Goal: Task Accomplishment & Management: Manage account settings

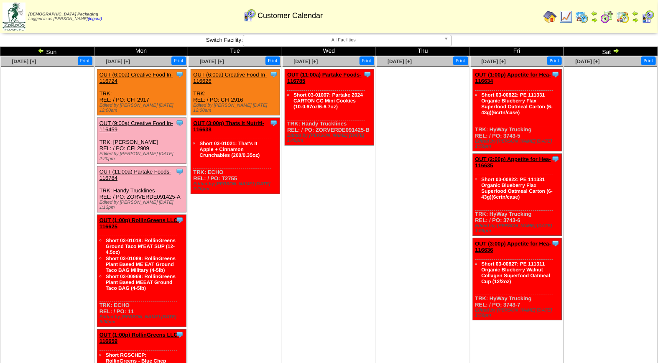
click at [139, 120] on link "OUT (9:00a) Creative Food In-116459" at bounding box center [136, 126] width 74 height 13
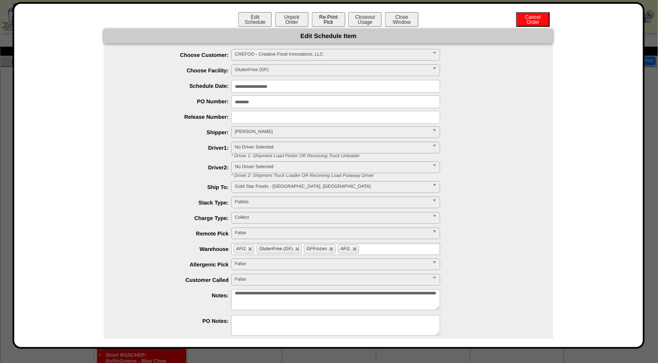
click at [320, 19] on button "Re-Print Pick" at bounding box center [328, 19] width 33 height 15
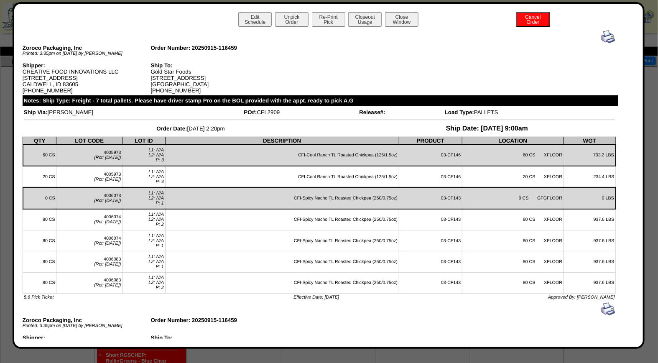
click at [602, 36] on img at bounding box center [607, 36] width 13 height 13
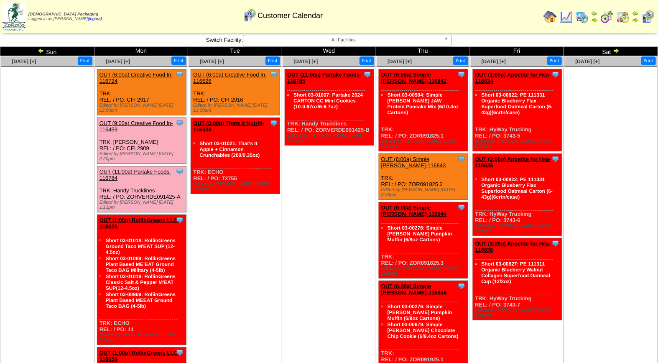
click at [135, 120] on link "OUT (9:00a) Creative Food In-116459" at bounding box center [136, 126] width 74 height 13
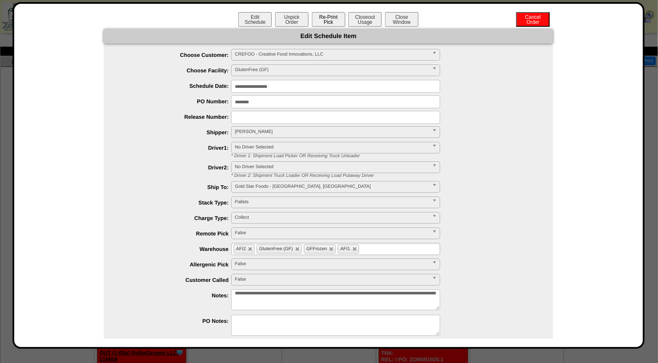
click at [328, 18] on button "Re-Print Pick" at bounding box center [328, 19] width 33 height 15
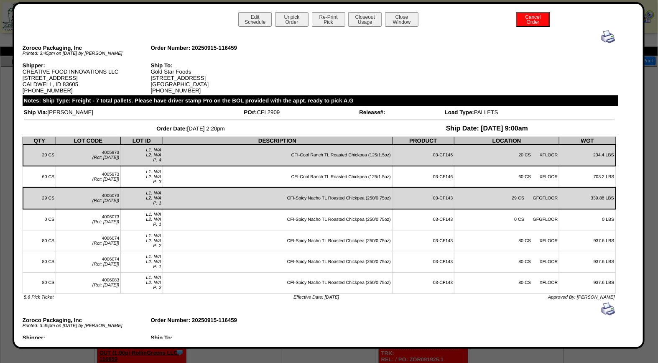
click at [601, 37] on img at bounding box center [607, 36] width 13 height 13
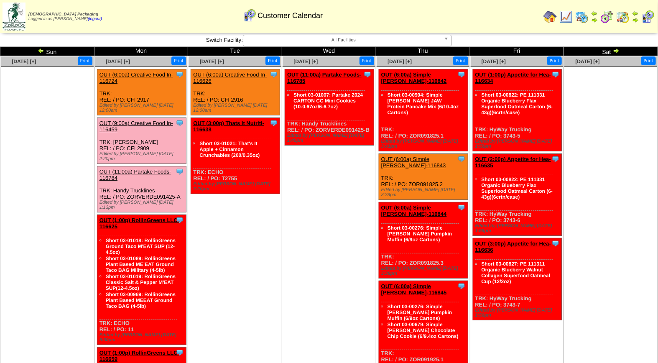
click at [152, 120] on link "OUT (9:00a) Creative Food In-116459" at bounding box center [136, 126] width 74 height 13
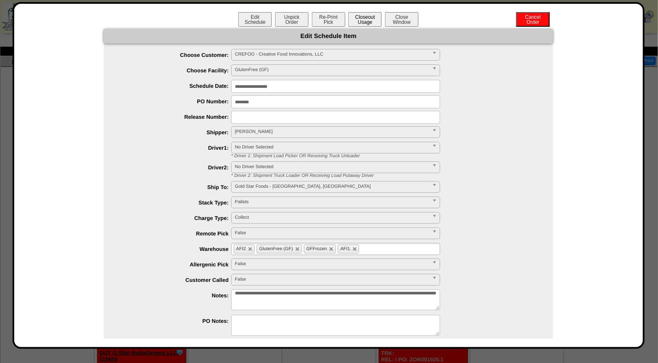
click at [361, 19] on button "Closeout Usage" at bounding box center [364, 19] width 33 height 15
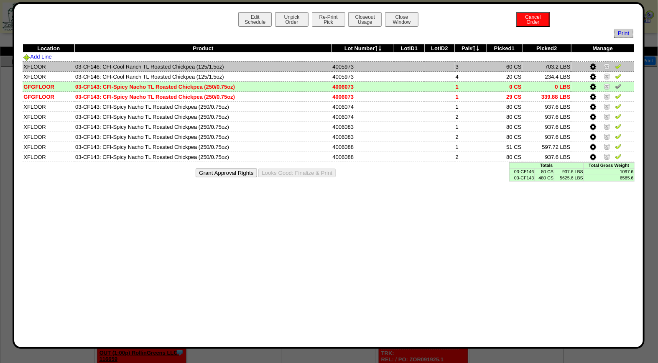
click at [620, 65] on img at bounding box center [618, 66] width 7 height 7
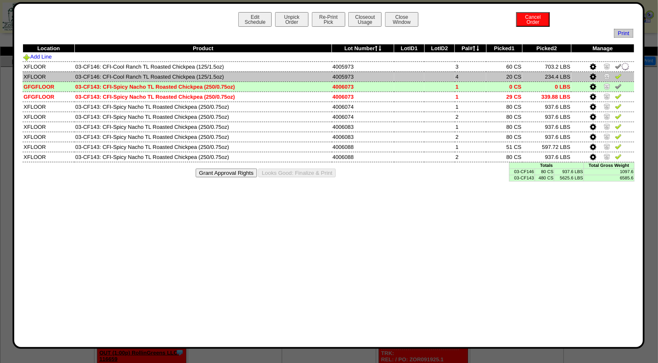
click at [619, 78] on img at bounding box center [618, 76] width 7 height 7
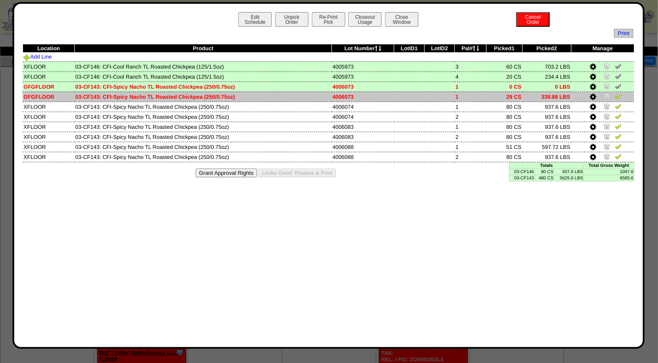
click at [617, 94] on img at bounding box center [618, 96] width 7 height 7
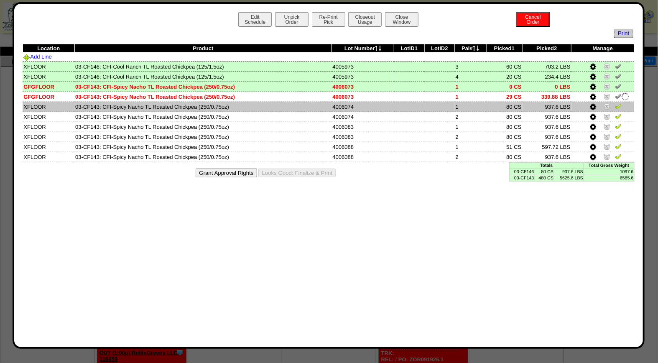
click at [617, 106] on img at bounding box center [618, 106] width 7 height 7
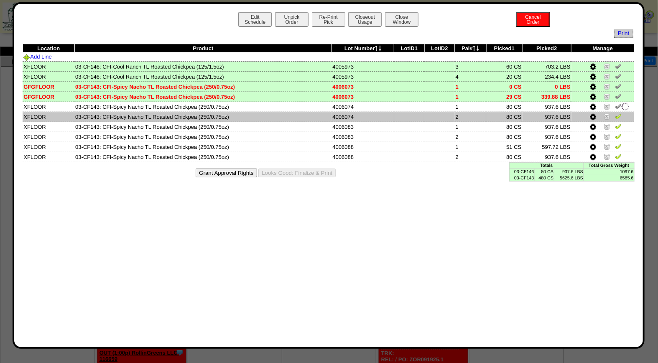
click at [618, 115] on img at bounding box center [618, 116] width 7 height 7
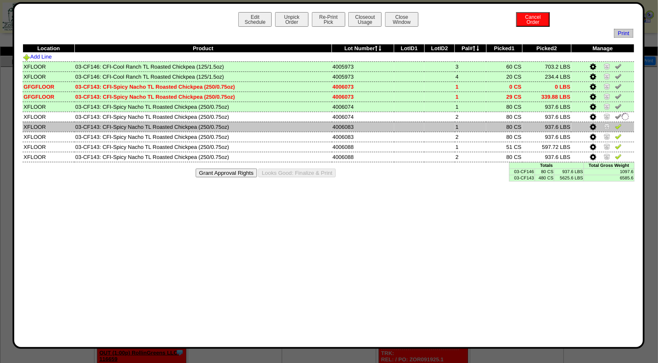
click at [619, 127] on img at bounding box center [618, 126] width 7 height 7
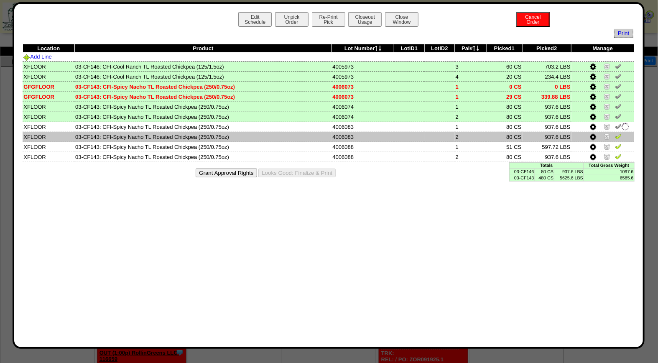
click at [619, 135] on img at bounding box center [618, 136] width 7 height 7
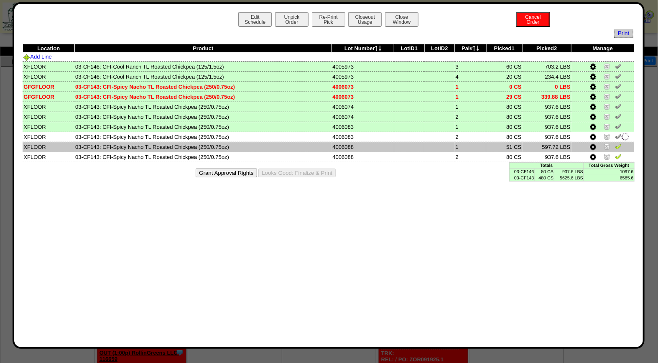
click at [618, 145] on img at bounding box center [618, 146] width 7 height 7
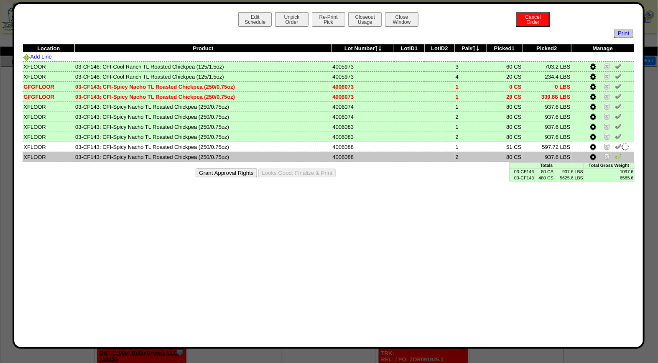
click at [619, 158] on link at bounding box center [618, 158] width 7 height 6
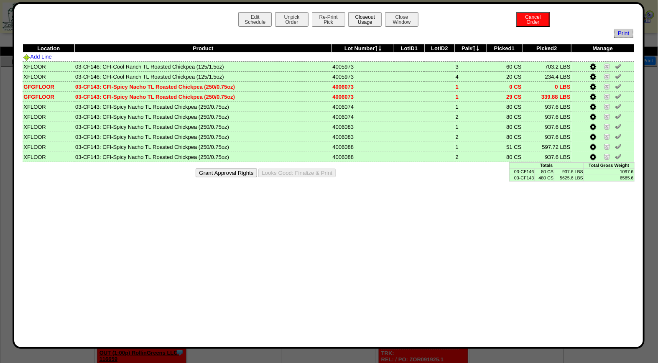
click at [370, 15] on button "Closeout Usage" at bounding box center [364, 19] width 33 height 15
click at [295, 171] on button "Looks Good: Finalize & Print" at bounding box center [296, 172] width 77 height 9
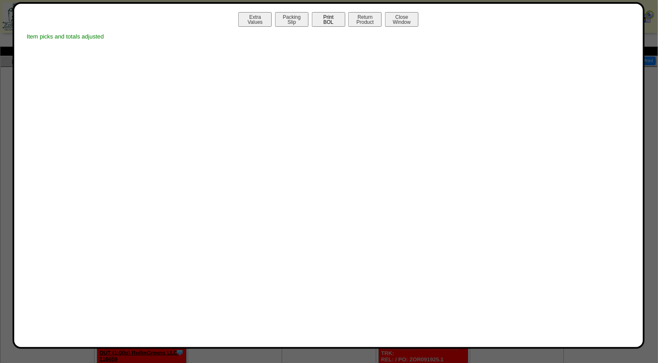
click at [323, 17] on button "Print BOL" at bounding box center [328, 19] width 33 height 15
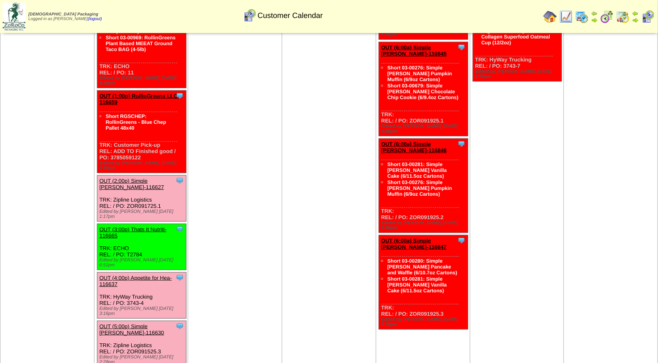
scroll to position [240, 0]
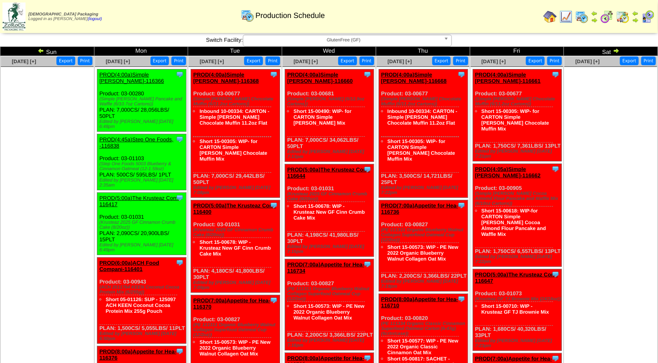
click at [569, 18] on img at bounding box center [565, 16] width 13 height 13
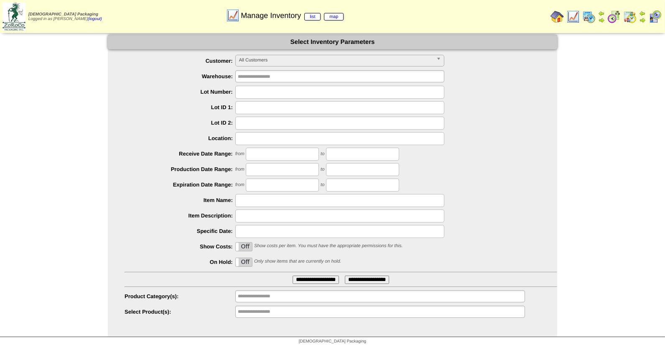
click at [264, 92] on input "text" at bounding box center [339, 92] width 209 height 13
type input "*******"
click at [293, 275] on input "**********" at bounding box center [316, 279] width 46 height 8
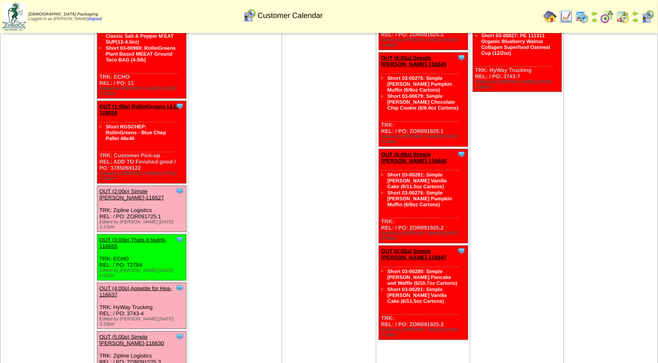
scroll to position [232, 0]
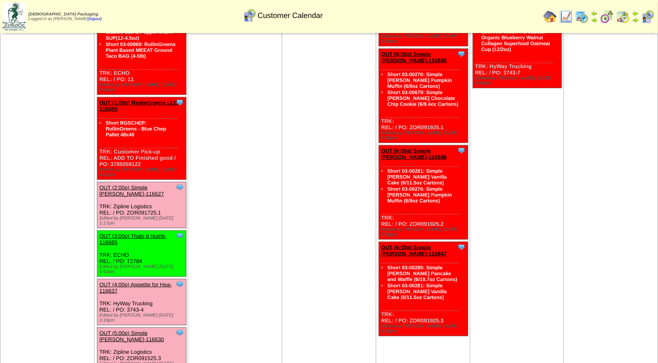
click at [128, 184] on link "OUT (2:00p) Simple [PERSON_NAME]-116627" at bounding box center [131, 190] width 65 height 13
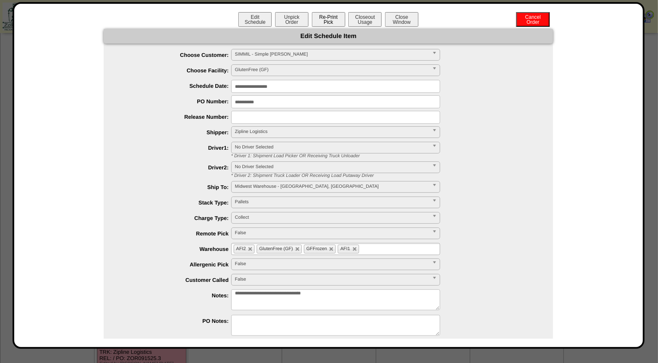
click at [331, 18] on button "Re-Print Pick" at bounding box center [328, 19] width 33 height 15
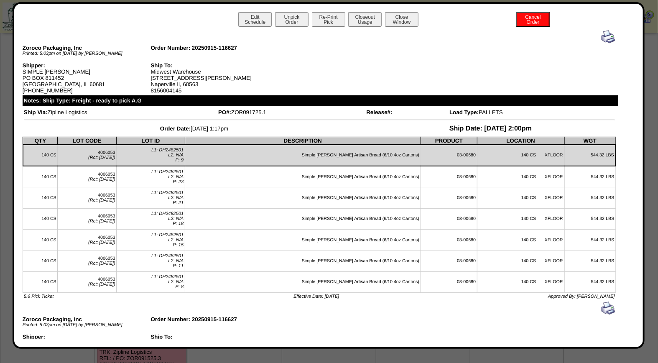
click at [601, 36] on img at bounding box center [607, 36] width 13 height 13
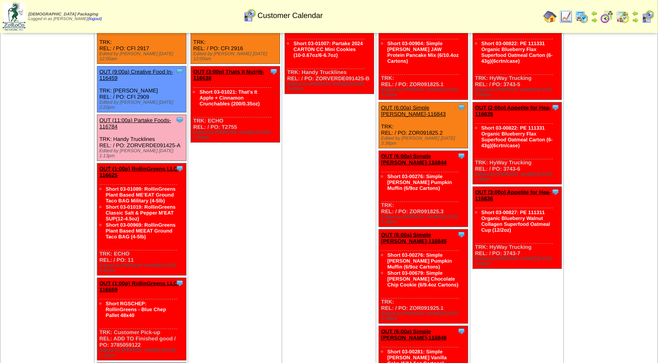
scroll to position [34, 0]
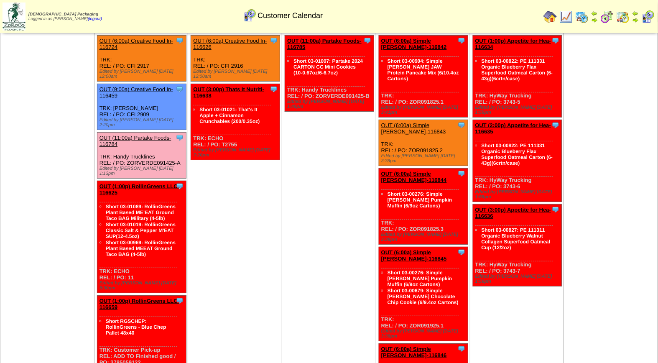
click at [127, 135] on link "OUT (11:00a) Partake Foods-116784" at bounding box center [135, 141] width 72 height 13
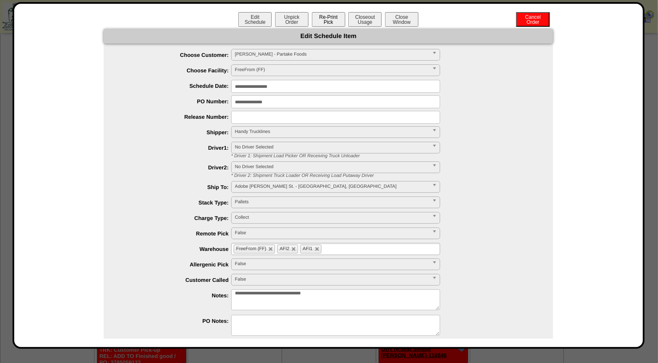
click at [329, 18] on button "Re-Print Pick" at bounding box center [328, 19] width 33 height 15
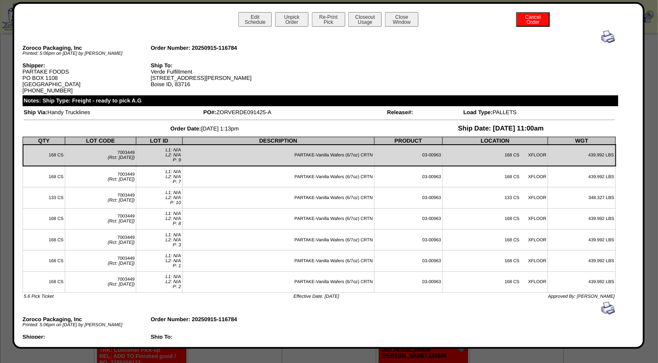
click at [601, 35] on img at bounding box center [607, 36] width 13 height 13
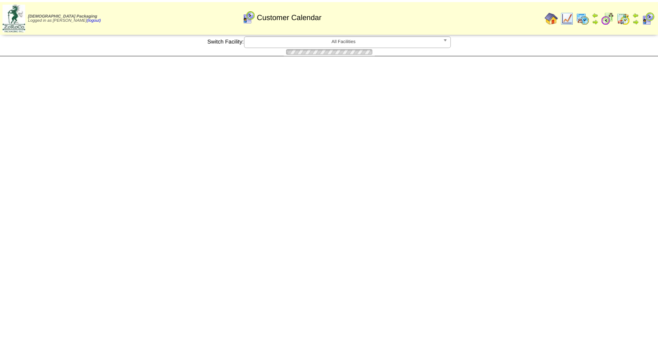
scroll to position [34, 0]
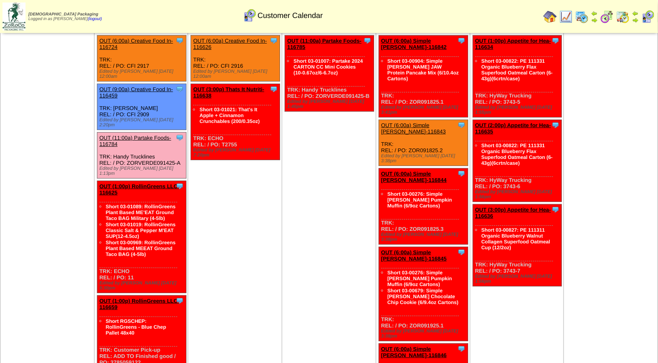
click at [136, 135] on link "OUT (11:00a) Partake Foods-116784" at bounding box center [135, 141] width 72 height 13
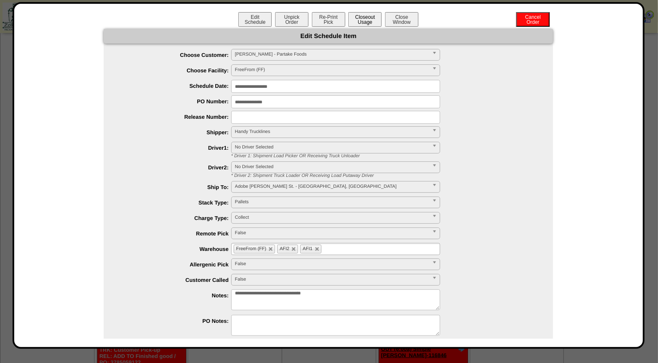
click at [363, 22] on button "Closeout Usage" at bounding box center [364, 19] width 33 height 15
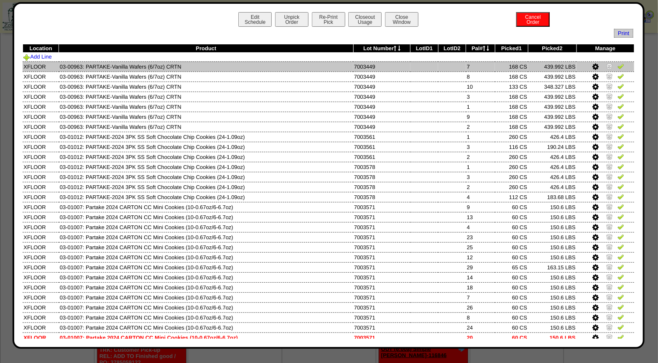
click at [617, 65] on img at bounding box center [620, 66] width 7 height 7
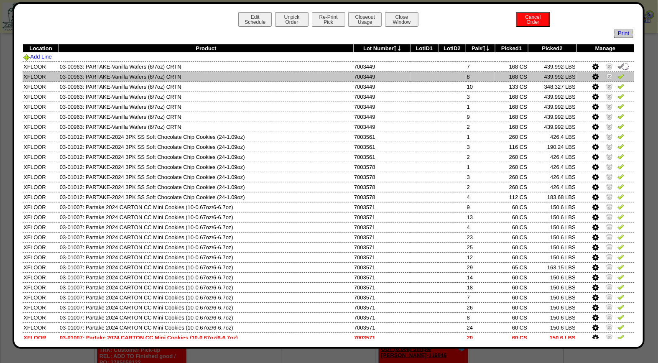
click at [617, 76] on img at bounding box center [620, 76] width 7 height 7
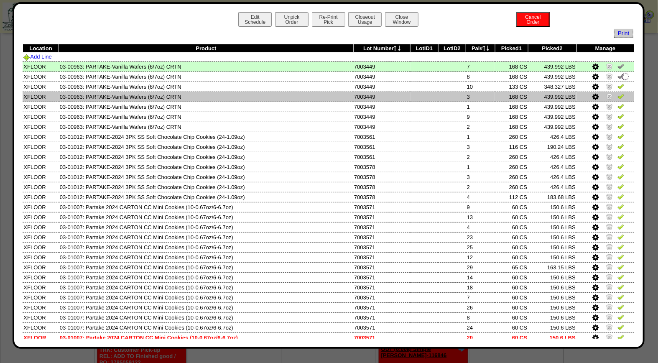
drag, startPoint x: 617, startPoint y: 86, endPoint x: 616, endPoint y: 93, distance: 7.1
click at [617, 86] on img at bounding box center [620, 86] width 7 height 7
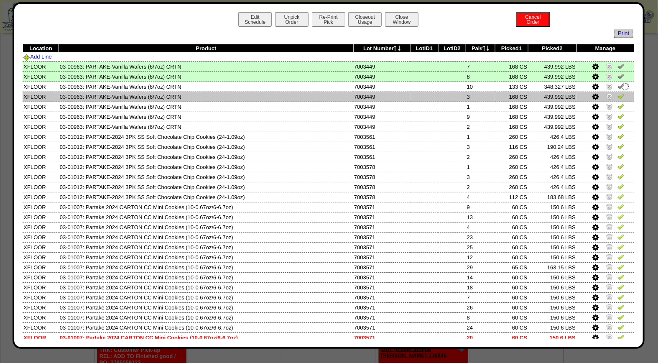
click at [617, 96] on img at bounding box center [620, 96] width 7 height 7
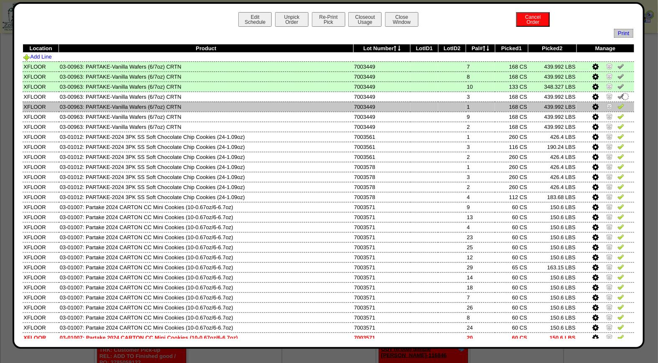
click at [617, 105] on img at bounding box center [620, 106] width 7 height 7
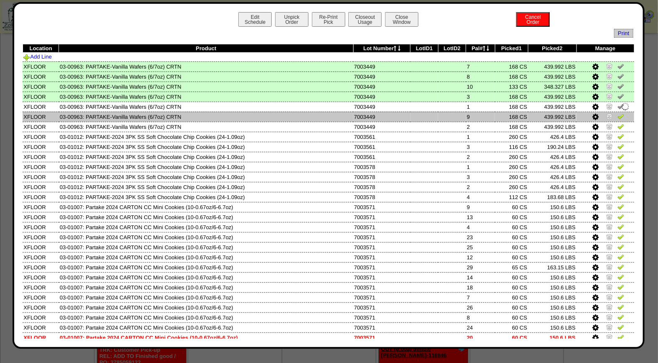
click at [617, 116] on img at bounding box center [620, 116] width 7 height 7
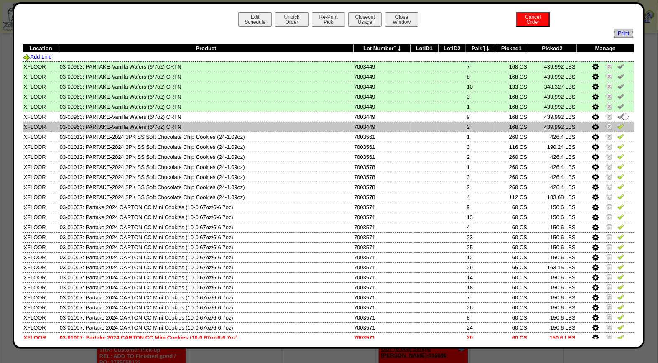
click at [617, 123] on img at bounding box center [620, 126] width 7 height 7
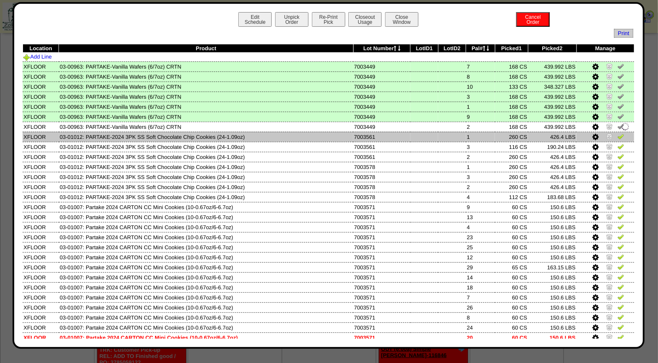
click at [617, 138] on img at bounding box center [620, 136] width 7 height 7
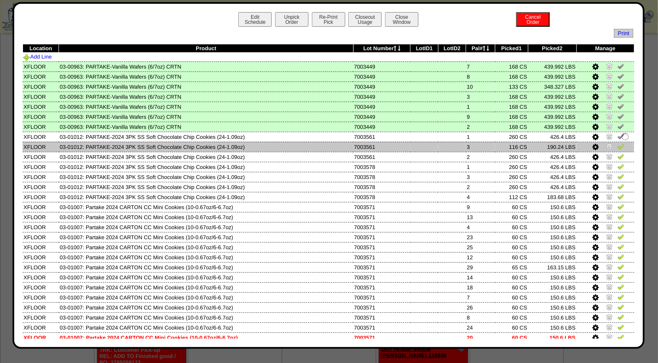
click at [617, 145] on img at bounding box center [620, 146] width 7 height 7
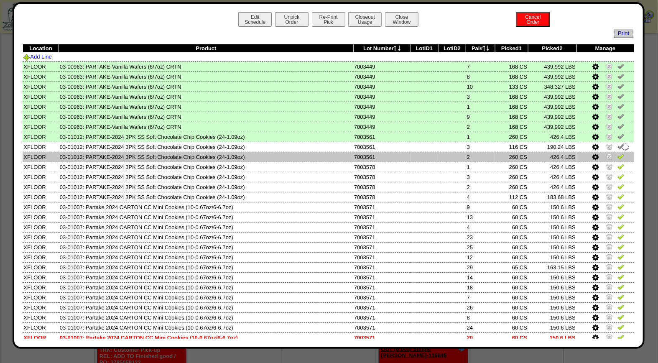
click at [617, 156] on img at bounding box center [620, 156] width 7 height 7
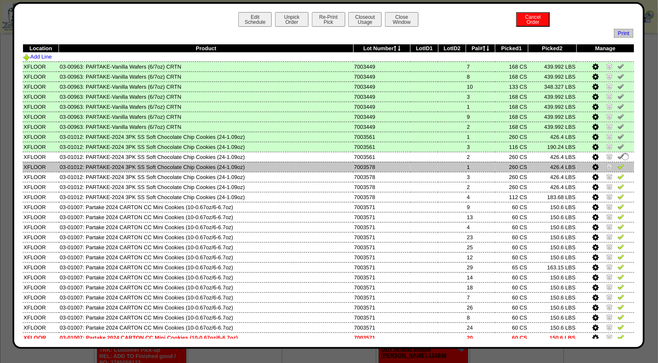
click at [617, 168] on img at bounding box center [620, 166] width 7 height 7
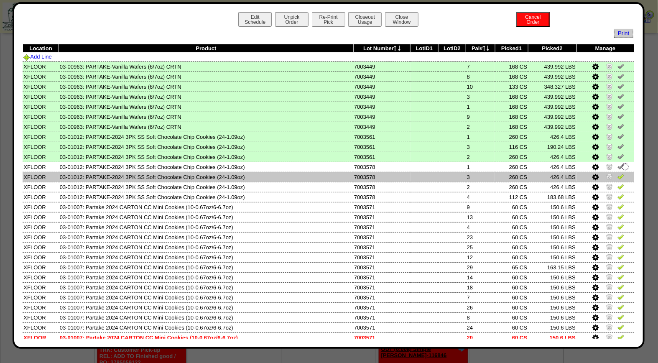
click at [617, 177] on img at bounding box center [620, 176] width 7 height 7
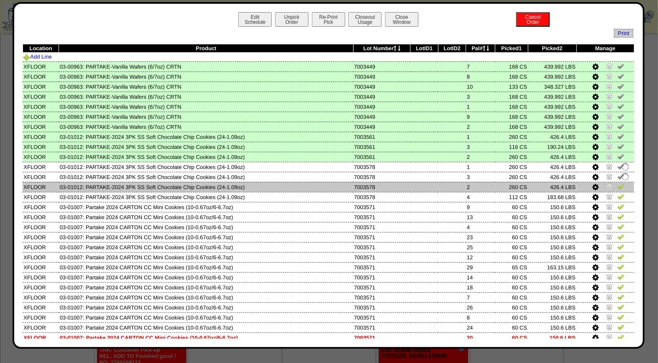
click at [617, 185] on img at bounding box center [620, 186] width 7 height 7
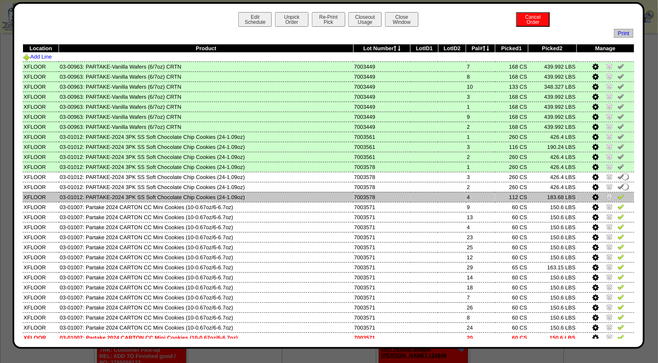
click at [617, 196] on img at bounding box center [620, 196] width 7 height 7
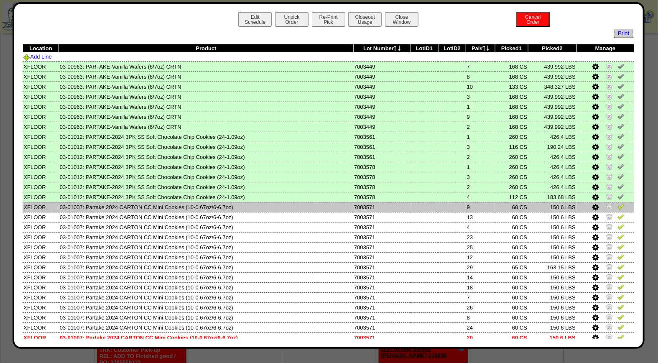
click at [617, 206] on img at bounding box center [620, 206] width 7 height 7
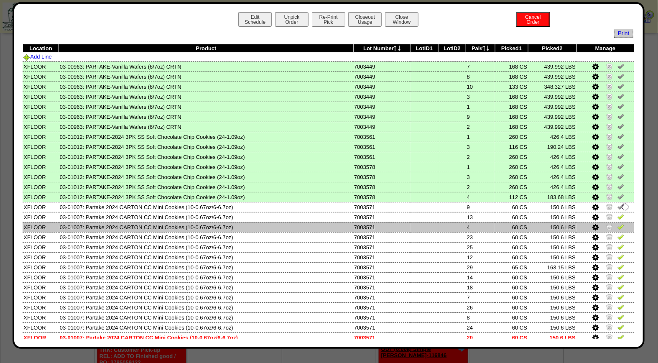
click at [617, 223] on img at bounding box center [620, 226] width 7 height 7
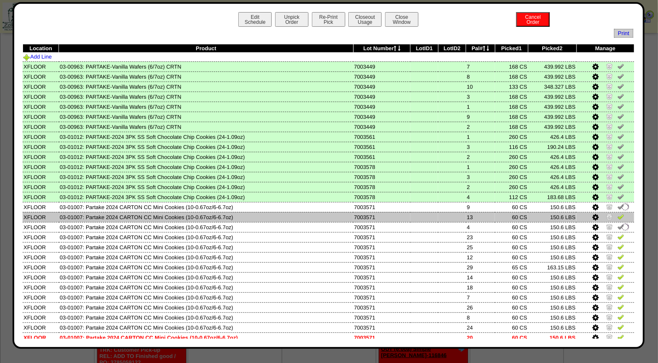
click at [617, 217] on img at bounding box center [620, 216] width 7 height 7
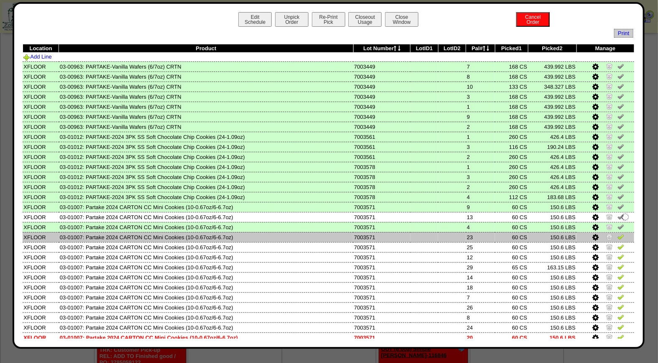
click at [617, 233] on img at bounding box center [620, 236] width 7 height 7
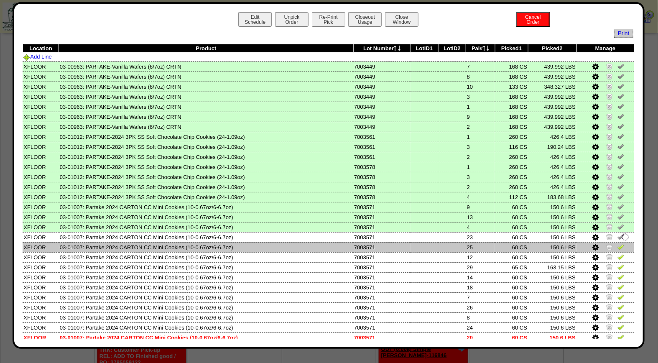
click at [617, 245] on img at bounding box center [620, 246] width 7 height 7
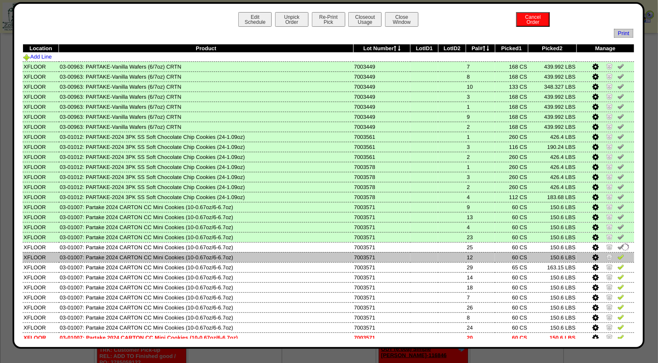
click at [617, 253] on img at bounding box center [620, 256] width 7 height 7
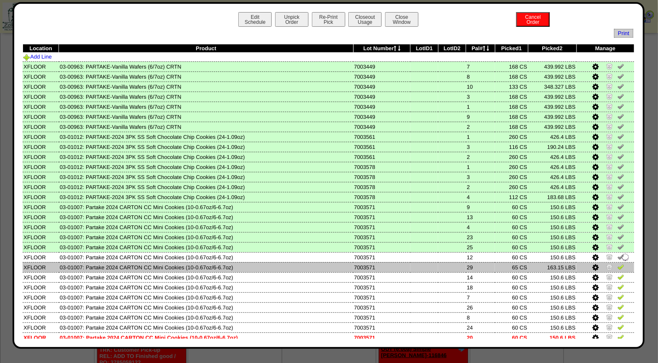
click at [617, 263] on img at bounding box center [620, 266] width 7 height 7
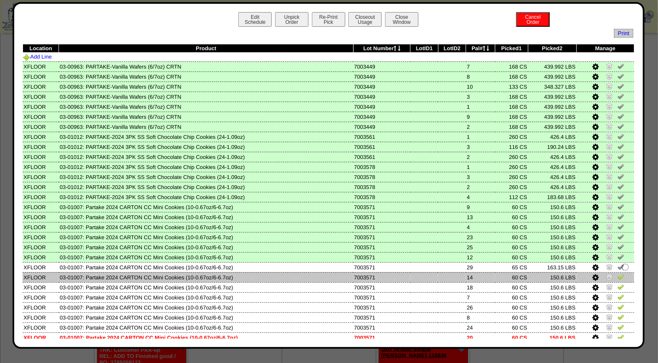
click at [617, 273] on img at bounding box center [620, 276] width 7 height 7
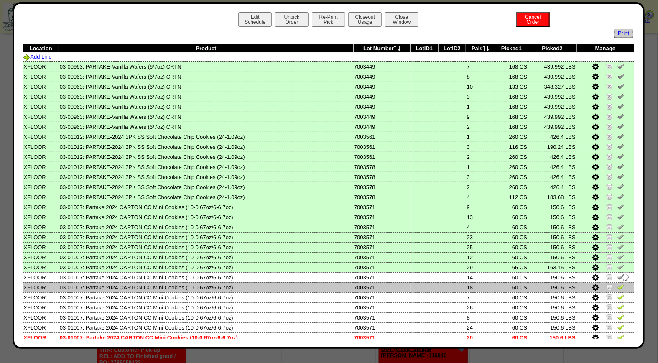
click at [617, 283] on img at bounding box center [620, 286] width 7 height 7
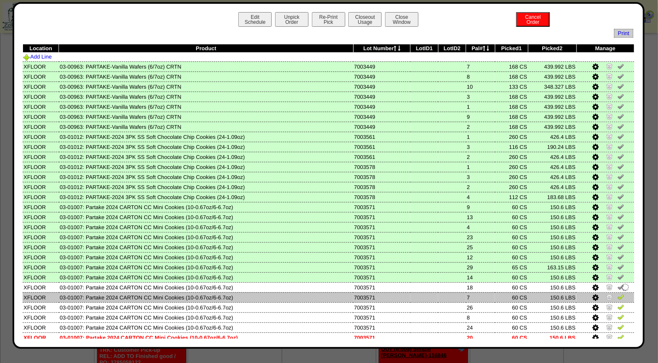
click at [617, 293] on img at bounding box center [620, 296] width 7 height 7
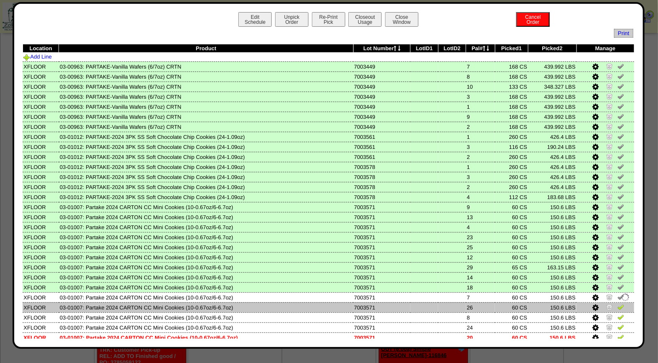
click at [617, 304] on img at bounding box center [620, 306] width 7 height 7
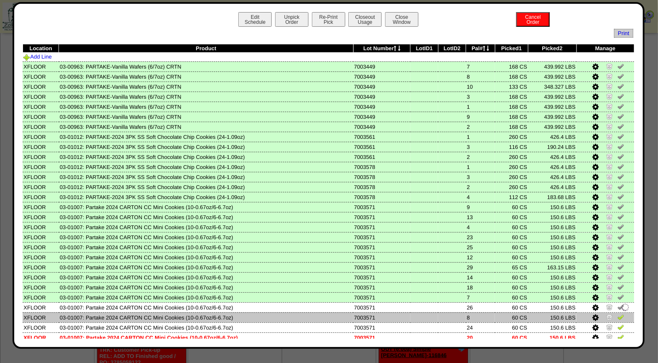
click at [617, 314] on img at bounding box center [620, 316] width 7 height 7
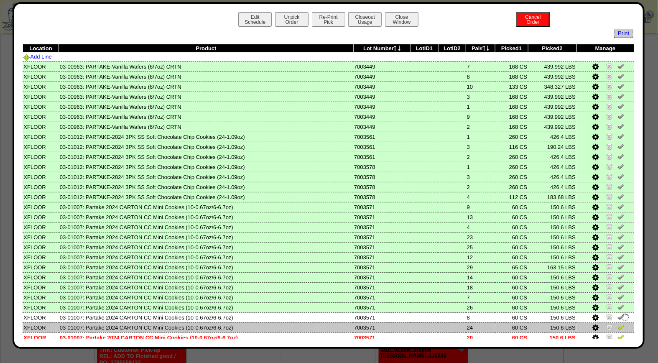
click at [617, 324] on img at bounding box center [620, 327] width 7 height 7
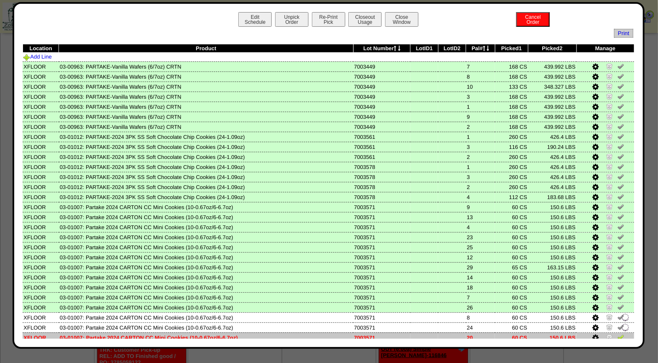
click at [617, 334] on img at bounding box center [620, 337] width 7 height 7
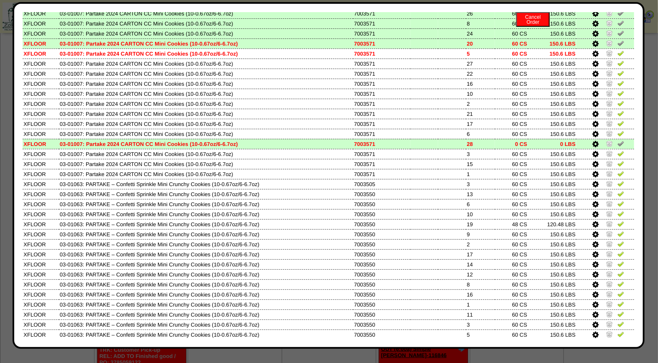
scroll to position [311, 0]
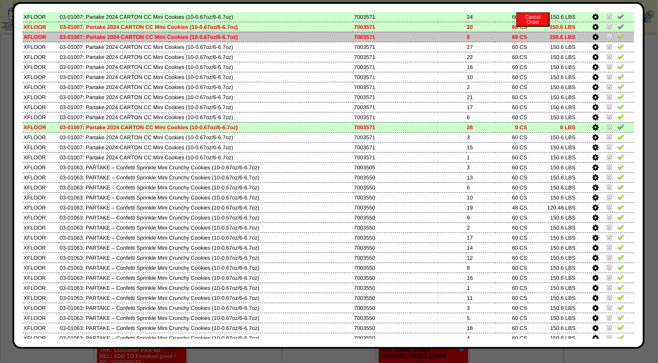
click at [617, 33] on img at bounding box center [620, 36] width 7 height 7
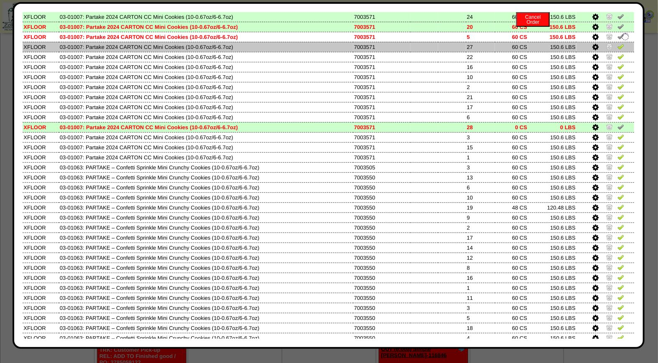
click at [617, 43] on img at bounding box center [620, 46] width 7 height 7
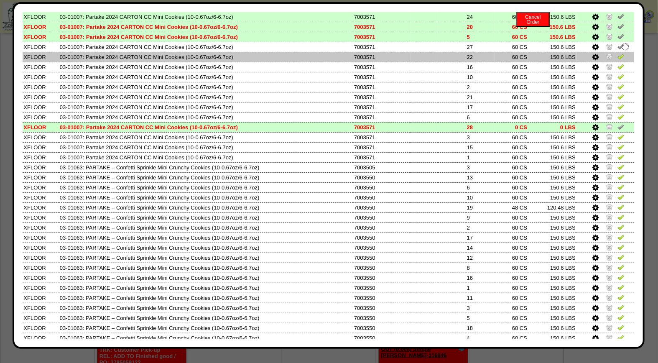
click at [617, 53] on img at bounding box center [620, 56] width 7 height 7
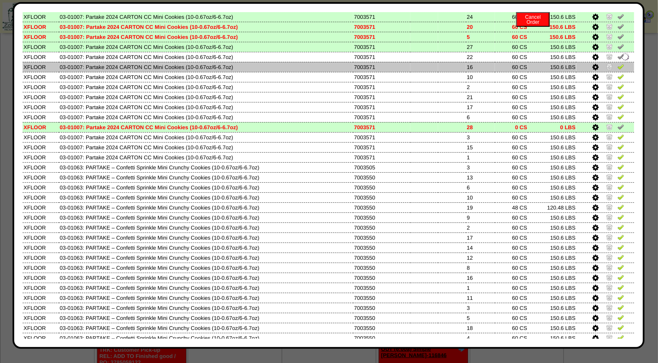
click at [617, 63] on img at bounding box center [620, 66] width 7 height 7
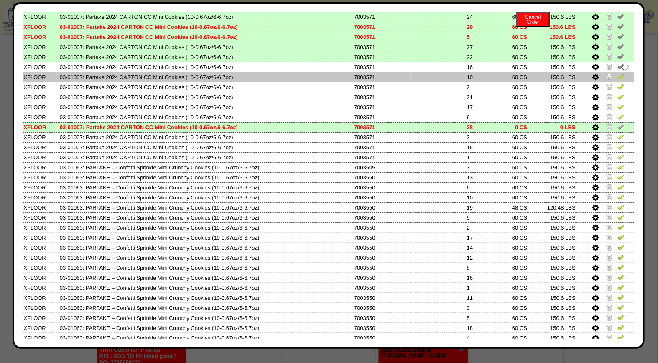
click at [617, 73] on img at bounding box center [620, 76] width 7 height 7
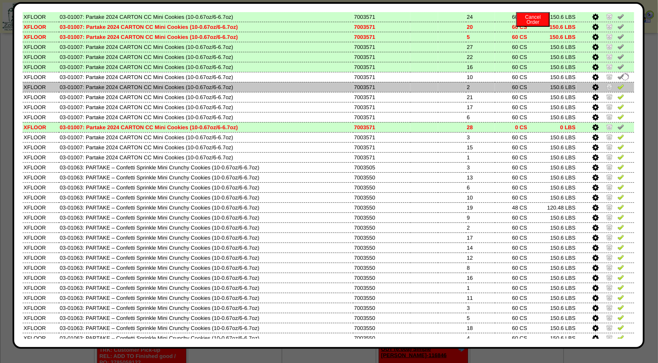
click at [617, 83] on img at bounding box center [620, 86] width 7 height 7
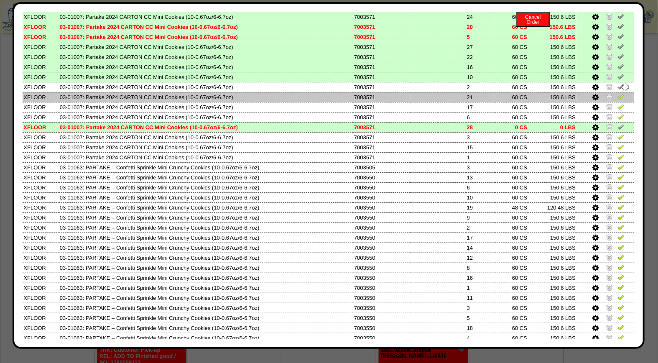
click at [617, 93] on img at bounding box center [620, 96] width 7 height 7
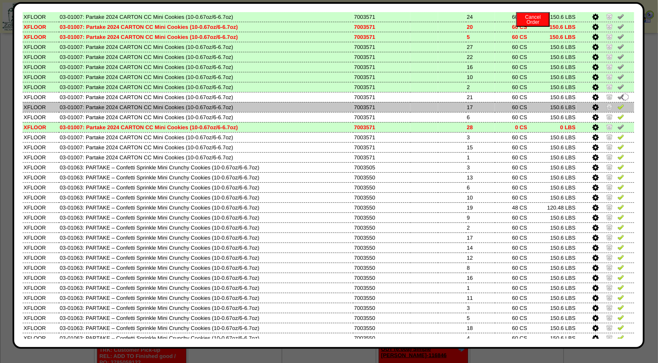
click at [617, 103] on img at bounding box center [620, 106] width 7 height 7
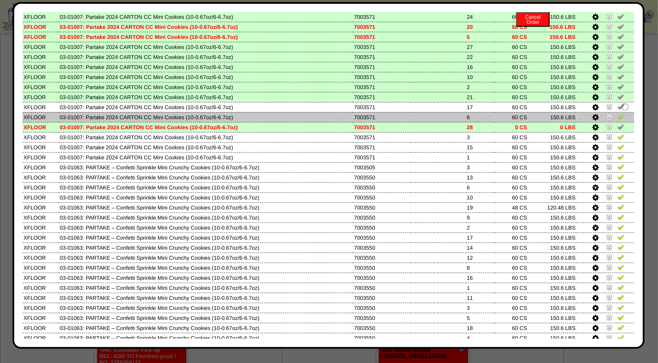
click at [617, 113] on img at bounding box center [620, 116] width 7 height 7
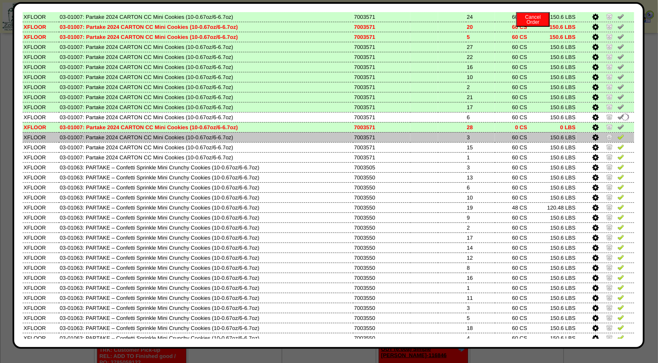
click at [617, 133] on img at bounding box center [620, 136] width 7 height 7
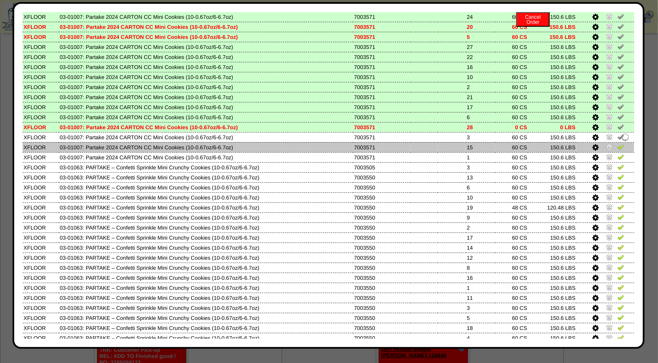
click at [617, 143] on img at bounding box center [620, 146] width 7 height 7
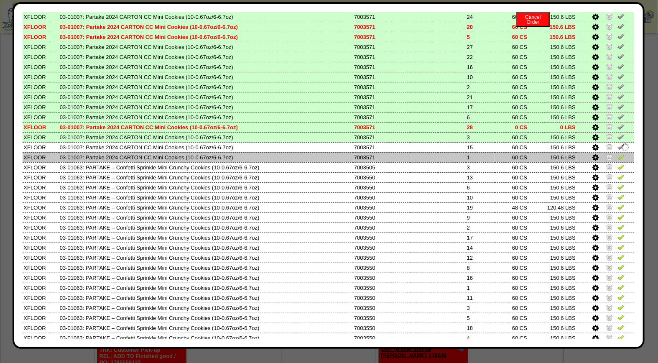
click at [617, 153] on img at bounding box center [620, 156] width 7 height 7
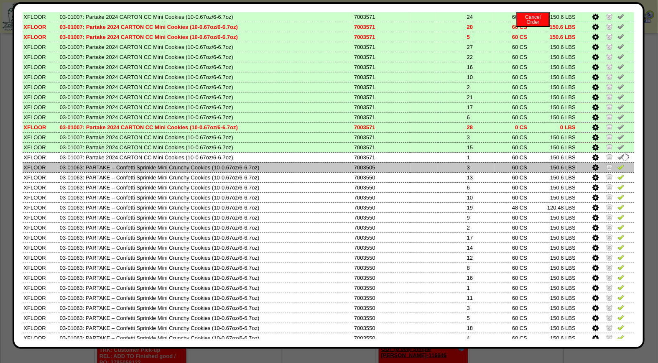
click at [617, 163] on img at bounding box center [620, 166] width 7 height 7
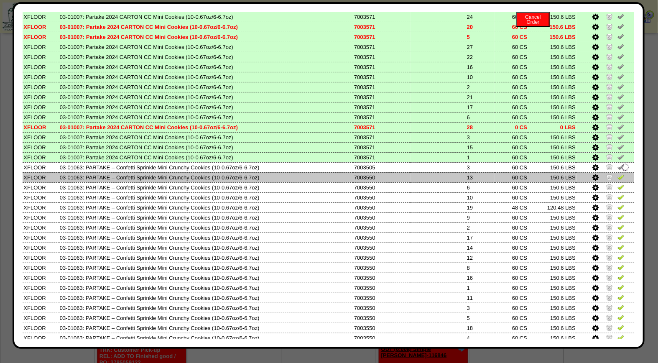
click at [617, 173] on img at bounding box center [620, 176] width 7 height 7
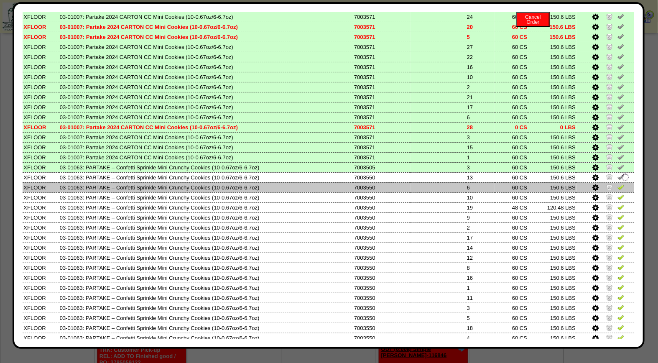
click at [617, 183] on img at bounding box center [620, 186] width 7 height 7
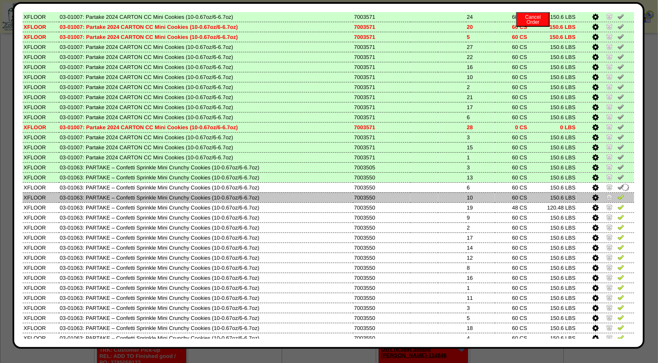
click at [617, 194] on img at bounding box center [620, 197] width 7 height 7
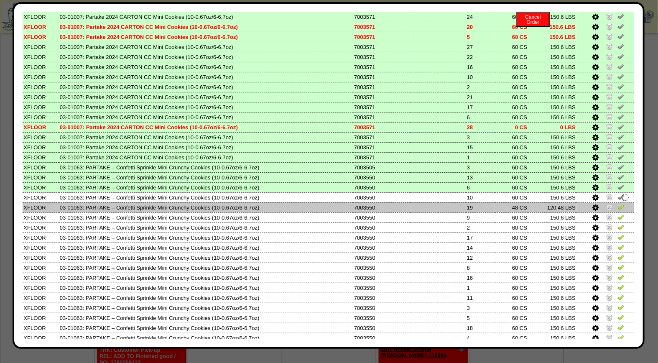
click at [617, 204] on img at bounding box center [620, 207] width 7 height 7
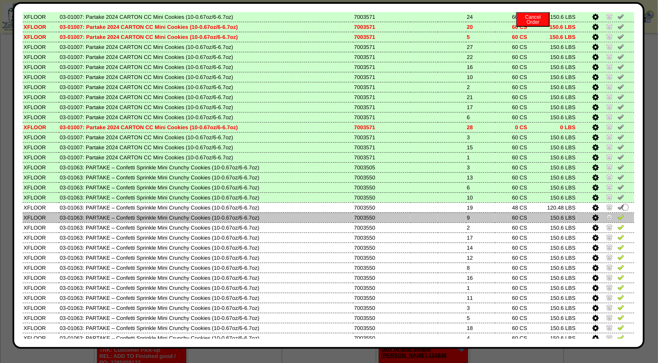
click at [617, 214] on img at bounding box center [620, 217] width 7 height 7
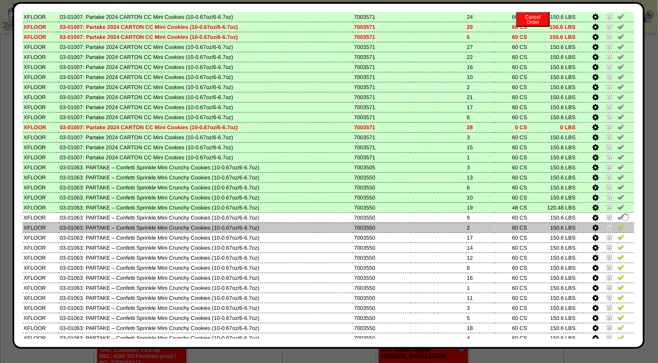
click at [617, 224] on img at bounding box center [620, 227] width 7 height 7
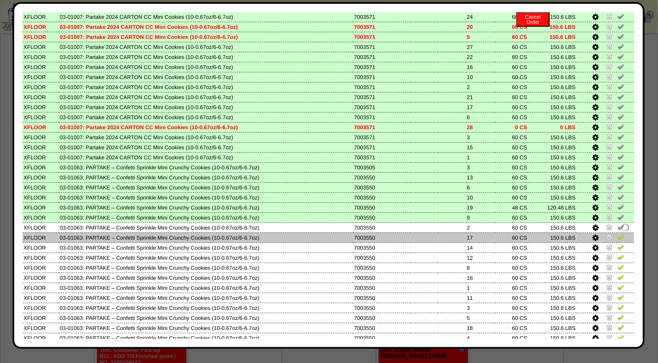
click at [617, 234] on img at bounding box center [620, 237] width 7 height 7
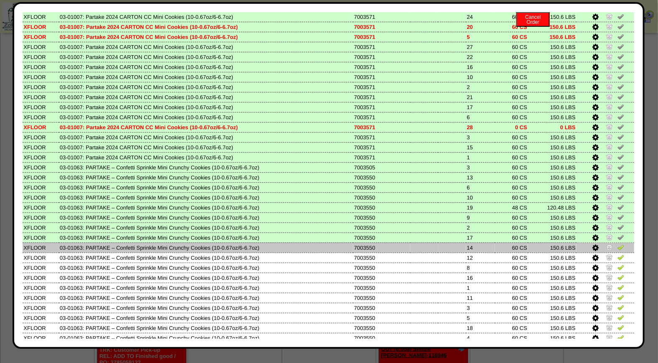
click at [617, 244] on img at bounding box center [620, 247] width 7 height 7
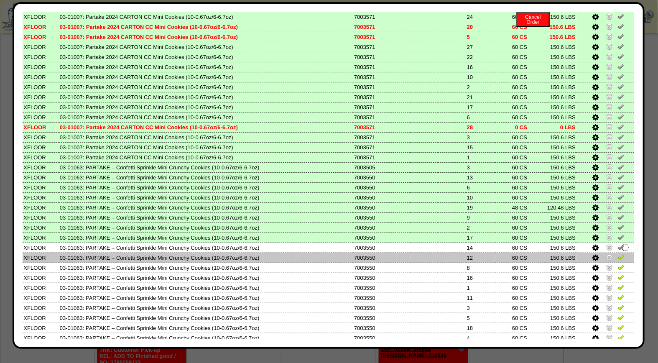
click at [617, 254] on img at bounding box center [620, 257] width 7 height 7
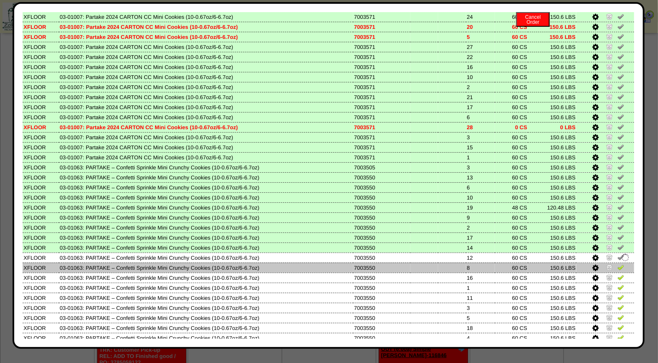
click at [617, 264] on img at bounding box center [620, 267] width 7 height 7
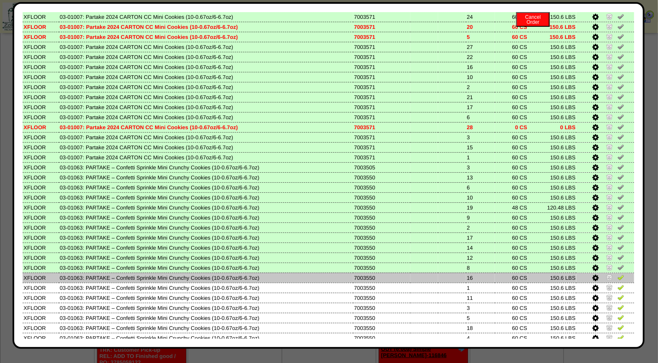
click at [617, 274] on img at bounding box center [620, 277] width 7 height 7
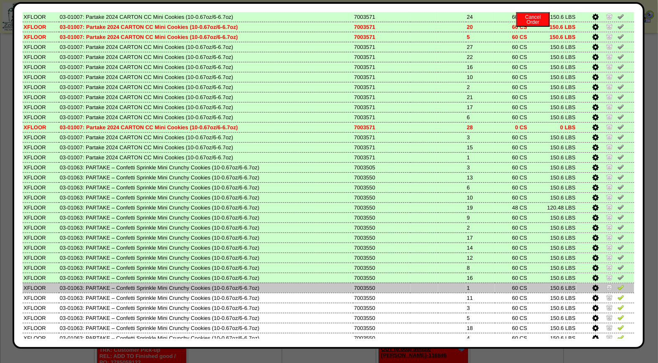
click at [617, 284] on img at bounding box center [620, 287] width 7 height 7
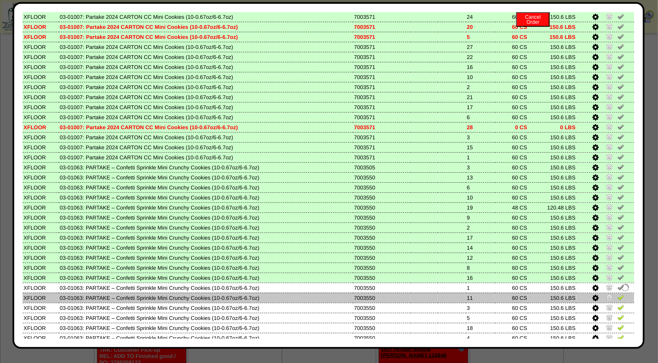
click at [617, 294] on img at bounding box center [620, 297] width 7 height 7
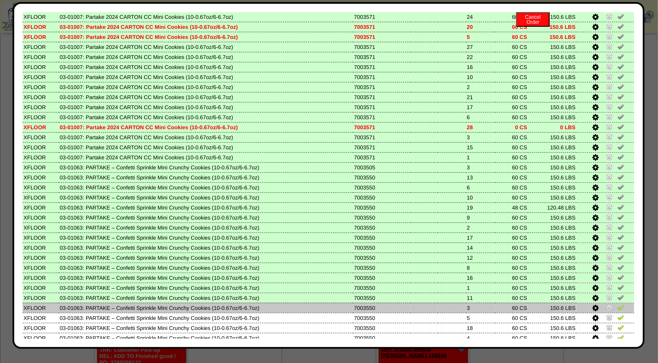
click at [617, 304] on img at bounding box center [620, 307] width 7 height 7
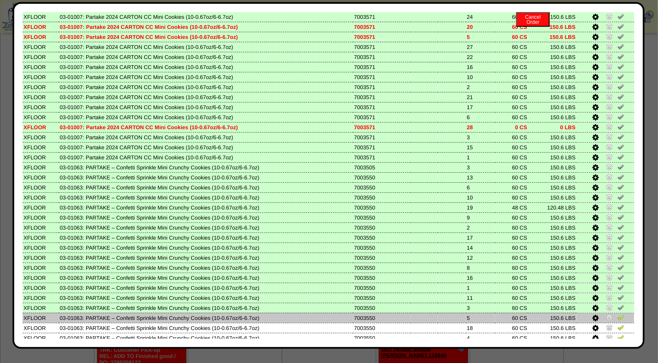
click at [617, 314] on img at bounding box center [620, 317] width 7 height 7
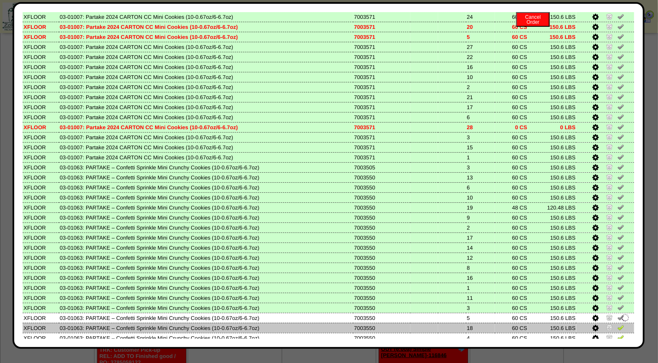
click at [617, 324] on img at bounding box center [620, 327] width 7 height 7
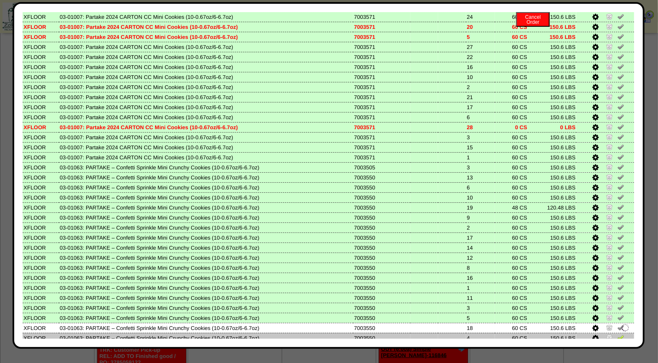
click at [617, 334] on img at bounding box center [620, 337] width 7 height 7
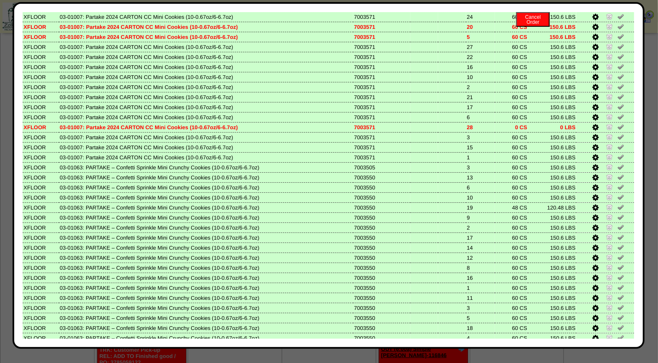
scroll to position [357, 0]
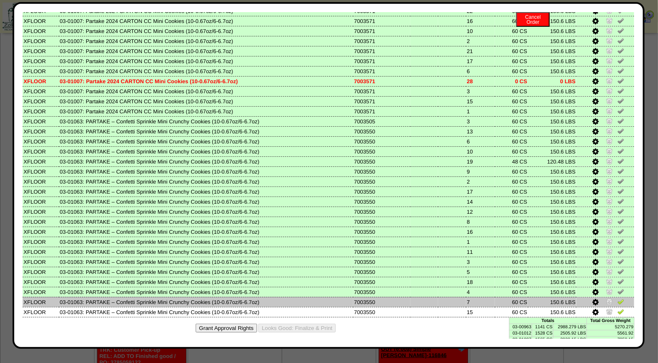
click at [617, 298] on img at bounding box center [620, 301] width 7 height 7
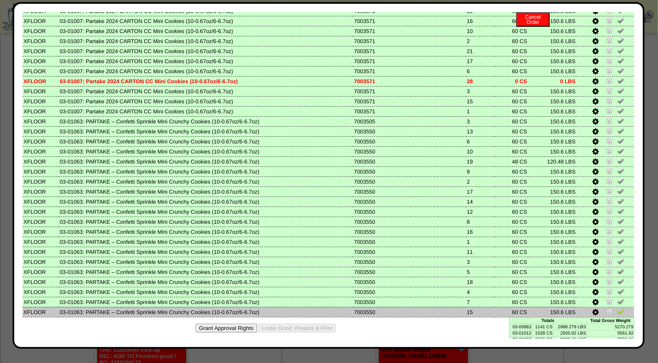
click at [617, 308] on img at bounding box center [620, 311] width 7 height 7
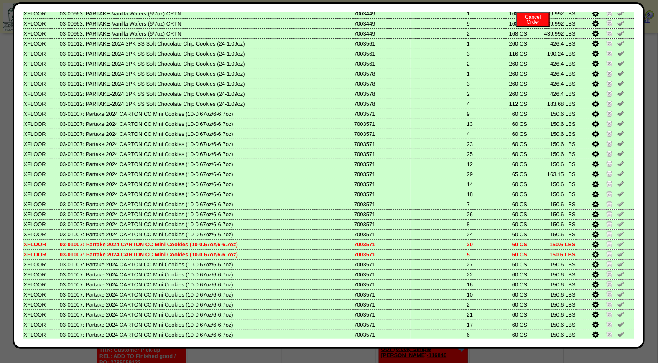
scroll to position [0, 0]
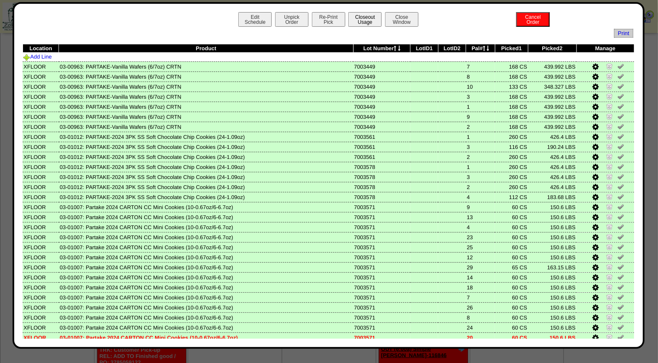
click at [358, 15] on button "Closeout Usage" at bounding box center [364, 19] width 33 height 15
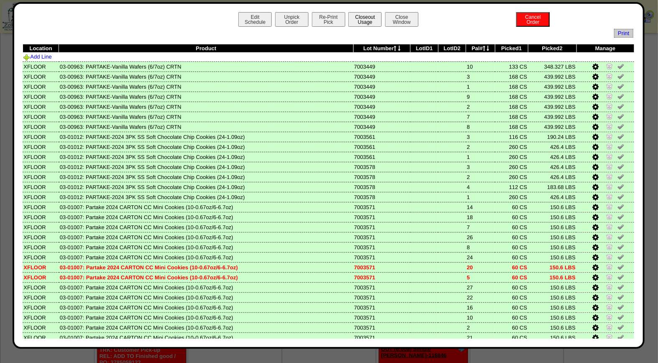
click at [366, 18] on button "Closeout Usage" at bounding box center [364, 19] width 33 height 15
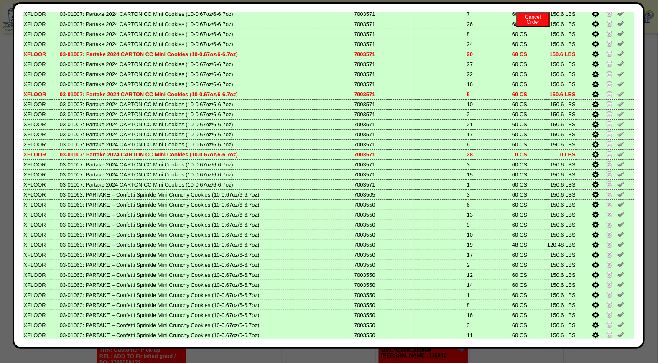
scroll to position [357, 0]
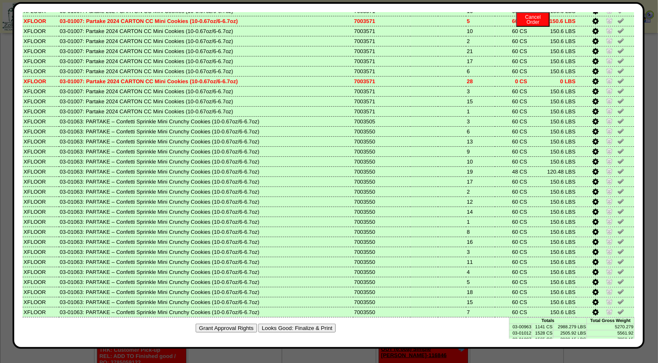
click at [312, 324] on button "Looks Good: Finalize & Print" at bounding box center [296, 328] width 77 height 9
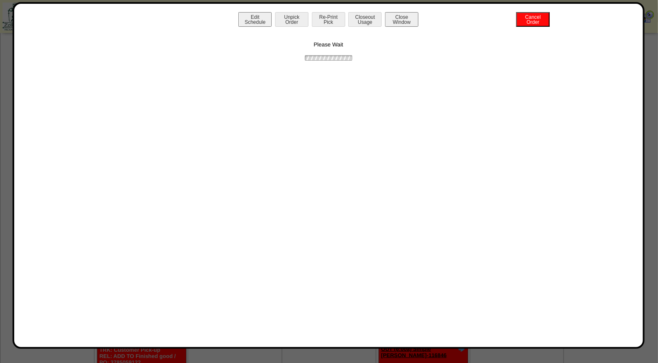
scroll to position [0, 0]
click at [331, 18] on button "Print BOL" at bounding box center [328, 19] width 33 height 15
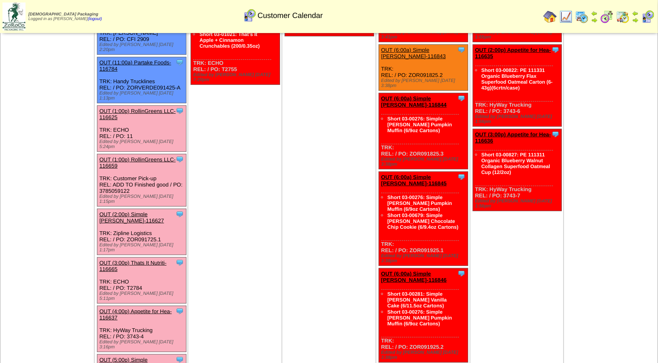
scroll to position [133, 0]
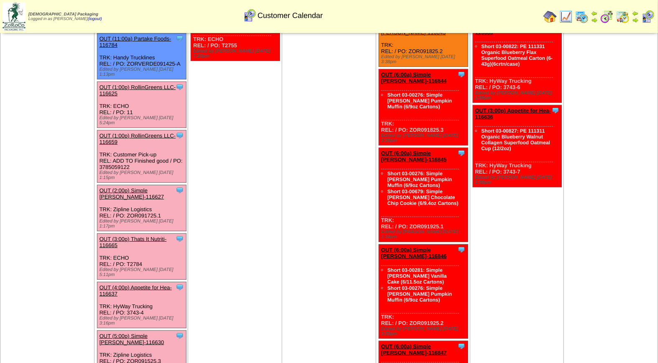
click at [127, 333] on link "OUT (5:00p) Simple [PERSON_NAME]-116630" at bounding box center [131, 339] width 65 height 13
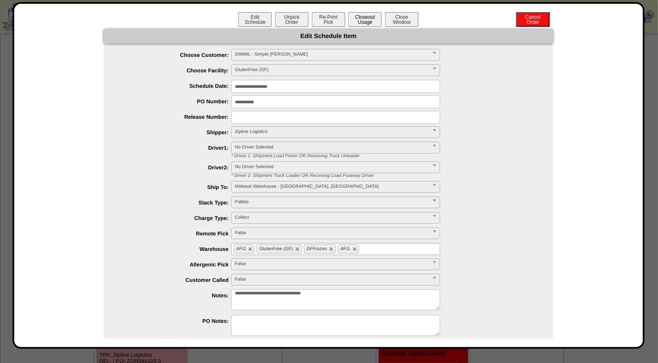
click at [368, 23] on button "Closeout Usage" at bounding box center [364, 19] width 33 height 15
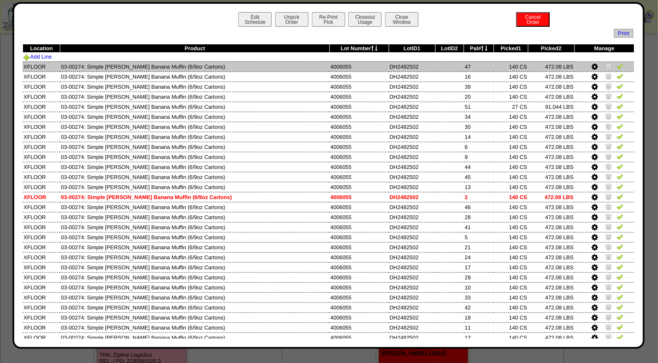
click at [617, 64] on img at bounding box center [620, 66] width 7 height 7
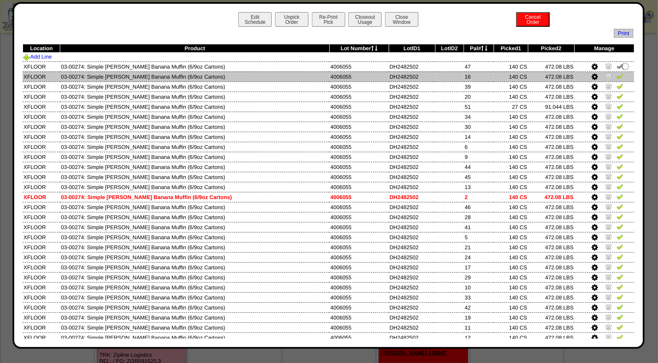
click at [617, 74] on img at bounding box center [620, 76] width 7 height 7
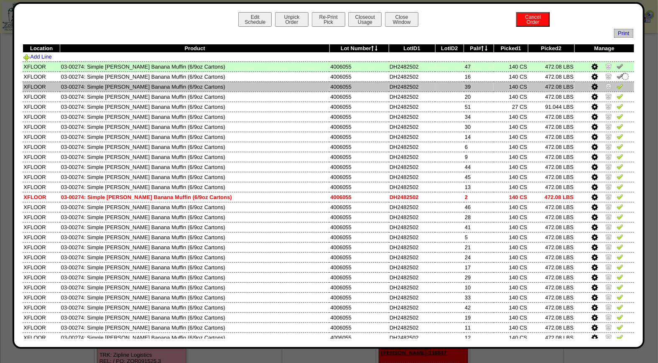
click at [617, 87] on img at bounding box center [620, 86] width 7 height 7
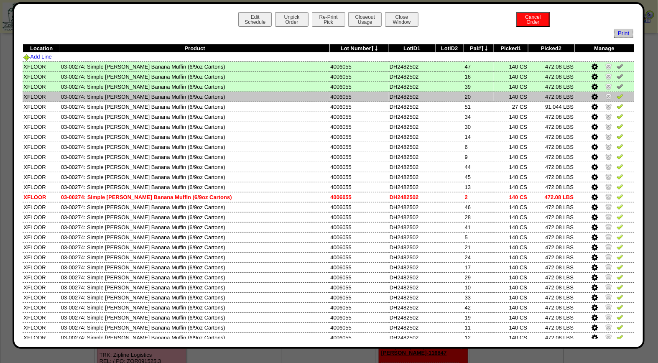
click at [617, 95] on img at bounding box center [620, 96] width 7 height 7
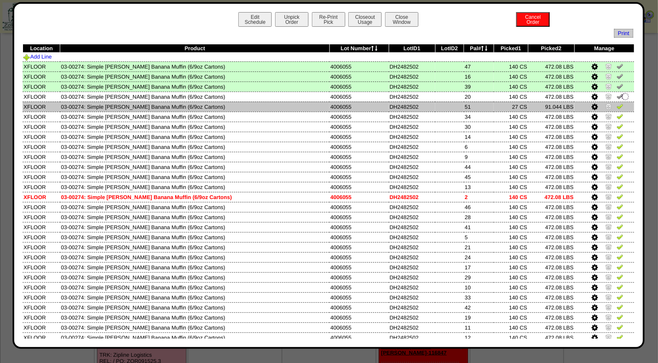
click at [617, 105] on img at bounding box center [620, 106] width 7 height 7
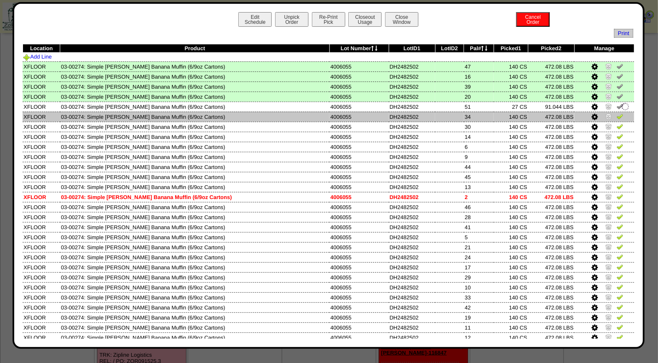
click at [617, 119] on img at bounding box center [620, 116] width 7 height 7
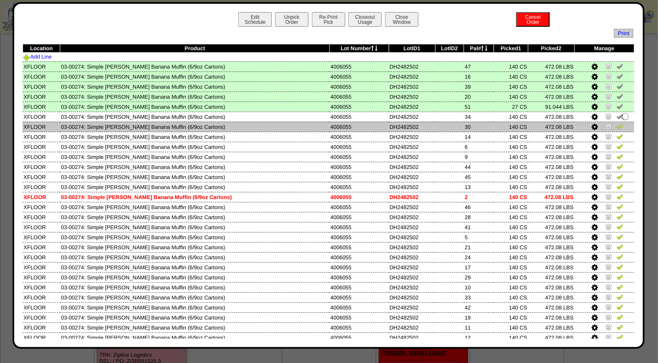
click at [617, 125] on img at bounding box center [620, 126] width 7 height 7
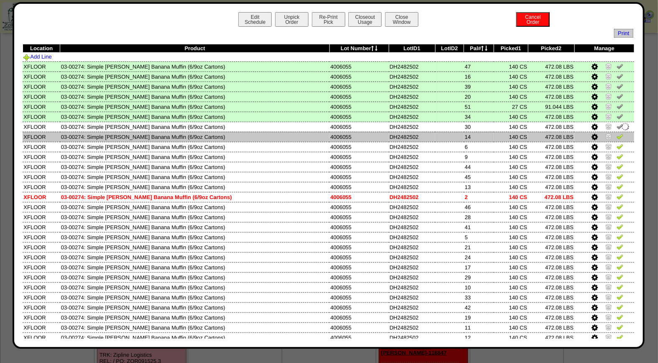
click at [617, 136] on img at bounding box center [620, 136] width 7 height 7
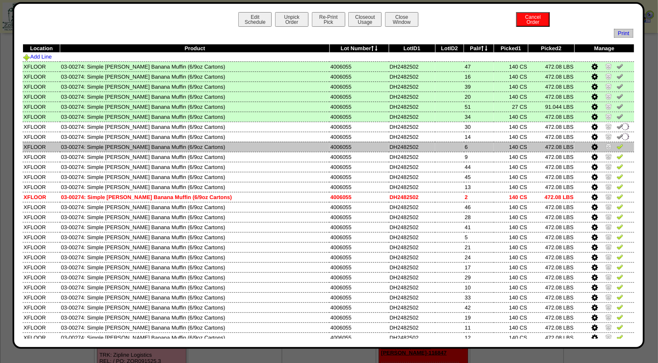
click at [617, 145] on img at bounding box center [620, 146] width 7 height 7
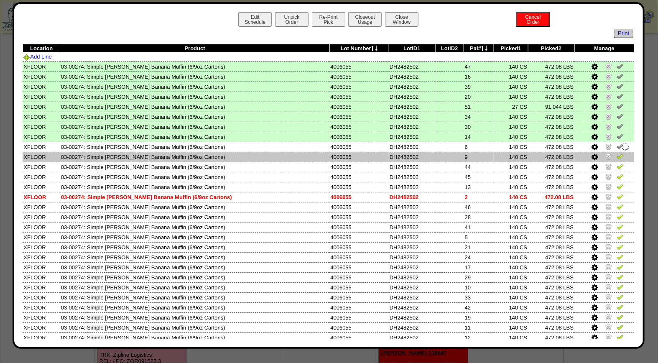
click at [617, 157] on img at bounding box center [620, 156] width 7 height 7
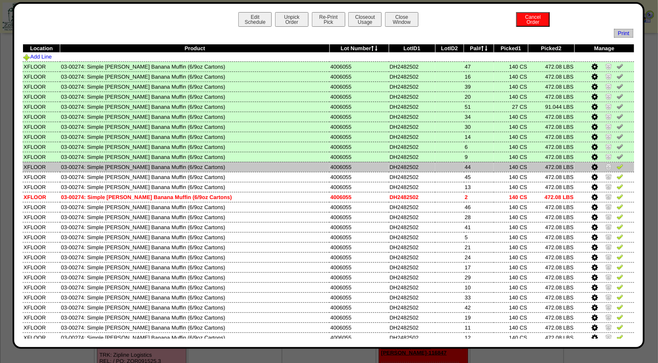
click at [617, 168] on img at bounding box center [620, 166] width 7 height 7
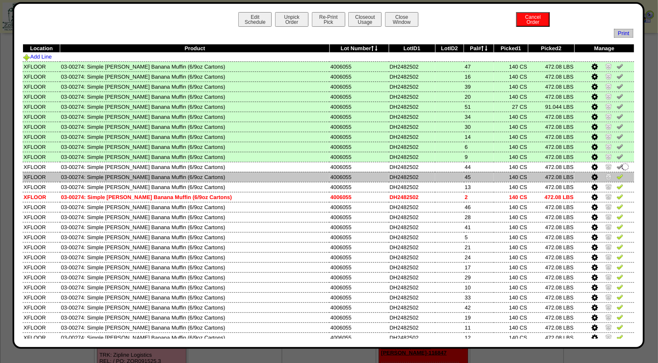
click at [617, 176] on img at bounding box center [620, 176] width 7 height 7
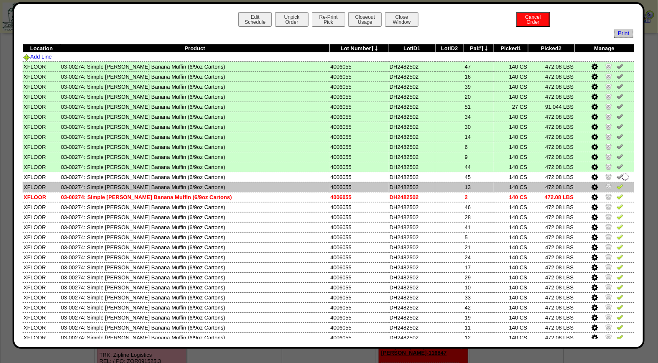
click at [617, 183] on img at bounding box center [620, 186] width 7 height 7
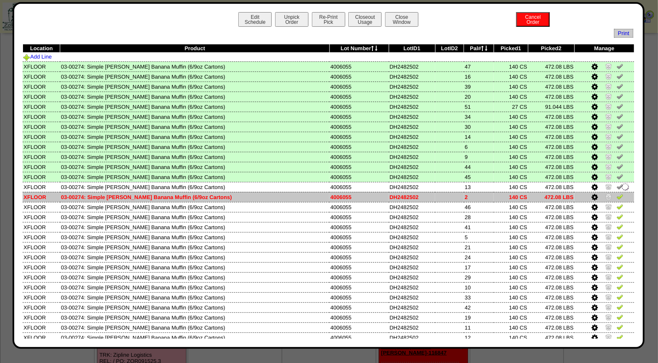
click at [617, 193] on img at bounding box center [620, 196] width 7 height 7
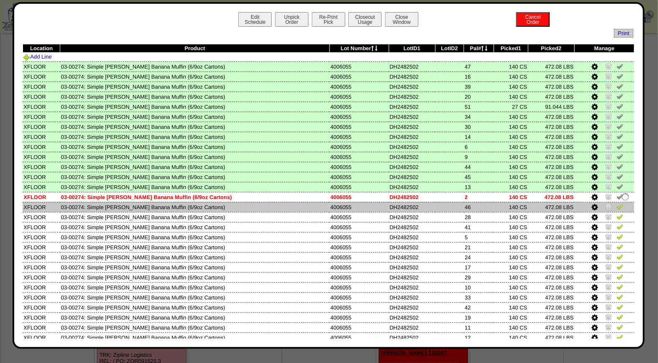
click at [617, 203] on img at bounding box center [620, 206] width 7 height 7
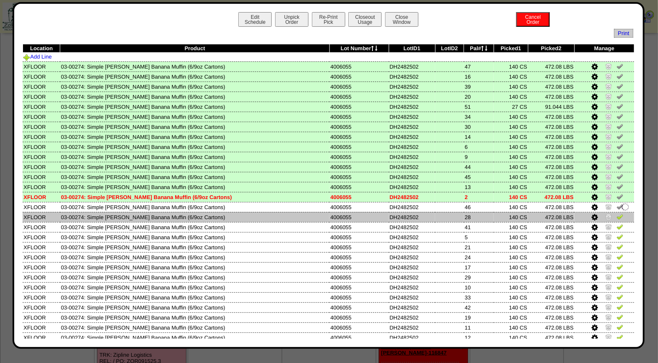
click at [617, 214] on img at bounding box center [620, 216] width 7 height 7
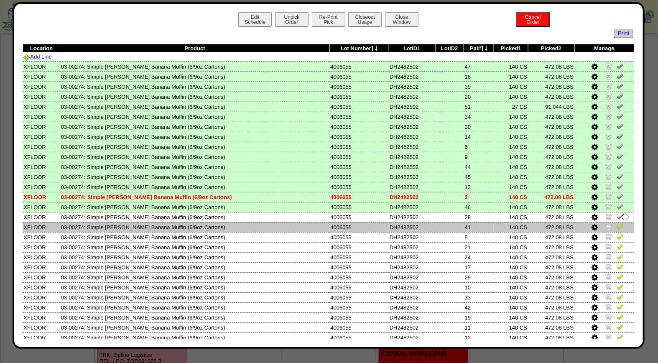
click at [617, 223] on img at bounding box center [620, 226] width 7 height 7
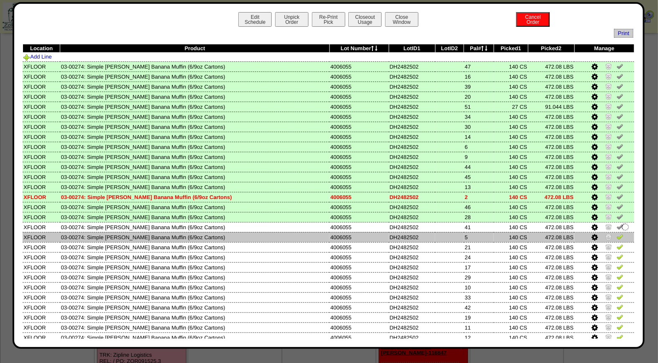
click at [617, 235] on img at bounding box center [620, 236] width 7 height 7
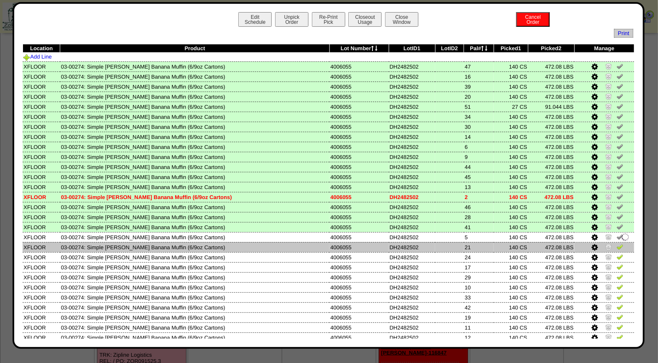
click at [617, 245] on img at bounding box center [620, 246] width 7 height 7
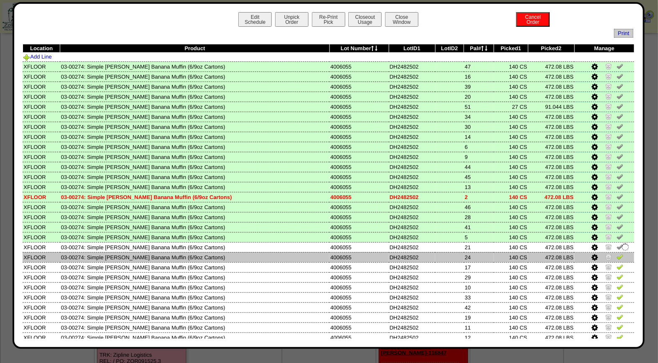
click at [617, 253] on img at bounding box center [620, 256] width 7 height 7
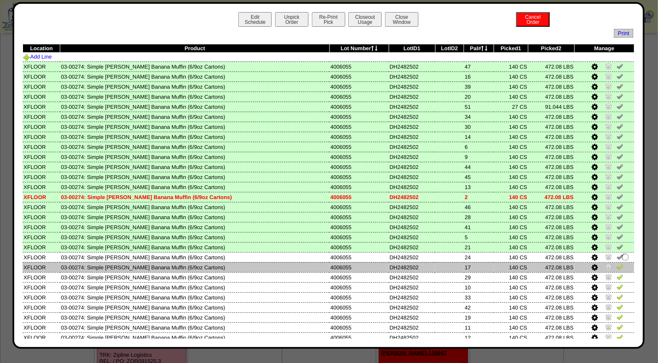
click at [617, 263] on img at bounding box center [620, 266] width 7 height 7
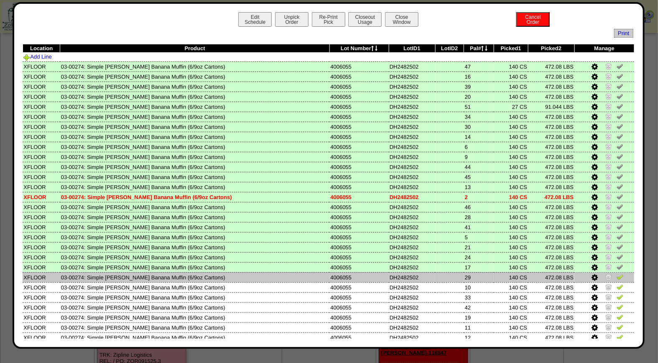
click at [617, 273] on img at bounding box center [620, 276] width 7 height 7
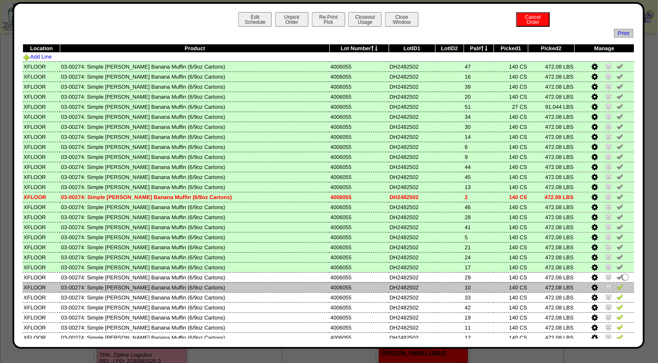
click at [617, 283] on img at bounding box center [620, 286] width 7 height 7
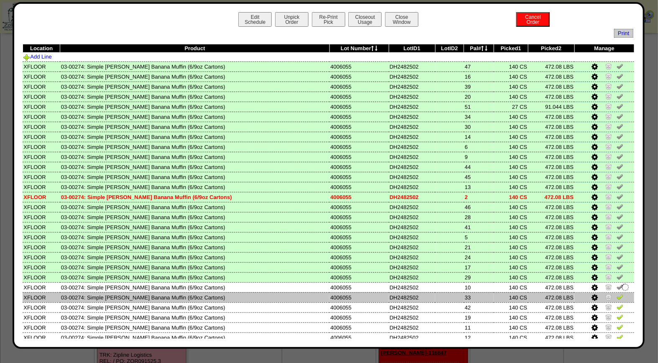
click at [617, 293] on img at bounding box center [620, 296] width 7 height 7
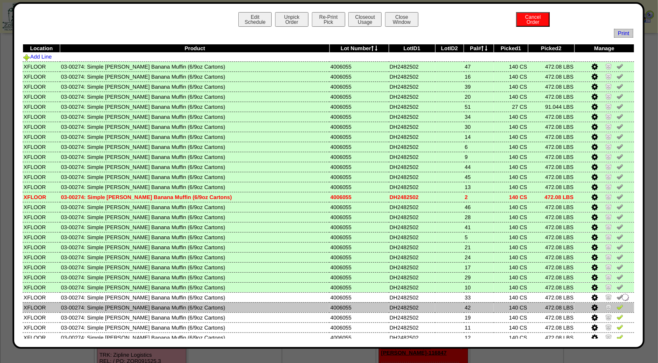
drag, startPoint x: 611, startPoint y: 302, endPoint x: 611, endPoint y: 308, distance: 6.7
click at [617, 303] on img at bounding box center [620, 306] width 7 height 7
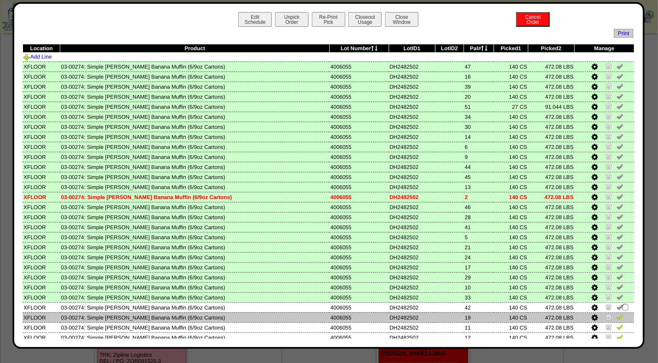
click at [617, 313] on img at bounding box center [620, 316] width 7 height 7
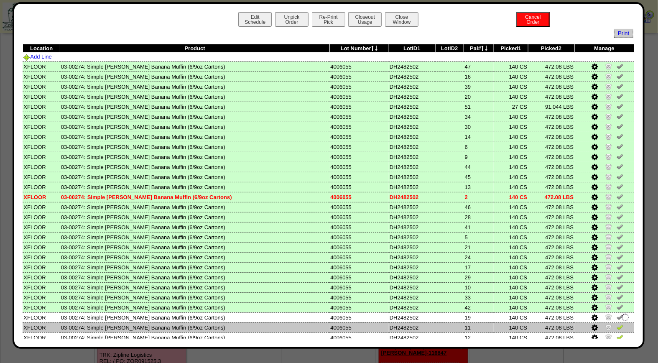
click at [617, 324] on img at bounding box center [620, 327] width 7 height 7
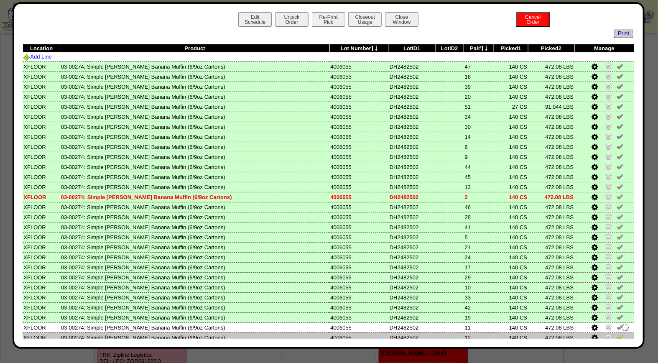
click at [617, 334] on img at bounding box center [620, 337] width 7 height 7
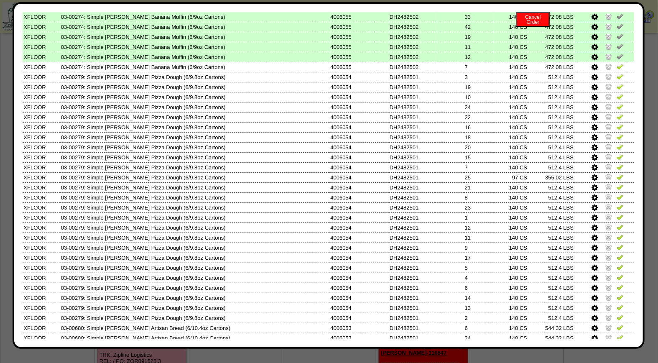
scroll to position [284, 0]
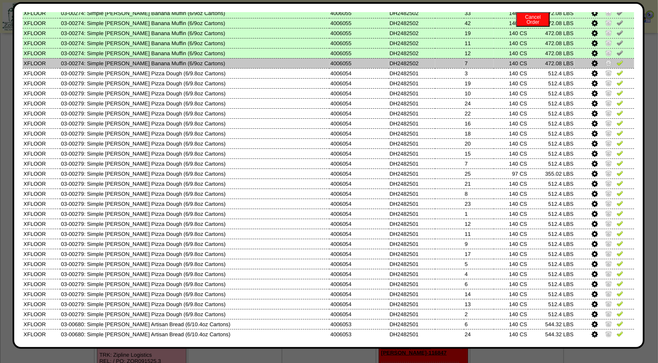
click at [617, 59] on img at bounding box center [620, 62] width 7 height 7
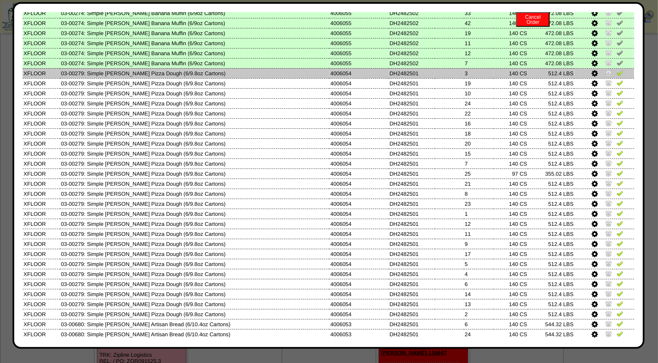
click at [617, 69] on img at bounding box center [620, 72] width 7 height 7
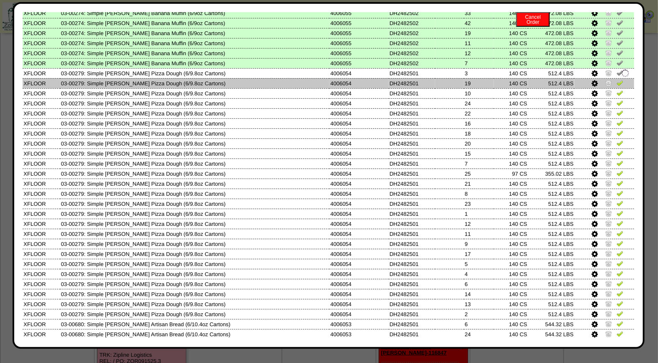
click at [617, 81] on link at bounding box center [620, 84] width 7 height 6
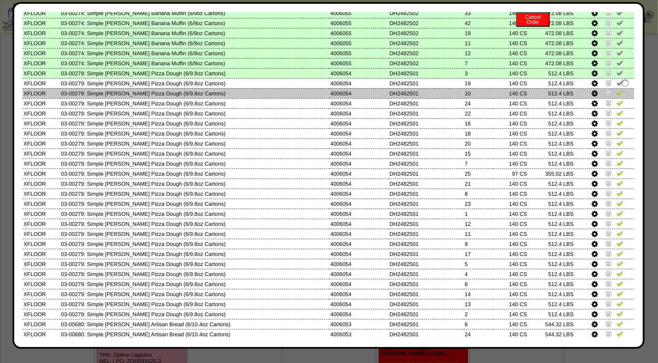
click at [617, 89] on img at bounding box center [620, 92] width 7 height 7
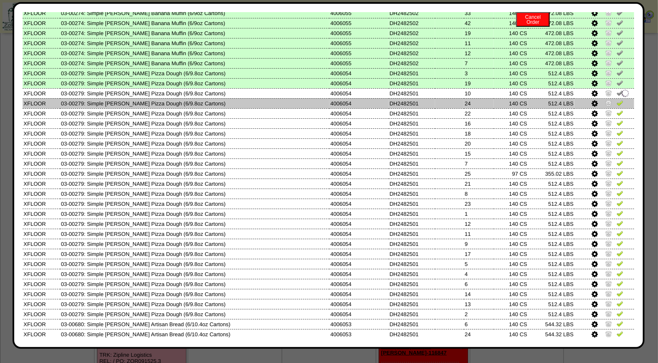
click at [617, 99] on img at bounding box center [620, 102] width 7 height 7
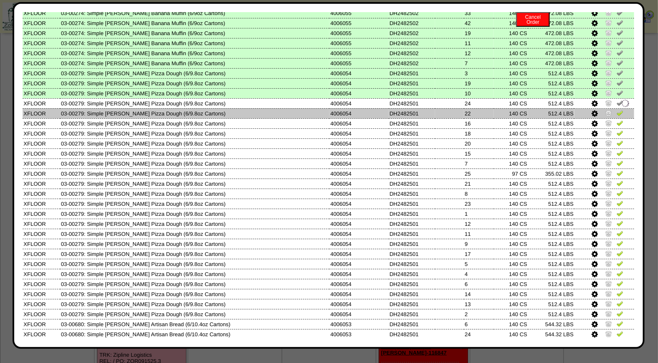
click at [617, 110] on img at bounding box center [620, 113] width 7 height 7
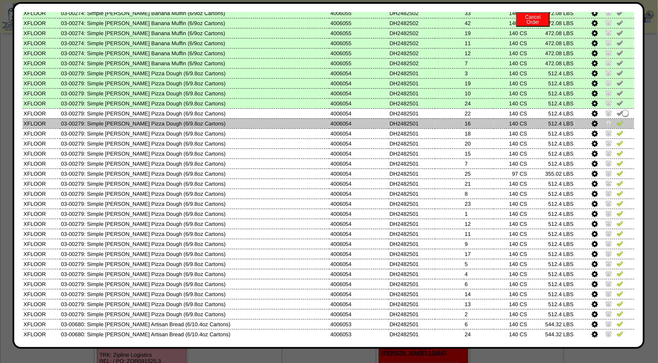
click at [617, 120] on img at bounding box center [620, 123] width 7 height 7
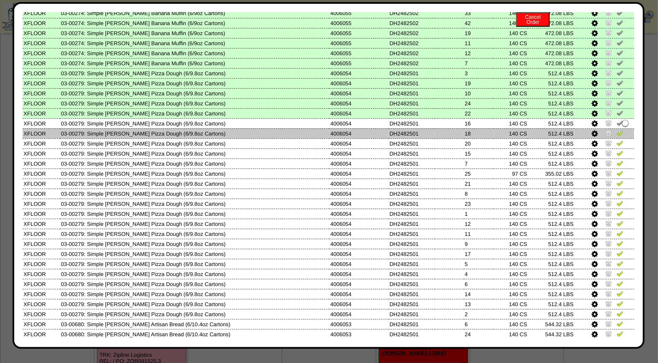
click at [617, 131] on link at bounding box center [620, 134] width 7 height 6
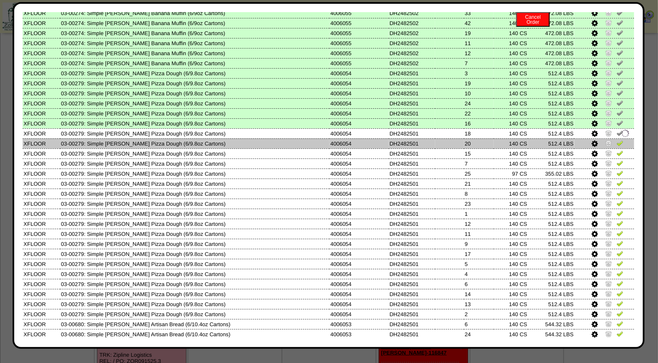
click at [617, 140] on img at bounding box center [620, 143] width 7 height 7
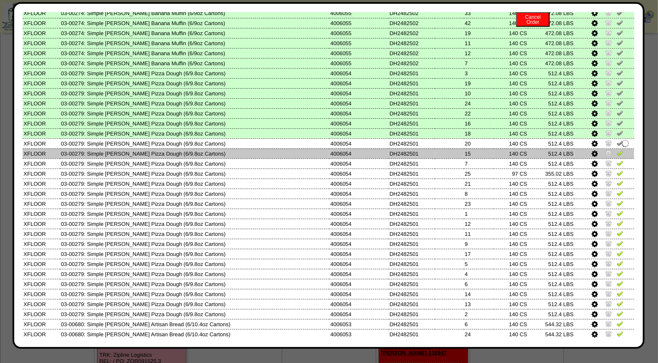
click at [617, 150] on img at bounding box center [620, 153] width 7 height 7
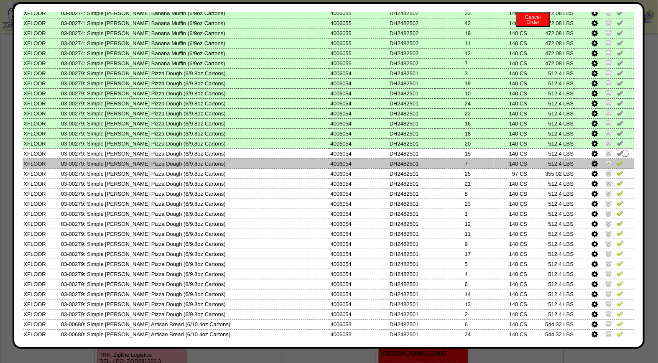
click at [617, 160] on img at bounding box center [620, 163] width 7 height 7
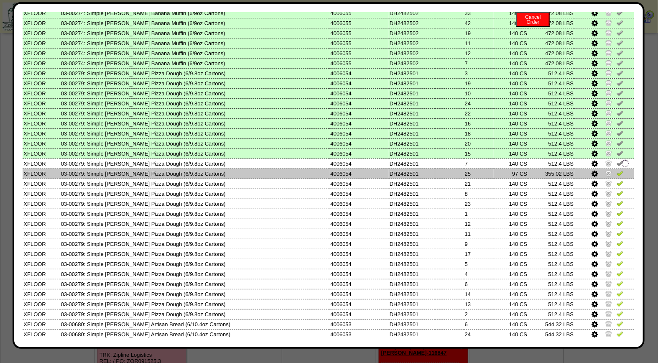
click at [617, 170] on img at bounding box center [620, 173] width 7 height 7
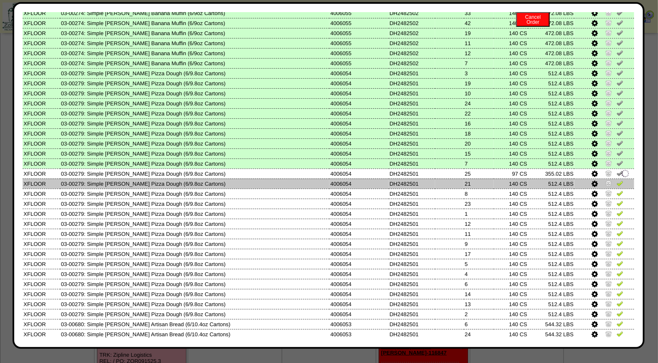
click at [617, 180] on img at bounding box center [620, 183] width 7 height 7
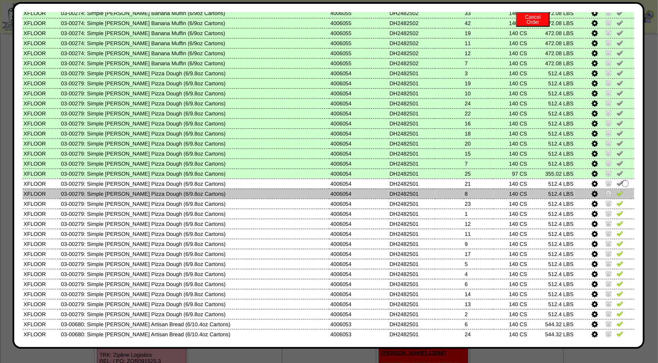
click at [617, 190] on img at bounding box center [620, 193] width 7 height 7
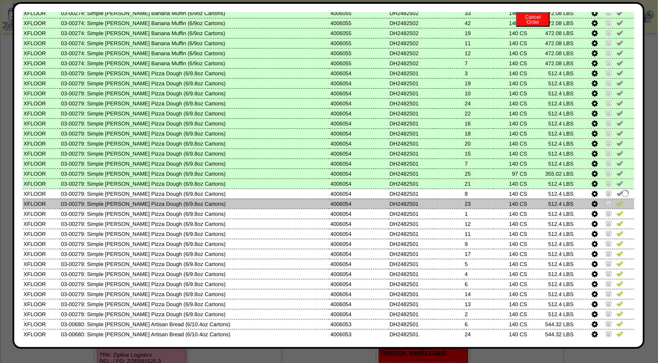
click at [617, 200] on img at bounding box center [620, 203] width 7 height 7
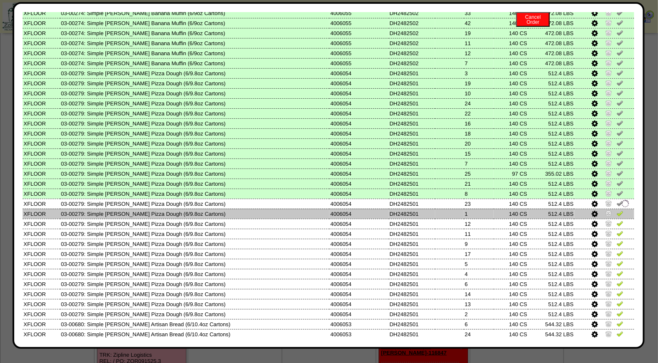
click at [617, 210] on img at bounding box center [620, 213] width 7 height 7
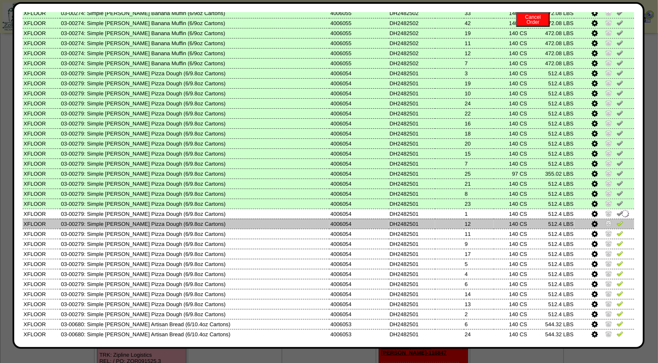
click at [617, 220] on img at bounding box center [620, 223] width 7 height 7
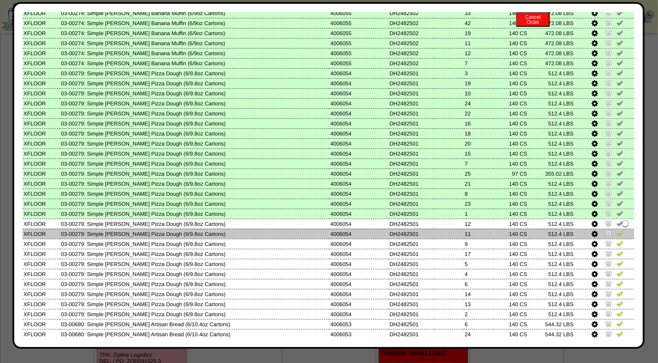
click at [617, 230] on img at bounding box center [620, 233] width 7 height 7
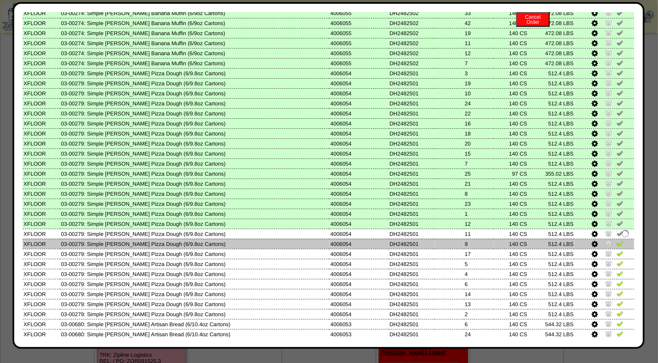
click at [617, 240] on img at bounding box center [620, 243] width 7 height 7
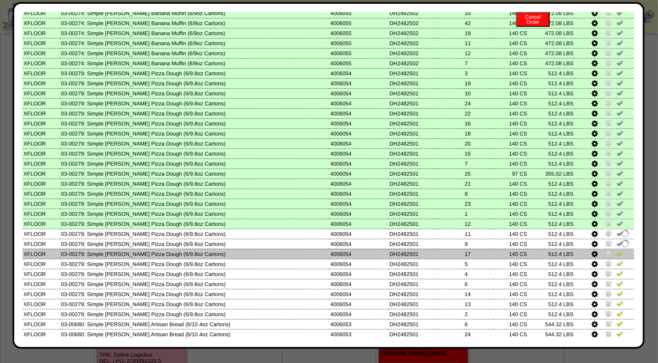
click at [617, 250] on img at bounding box center [620, 253] width 7 height 7
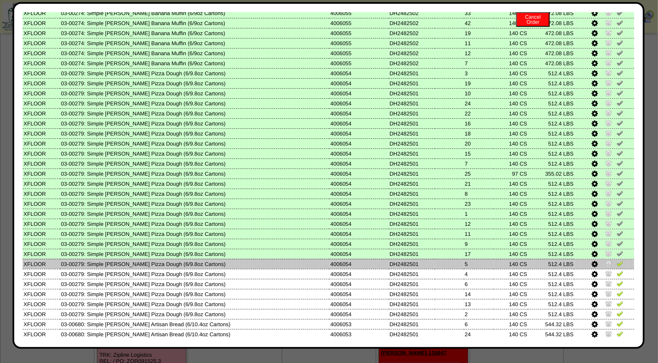
click at [617, 260] on img at bounding box center [620, 263] width 7 height 7
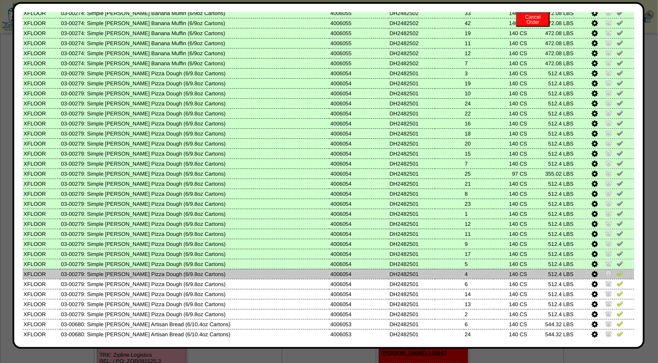
click at [617, 270] on img at bounding box center [620, 273] width 7 height 7
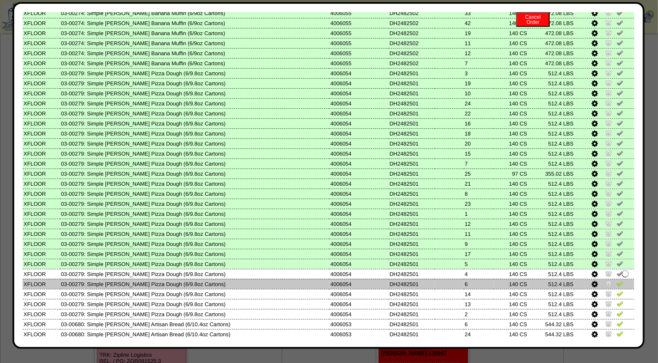
click at [617, 280] on img at bounding box center [620, 283] width 7 height 7
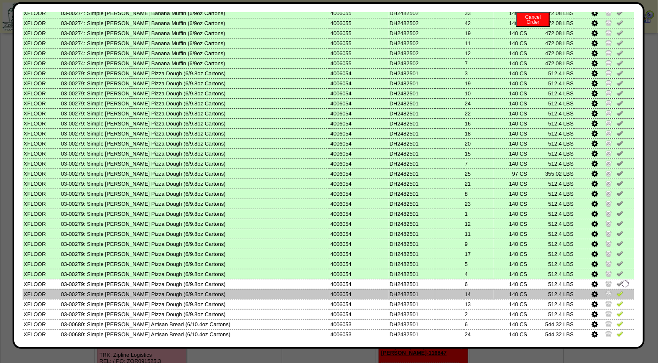
click at [617, 290] on img at bounding box center [620, 293] width 7 height 7
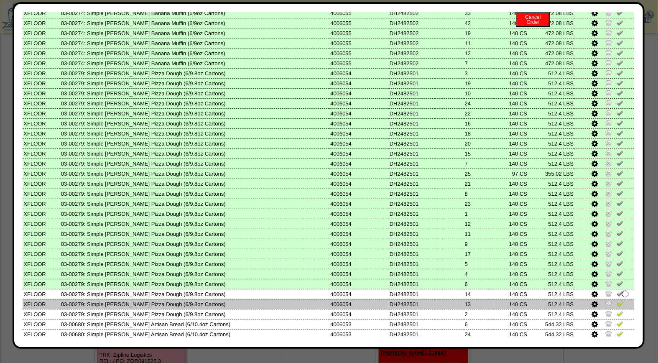
click at [617, 300] on img at bounding box center [620, 303] width 7 height 7
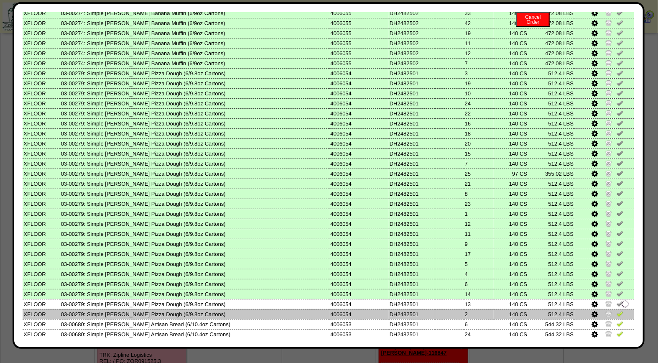
click at [617, 310] on img at bounding box center [620, 313] width 7 height 7
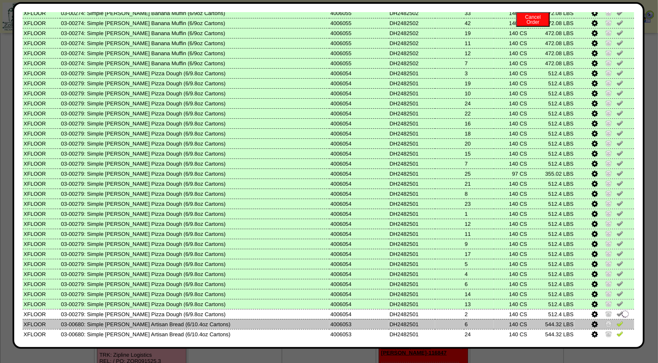
click at [617, 320] on img at bounding box center [620, 323] width 7 height 7
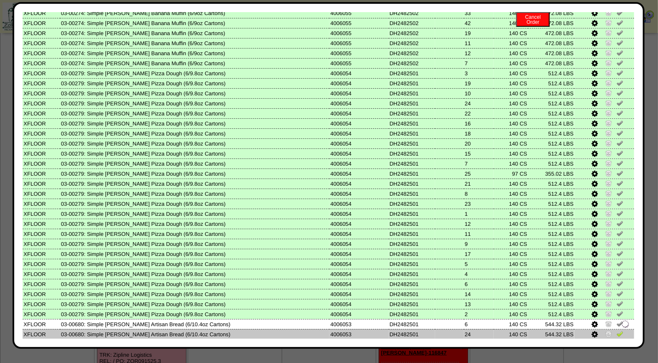
click at [617, 330] on img at bounding box center [620, 333] width 7 height 7
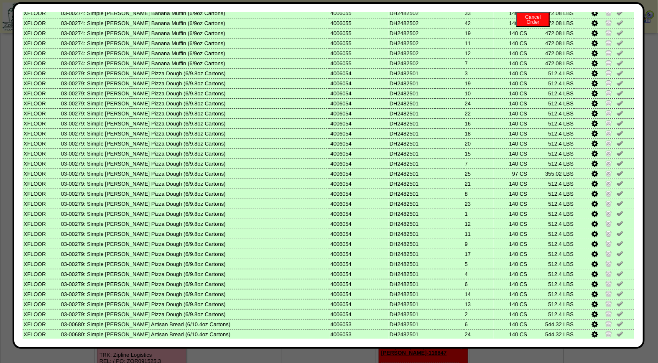
scroll to position [311, 0]
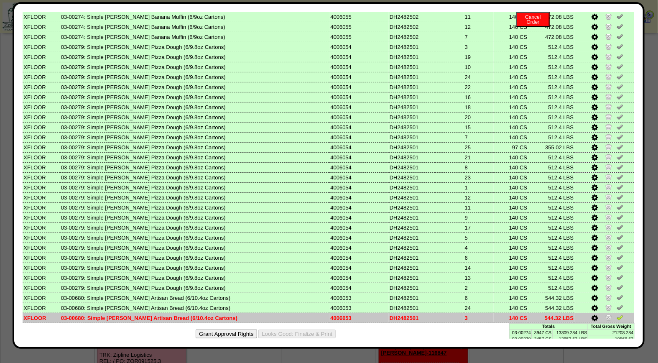
click at [617, 314] on img at bounding box center [620, 317] width 7 height 7
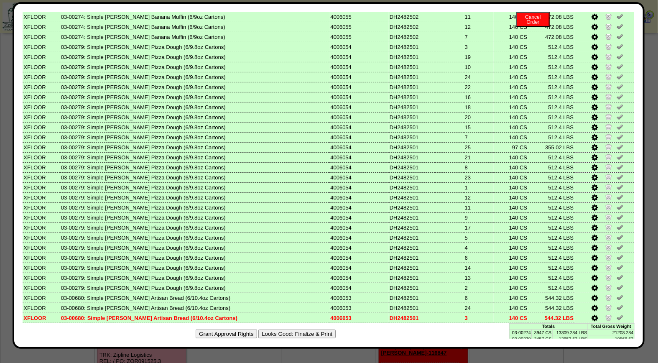
scroll to position [0, 0]
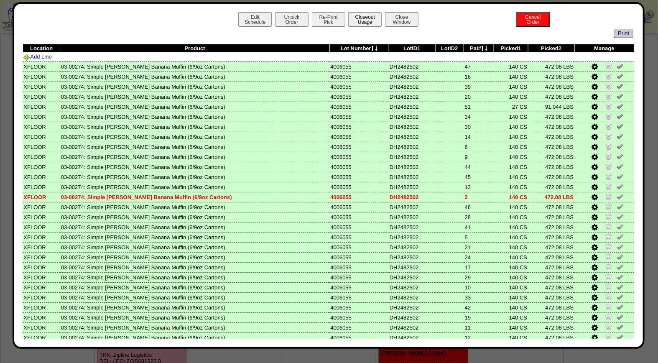
click at [356, 20] on button "Closeout Usage" at bounding box center [364, 19] width 33 height 15
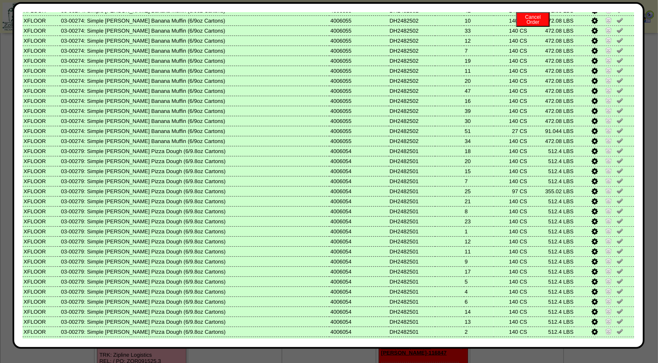
scroll to position [311, 0]
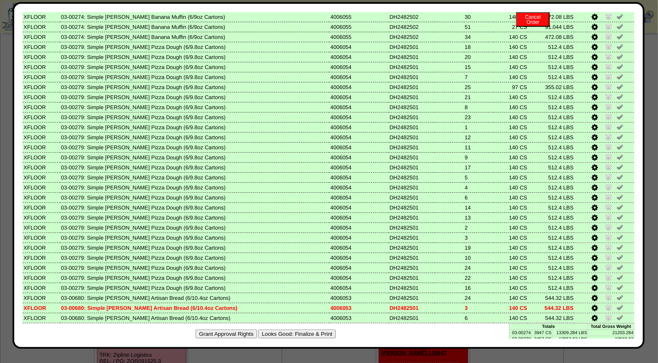
click at [321, 329] on button "Looks Good: Finalize & Print" at bounding box center [296, 333] width 77 height 9
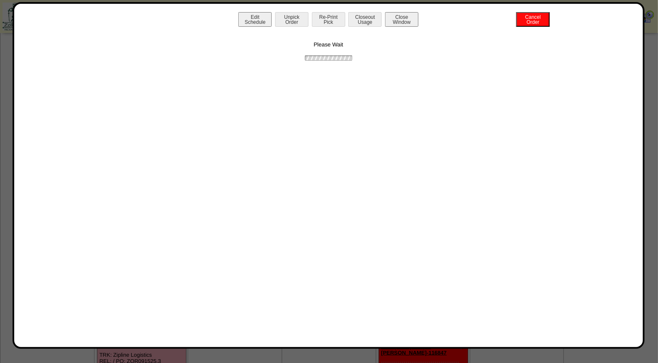
scroll to position [0, 0]
click at [333, 22] on button "Print BOL" at bounding box center [328, 19] width 33 height 15
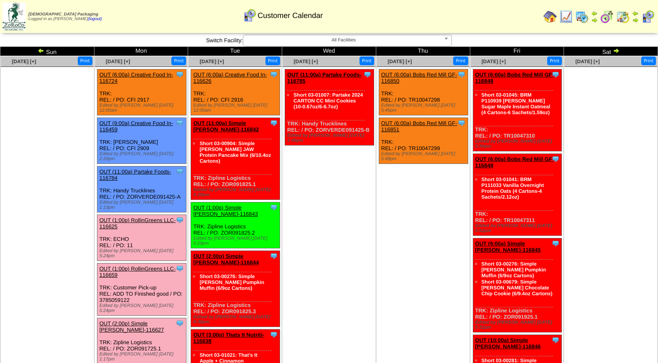
scroll to position [133, 0]
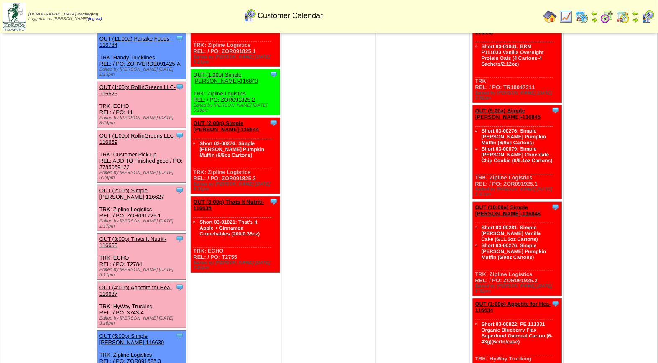
click at [133, 84] on link "OUT (1:00p) RollinGreens LLC-116625" at bounding box center [137, 90] width 76 height 13
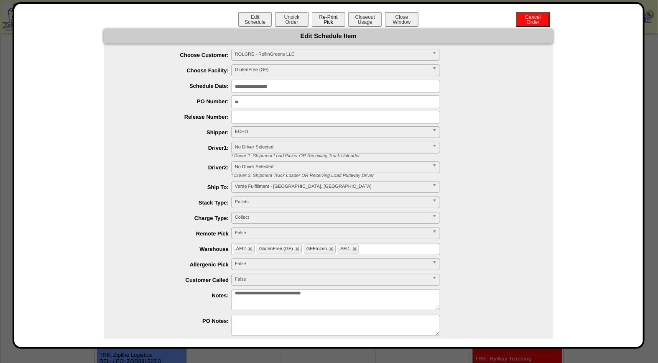
click at [312, 19] on button "Re-Print Pick" at bounding box center [328, 19] width 33 height 15
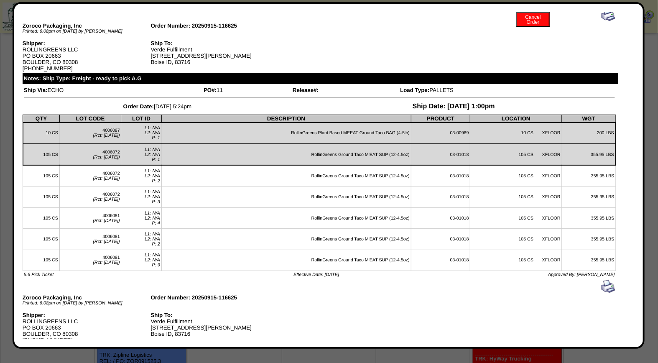
scroll to position [0, 0]
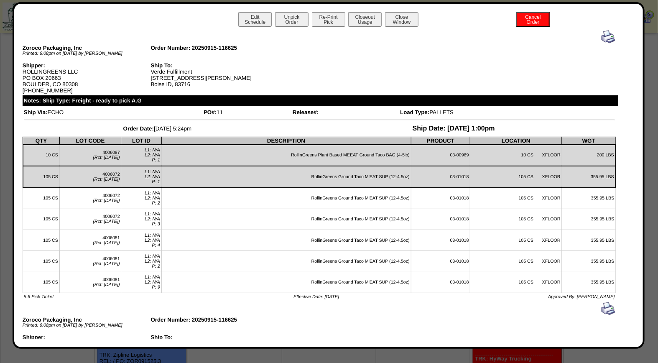
click at [601, 36] on img at bounding box center [607, 36] width 13 height 13
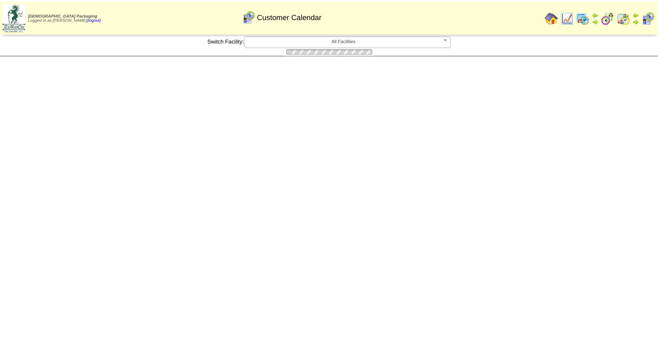
scroll to position [133, 0]
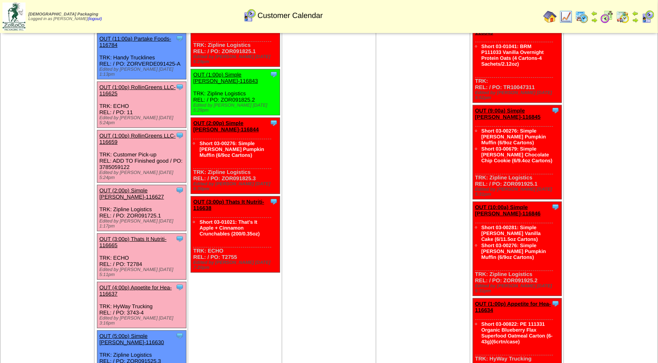
click at [136, 133] on link "OUT (1:00p) RollinGreens LLC-116659" at bounding box center [137, 139] width 76 height 13
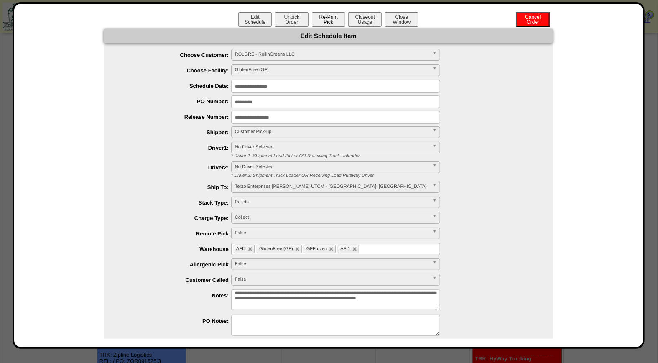
click at [333, 18] on button "Re-Print Pick" at bounding box center [328, 19] width 33 height 15
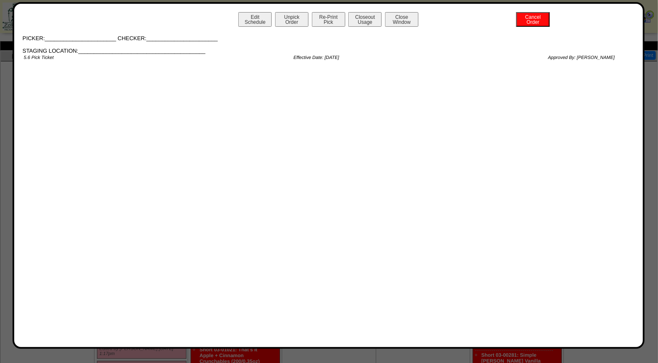
scroll to position [0, 0]
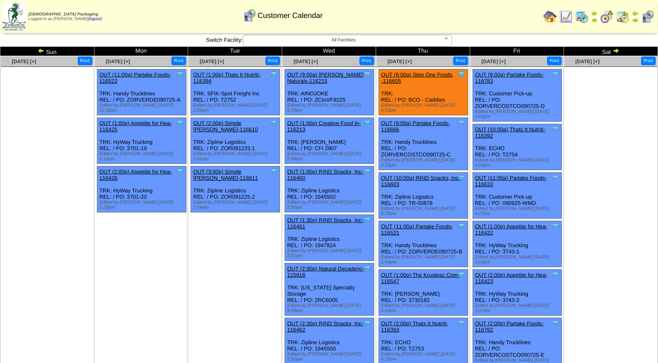
click at [648, 14] on img at bounding box center [647, 16] width 13 height 13
click at [615, 49] on img at bounding box center [616, 50] width 7 height 7
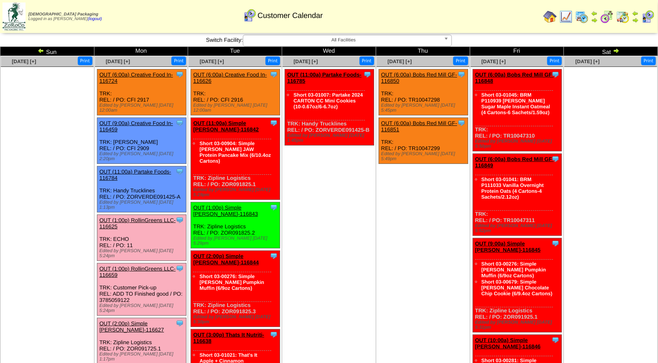
click at [139, 265] on link "OUT (1:00p) RollinGreens LLC-116659" at bounding box center [137, 271] width 76 height 13
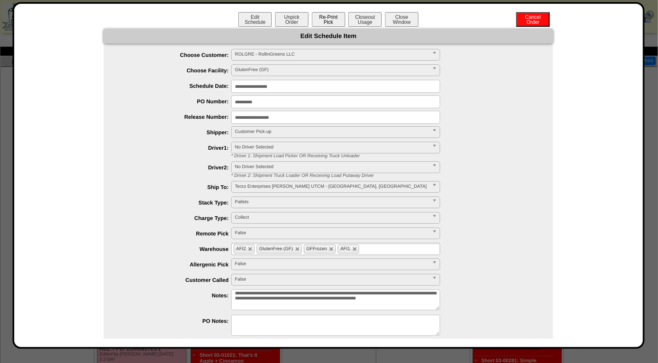
click at [323, 18] on button "Re-Print Pick" at bounding box center [328, 19] width 33 height 15
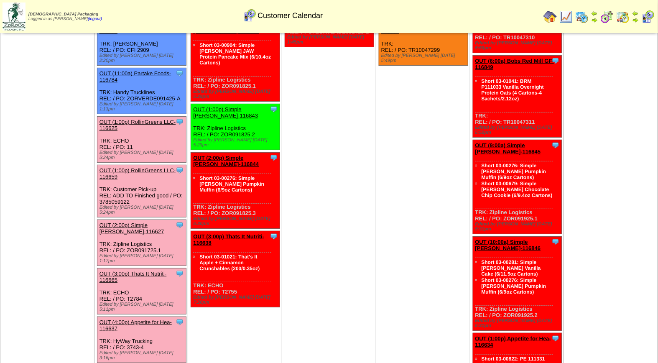
scroll to position [103, 0]
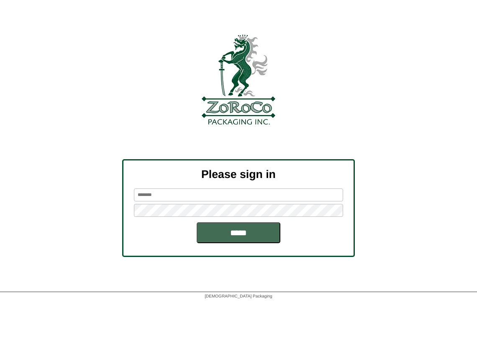
type input "*****"
click at [245, 230] on input "*****" at bounding box center [238, 232] width 84 height 21
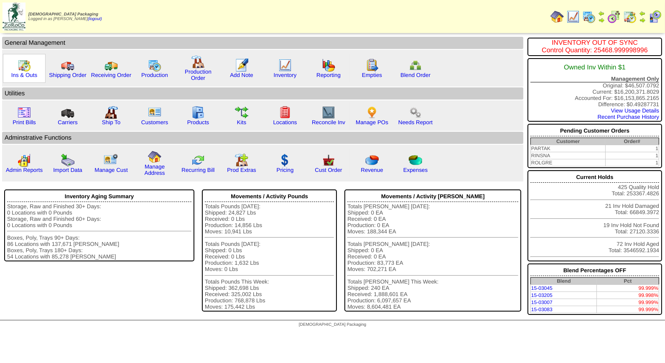
click at [26, 62] on img at bounding box center [24, 65] width 13 height 13
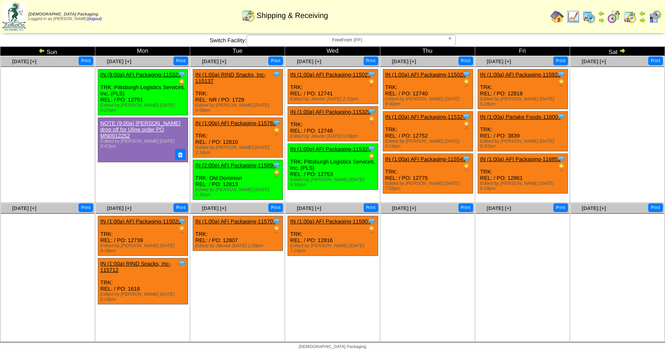
click at [656, 18] on img at bounding box center [654, 16] width 13 height 13
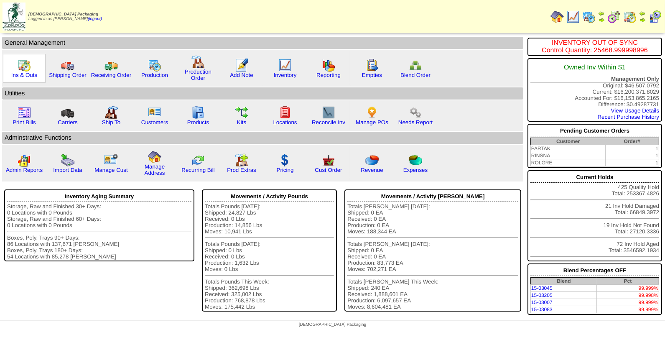
click at [27, 66] on img at bounding box center [24, 65] width 13 height 13
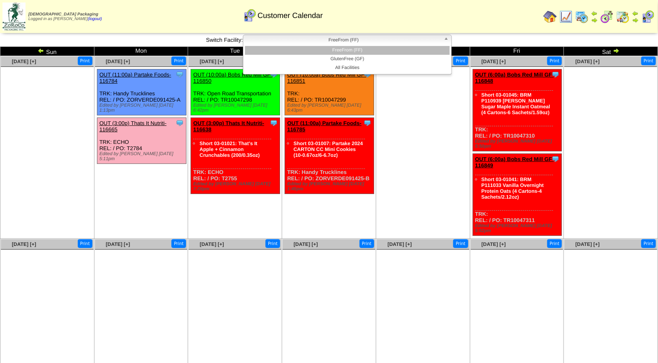
click at [343, 39] on span "FreeFrom (FF)" at bounding box center [344, 40] width 194 height 10
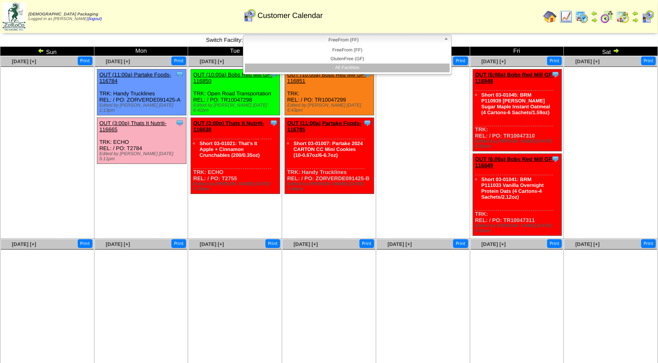
click at [344, 65] on li "All Facilities" at bounding box center [347, 68] width 205 height 9
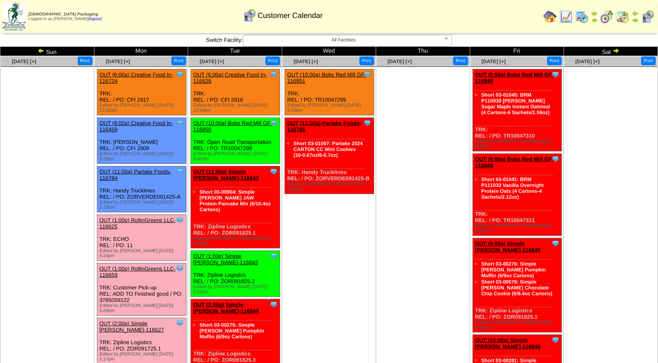
click at [144, 320] on link "OUT (2:00p) Simple [PERSON_NAME]-116627" at bounding box center [131, 326] width 65 height 13
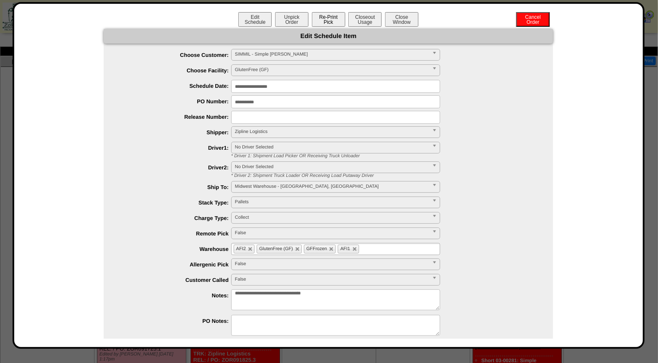
click at [332, 20] on button "Re-Print Pick" at bounding box center [328, 19] width 33 height 15
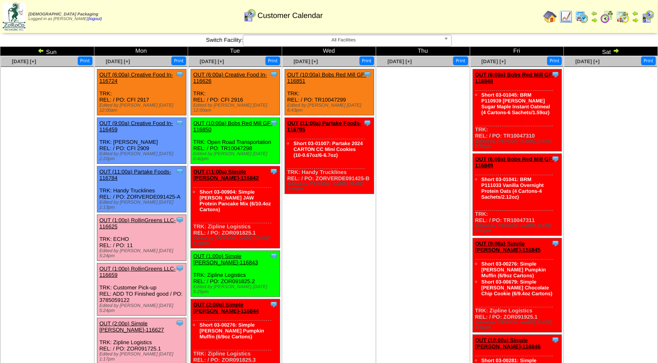
click at [347, 38] on span "All Facilities" at bounding box center [344, 40] width 194 height 10
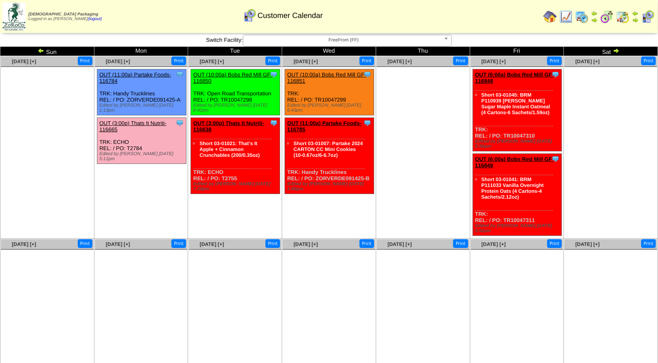
click at [448, 37] on b at bounding box center [448, 40] width 8 height 11
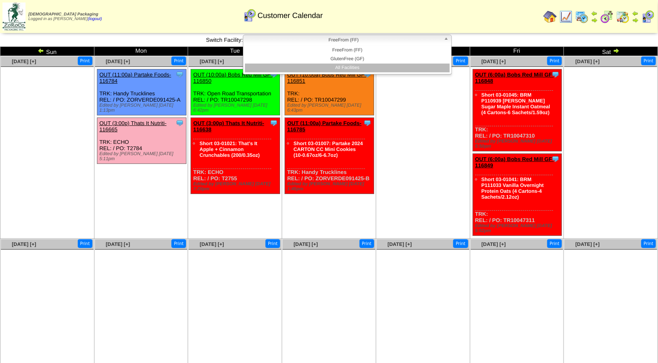
click at [423, 64] on li "All Facilities" at bounding box center [347, 68] width 205 height 9
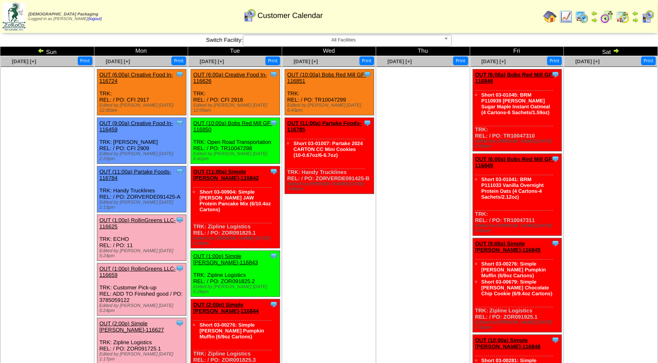
click at [144, 320] on link "OUT (2:00p) Simple [PERSON_NAME]-116627" at bounding box center [131, 326] width 65 height 13
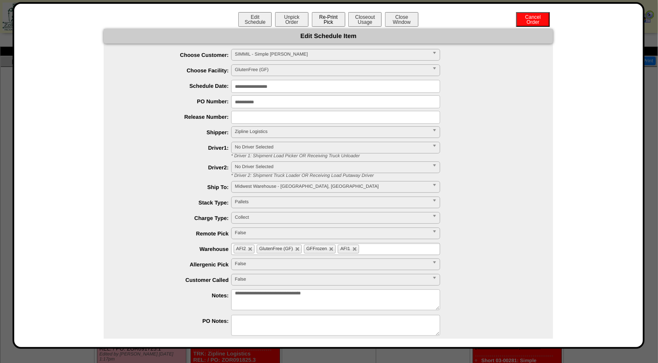
click at [327, 15] on button "Re-Print Pick" at bounding box center [328, 19] width 33 height 15
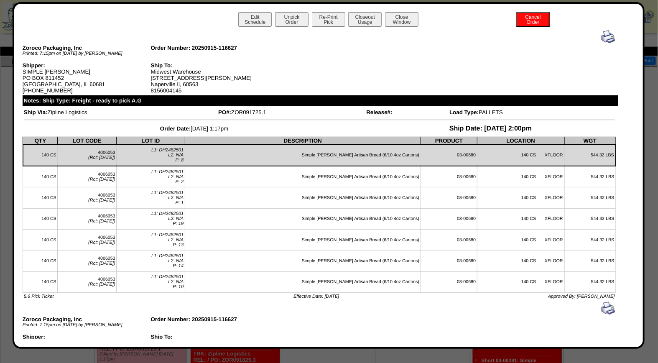
click at [601, 38] on img at bounding box center [607, 36] width 13 height 13
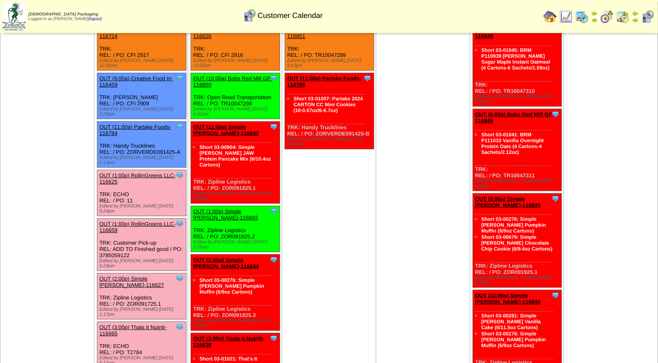
scroll to position [89, 0]
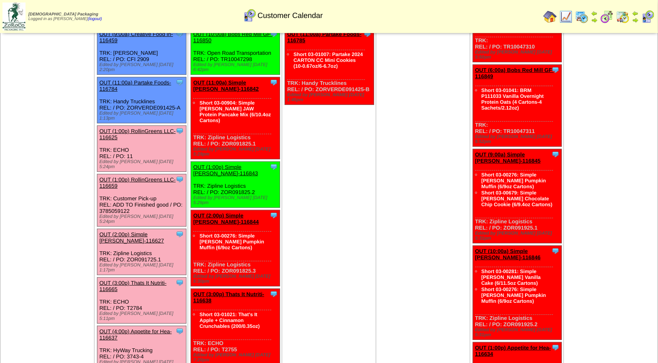
click at [136, 278] on div "Clone Item OUT (3:00p) Thats It Nutriti-116665 Thats It Nutrition, LLC Schedule…" at bounding box center [141, 301] width 89 height 46
click at [136, 280] on link "OUT (3:00p) Thats It Nutriti-116665" at bounding box center [132, 286] width 67 height 13
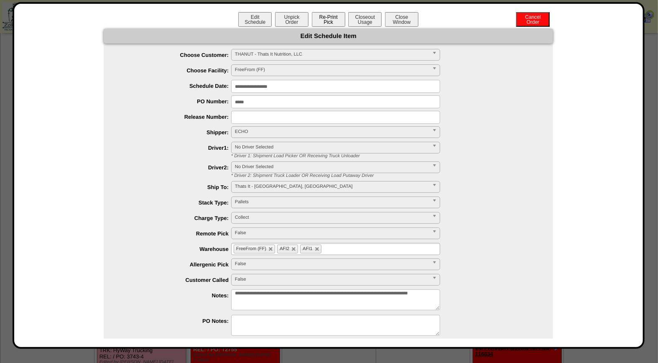
click at [333, 17] on button "Re-Print Pick" at bounding box center [328, 19] width 33 height 15
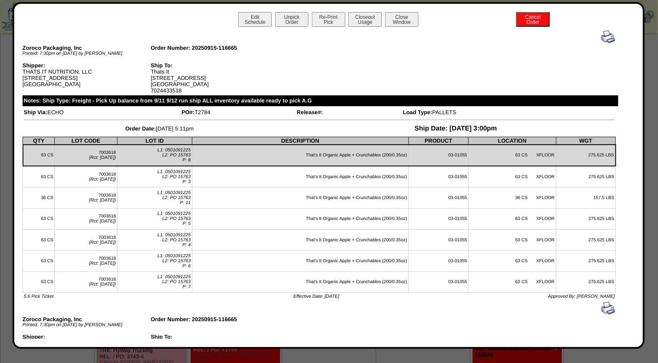
click at [602, 38] on img at bounding box center [607, 36] width 13 height 13
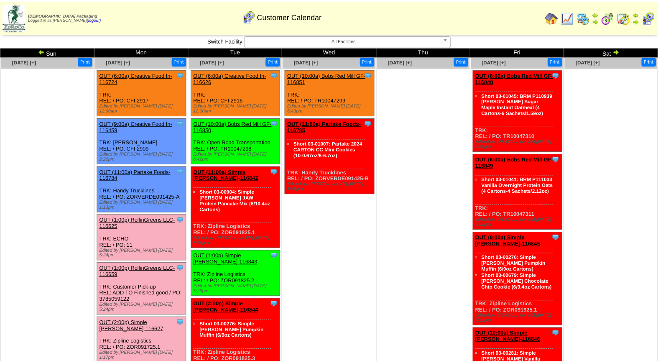
scroll to position [89, 0]
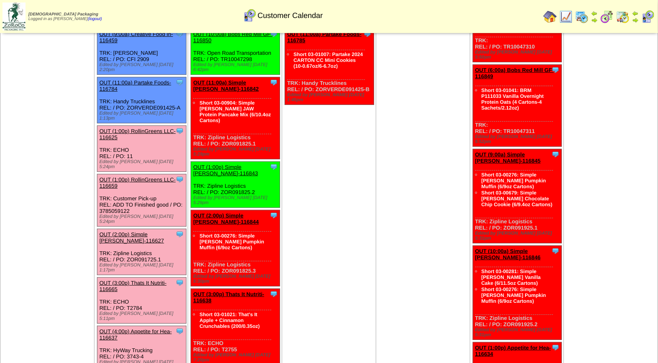
click at [140, 231] on link "OUT (2:00p) Simple [PERSON_NAME]-116627" at bounding box center [131, 237] width 65 height 13
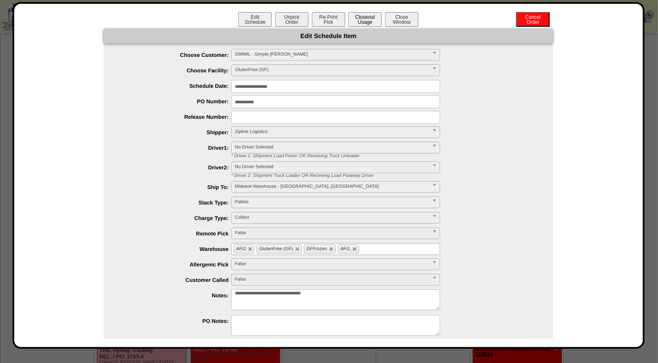
click at [361, 18] on button "Closeout Usage" at bounding box center [364, 19] width 33 height 15
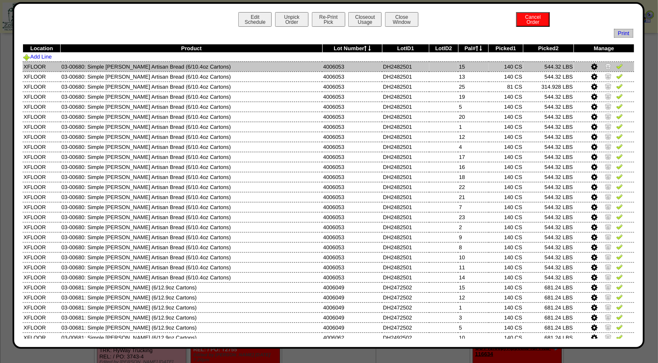
click at [616, 65] on img at bounding box center [619, 66] width 7 height 7
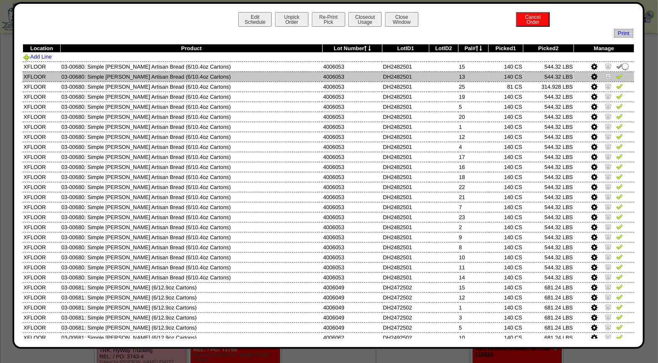
click at [616, 76] on img at bounding box center [619, 76] width 7 height 7
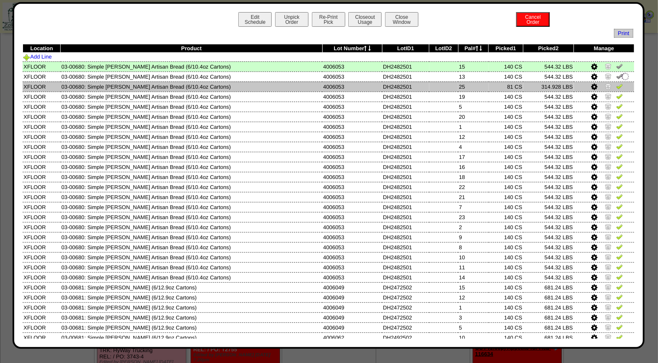
click at [616, 86] on img at bounding box center [619, 86] width 7 height 7
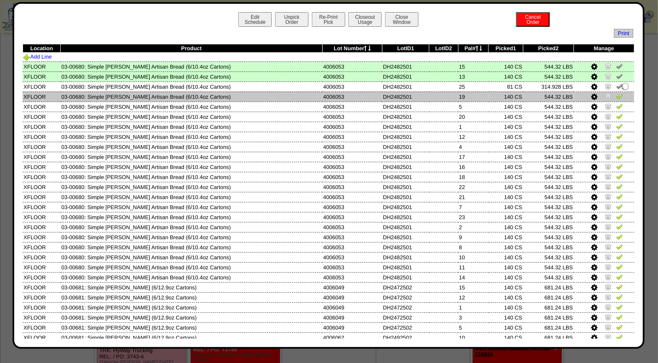
click at [616, 93] on img at bounding box center [619, 96] width 7 height 7
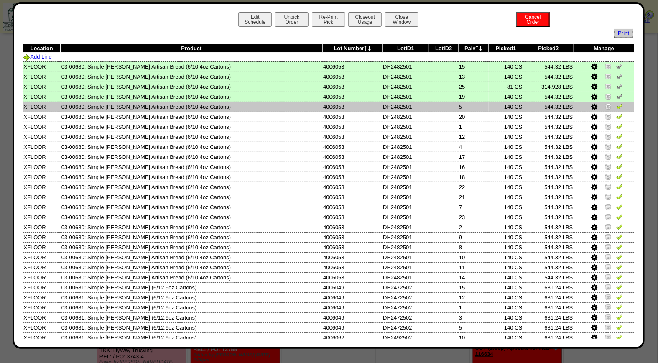
click at [616, 107] on img at bounding box center [619, 106] width 7 height 7
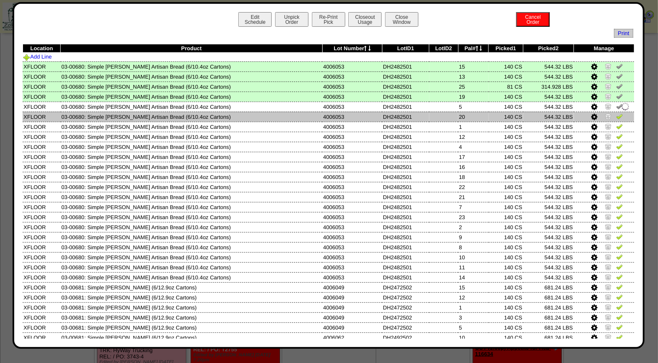
click at [616, 118] on img at bounding box center [619, 116] width 7 height 7
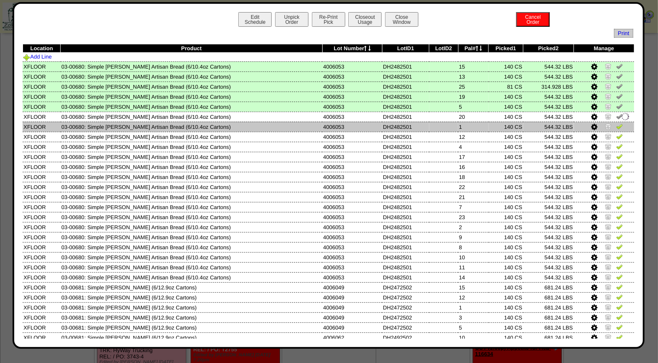
click at [616, 127] on img at bounding box center [619, 126] width 7 height 7
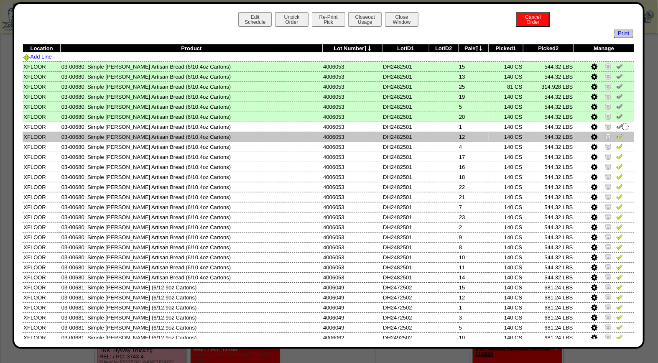
click at [616, 133] on img at bounding box center [619, 136] width 7 height 7
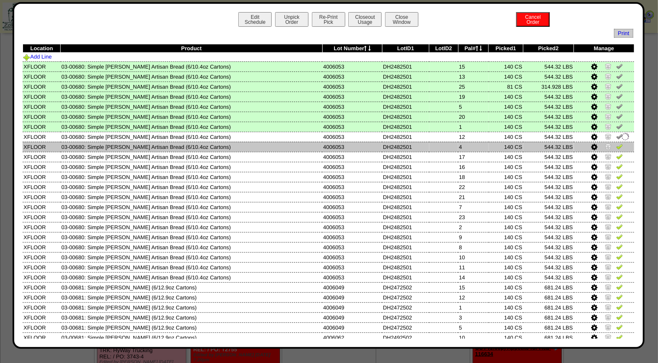
click at [616, 146] on img at bounding box center [619, 146] width 7 height 7
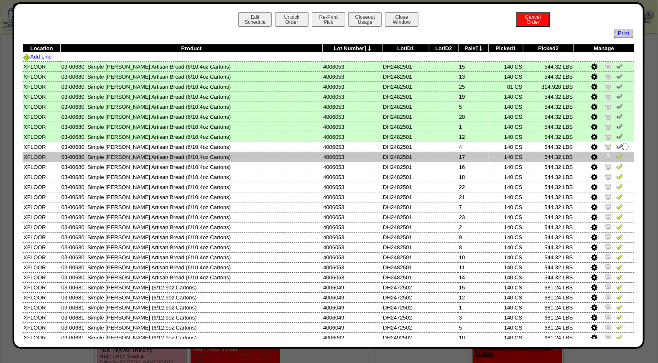
click at [616, 155] on img at bounding box center [619, 156] width 7 height 7
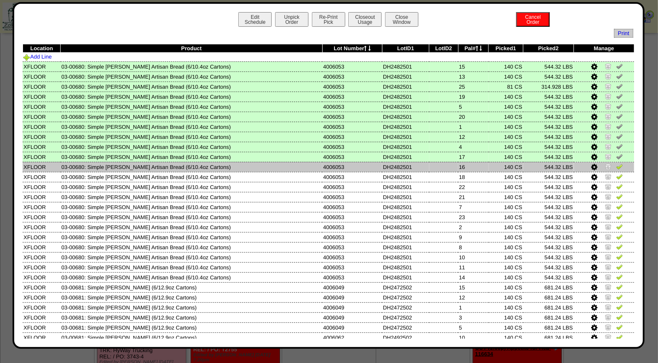
click at [616, 166] on img at bounding box center [619, 166] width 7 height 7
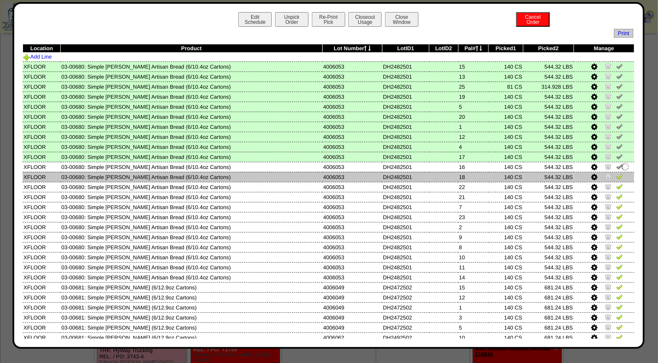
click at [616, 173] on img at bounding box center [619, 176] width 7 height 7
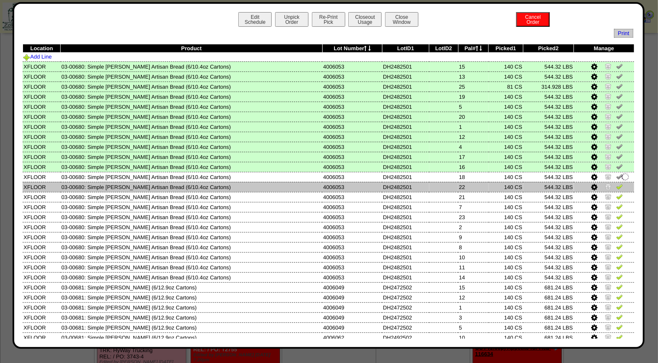
click at [616, 183] on img at bounding box center [619, 186] width 7 height 7
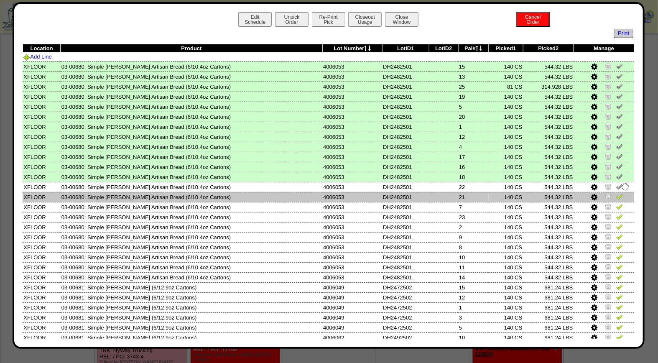
click at [616, 193] on img at bounding box center [619, 196] width 7 height 7
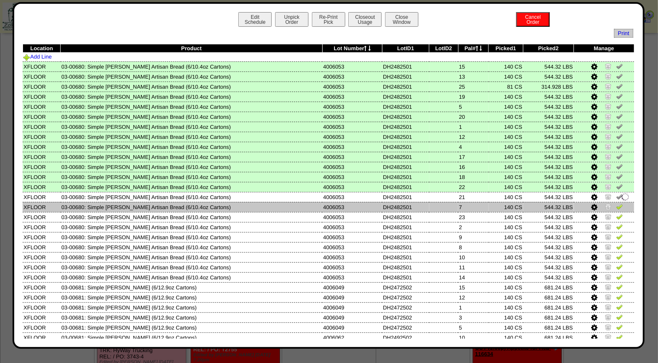
click at [616, 206] on img at bounding box center [619, 206] width 7 height 7
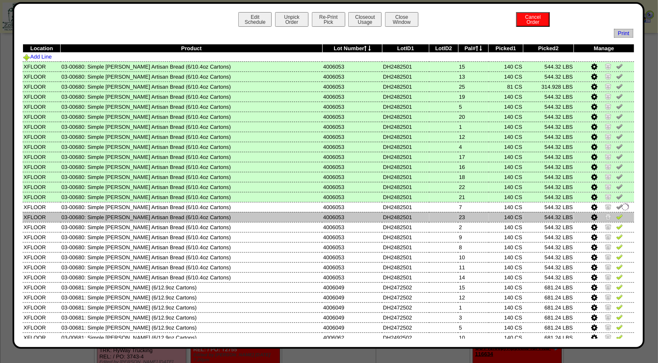
click at [616, 215] on img at bounding box center [619, 216] width 7 height 7
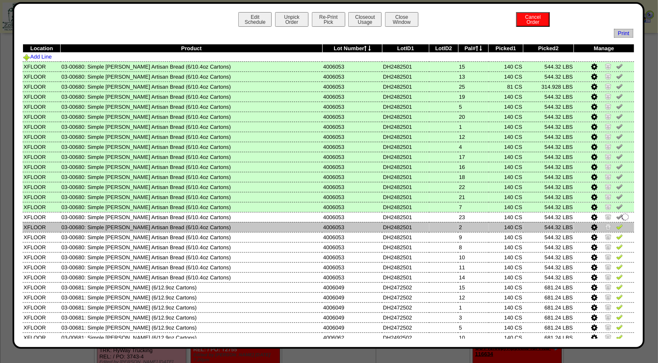
click at [616, 226] on img at bounding box center [619, 226] width 7 height 7
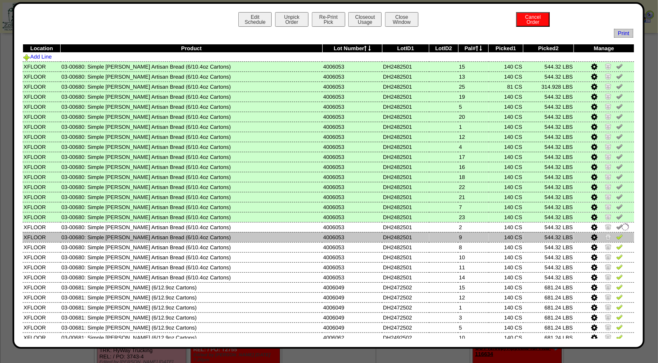
click at [616, 237] on img at bounding box center [619, 236] width 7 height 7
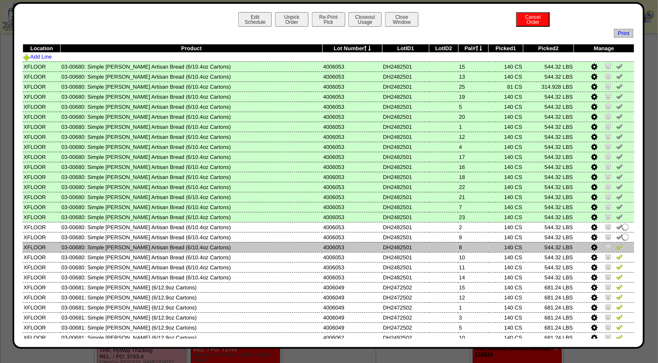
click at [616, 244] on img at bounding box center [619, 246] width 7 height 7
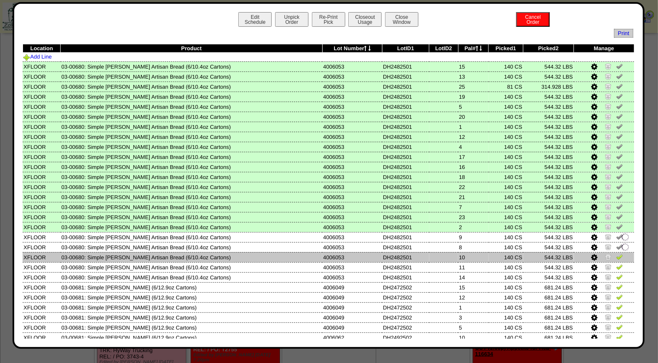
click at [616, 254] on img at bounding box center [619, 256] width 7 height 7
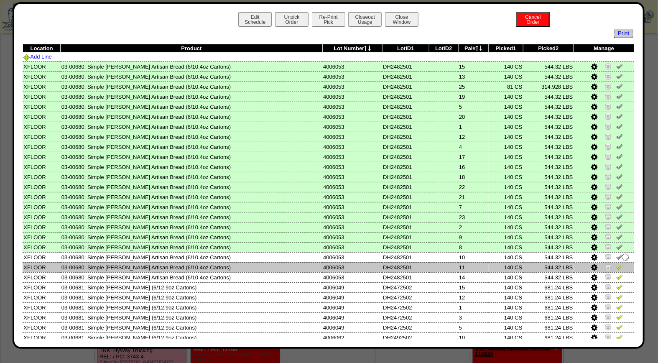
click at [616, 265] on img at bounding box center [619, 266] width 7 height 7
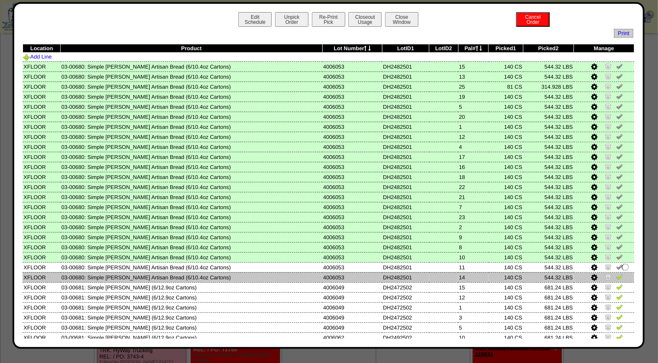
click at [616, 274] on img at bounding box center [619, 276] width 7 height 7
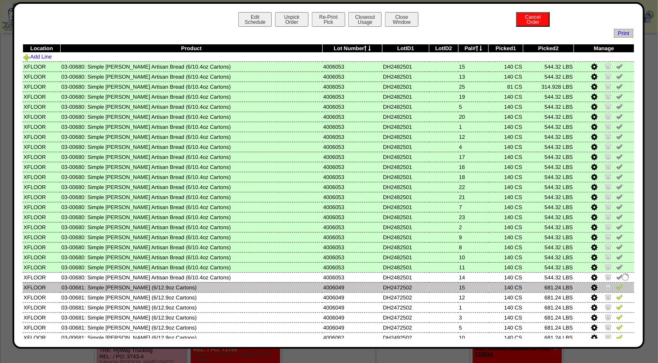
click at [616, 283] on img at bounding box center [619, 286] width 7 height 7
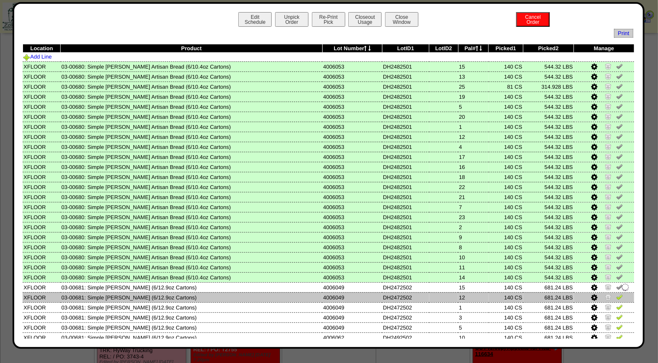
click at [616, 294] on img at bounding box center [619, 296] width 7 height 7
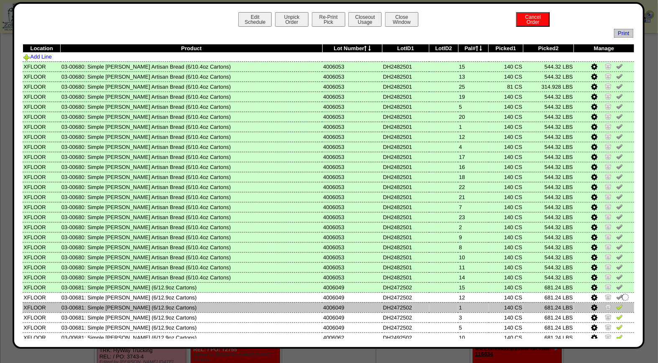
click at [616, 303] on img at bounding box center [619, 306] width 7 height 7
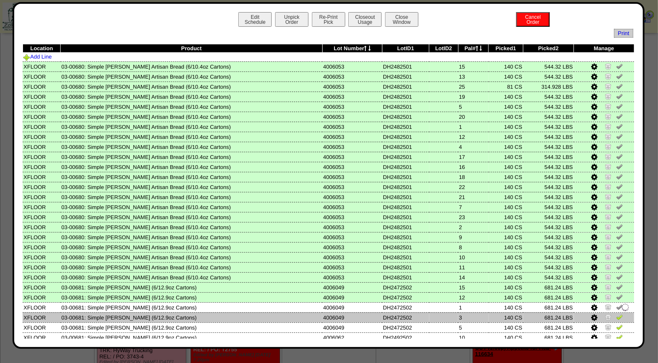
click at [616, 313] on img at bounding box center [619, 316] width 7 height 7
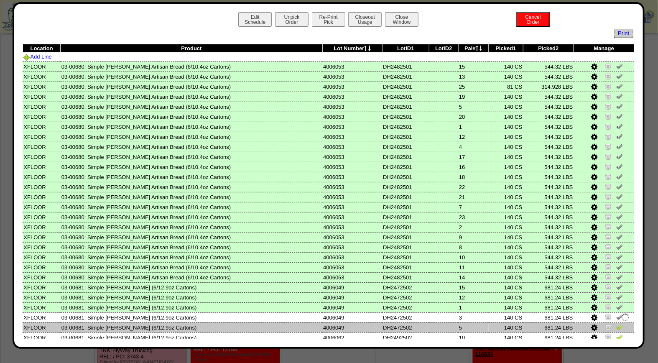
click at [616, 324] on img at bounding box center [619, 327] width 7 height 7
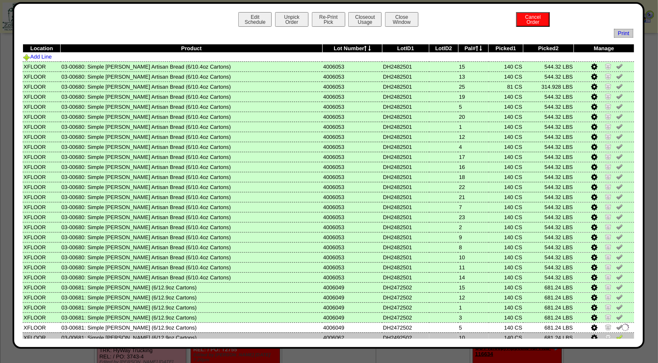
click at [616, 335] on img at bounding box center [619, 337] width 7 height 7
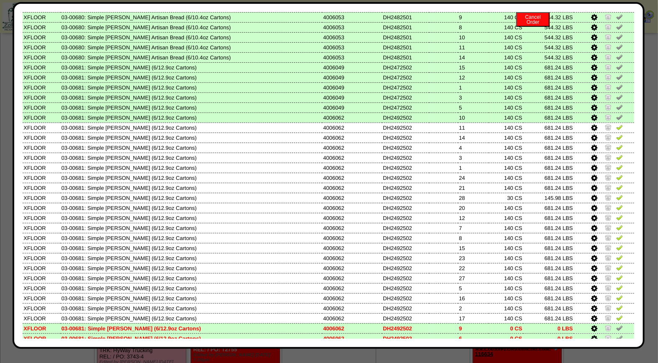
scroll to position [237, 0]
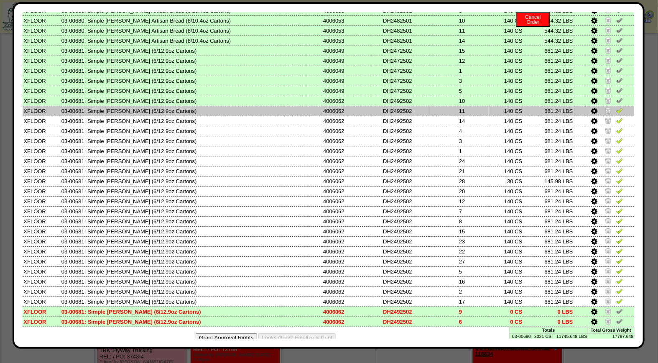
click at [616, 107] on img at bounding box center [619, 110] width 7 height 7
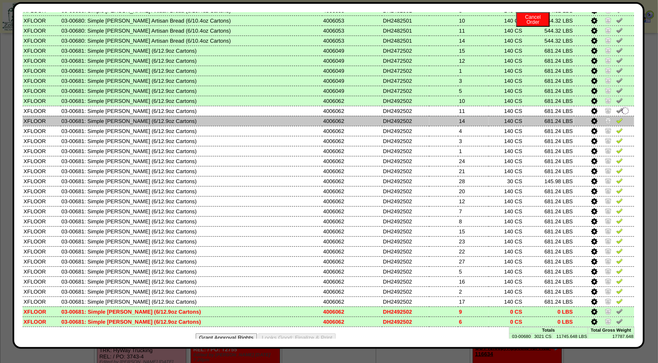
click at [616, 117] on img at bounding box center [619, 120] width 7 height 7
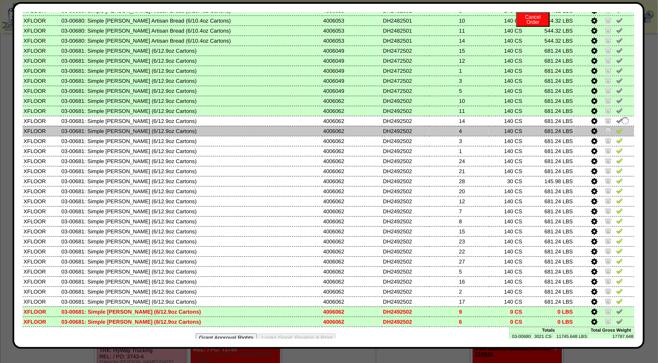
click at [616, 129] on link at bounding box center [619, 132] width 7 height 6
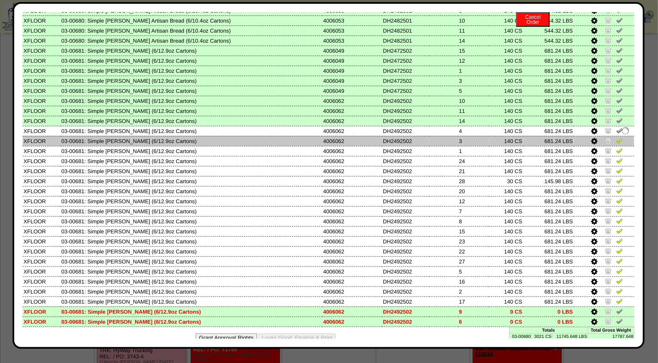
click at [616, 137] on img at bounding box center [619, 140] width 7 height 7
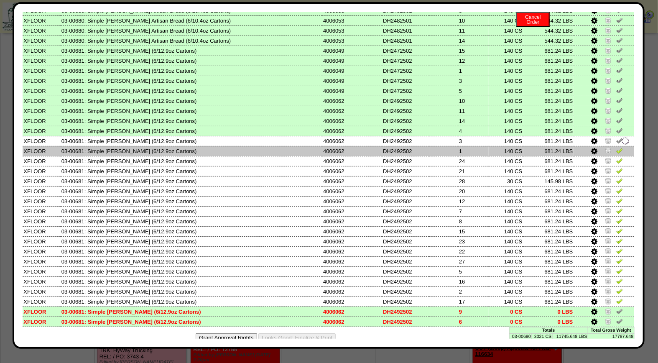
click at [616, 147] on img at bounding box center [619, 150] width 7 height 7
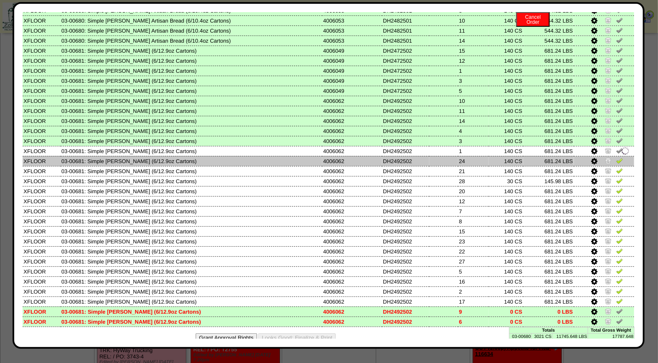
click at [616, 157] on img at bounding box center [619, 160] width 7 height 7
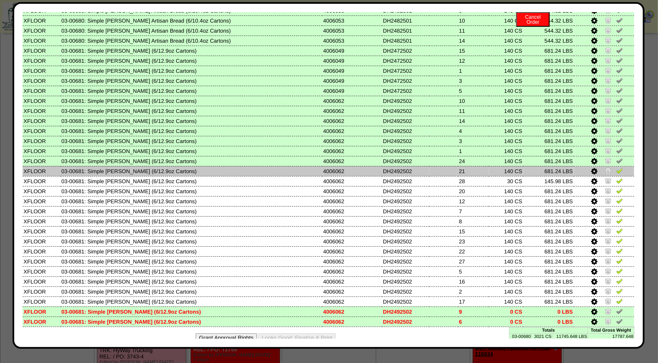
click at [616, 167] on img at bounding box center [619, 170] width 7 height 7
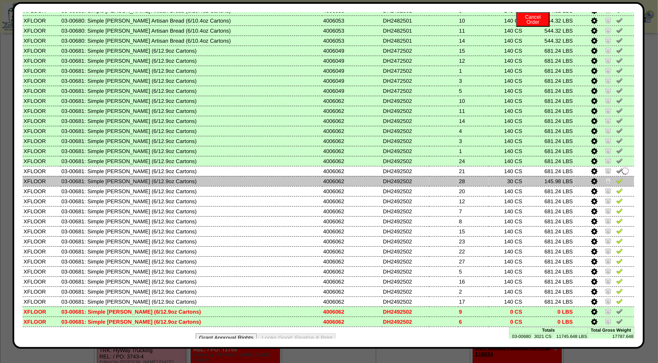
click at [616, 177] on img at bounding box center [619, 180] width 7 height 7
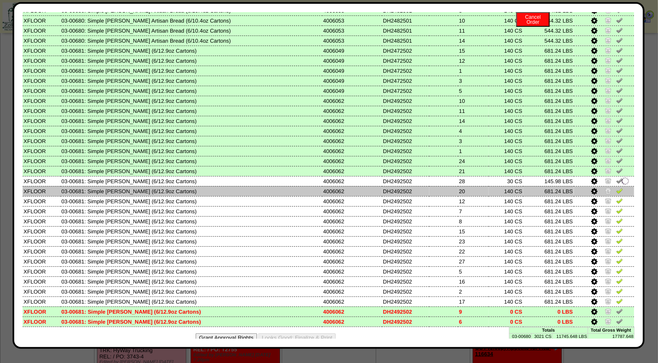
click at [616, 187] on img at bounding box center [619, 190] width 7 height 7
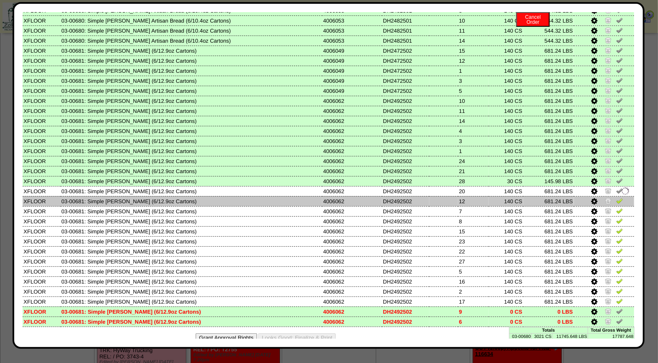
click at [616, 197] on img at bounding box center [619, 200] width 7 height 7
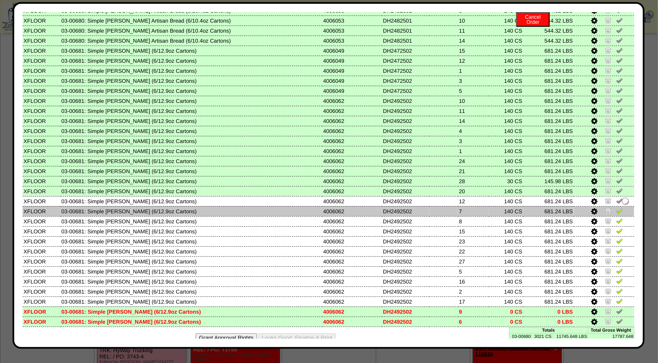
click at [616, 207] on img at bounding box center [619, 210] width 7 height 7
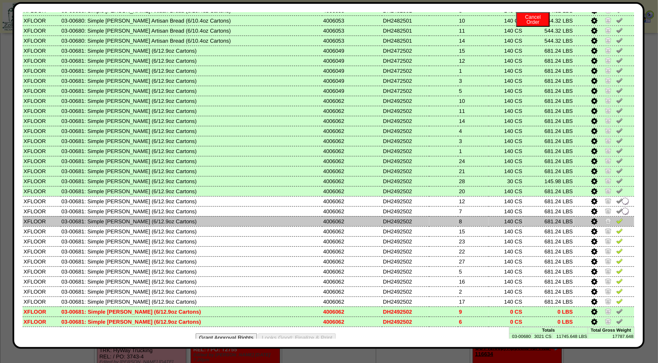
click at [616, 217] on img at bounding box center [619, 220] width 7 height 7
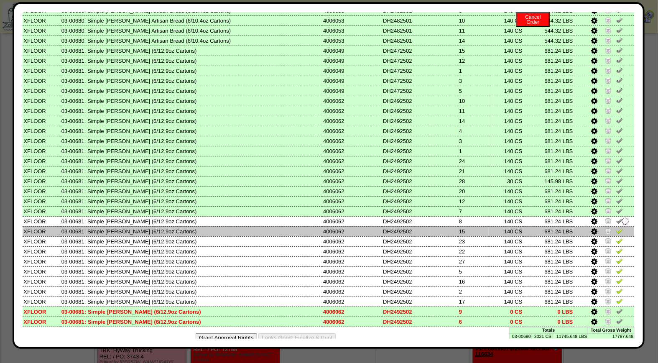
click at [609, 228] on td at bounding box center [604, 231] width 60 height 10
click at [616, 227] on img at bounding box center [619, 230] width 7 height 7
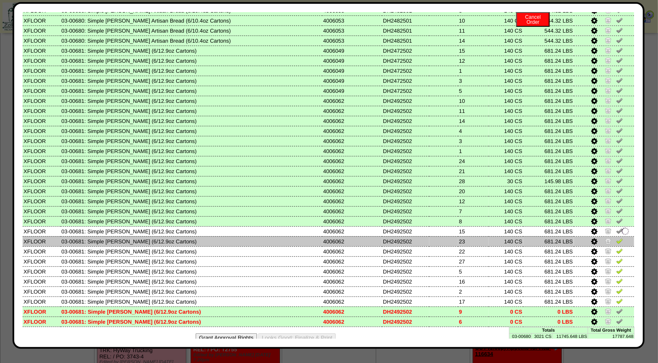
click at [616, 237] on img at bounding box center [619, 240] width 7 height 7
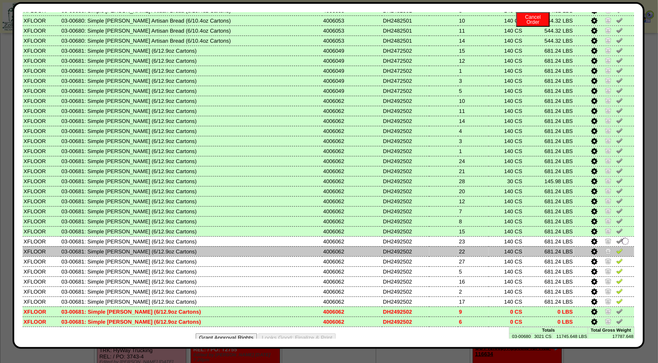
click at [616, 247] on img at bounding box center [619, 250] width 7 height 7
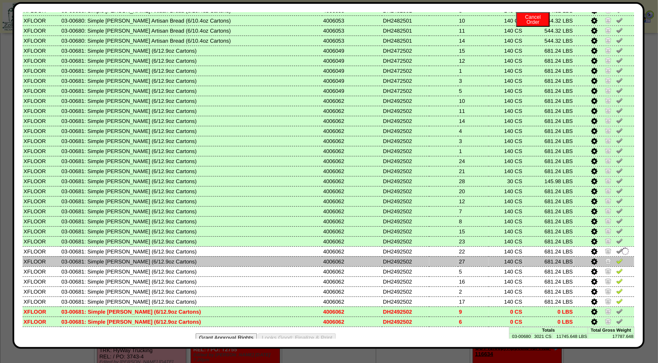
click at [616, 257] on img at bounding box center [619, 260] width 7 height 7
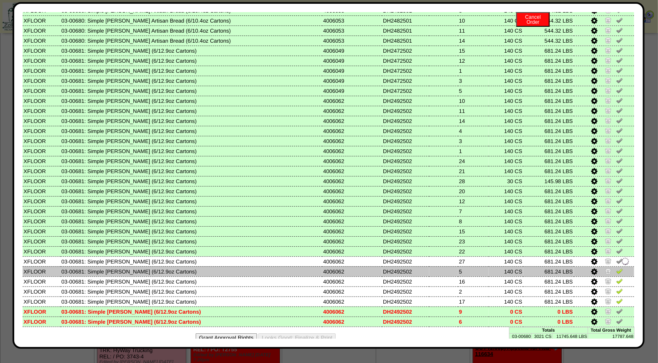
click at [616, 268] on img at bounding box center [619, 271] width 7 height 7
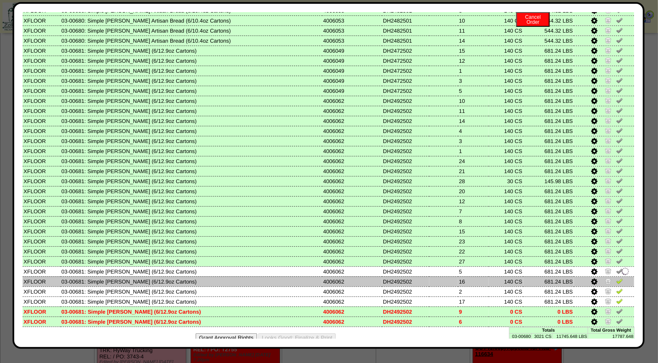
click at [616, 278] on img at bounding box center [619, 281] width 7 height 7
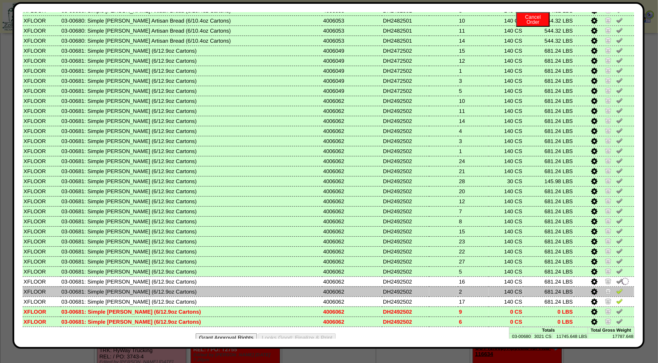
click at [616, 288] on img at bounding box center [619, 291] width 7 height 7
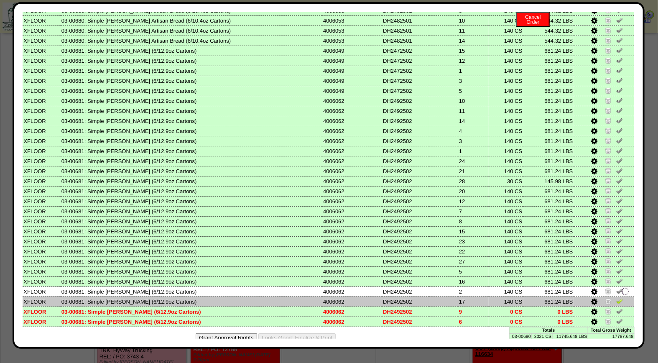
click at [616, 298] on img at bounding box center [619, 301] width 7 height 7
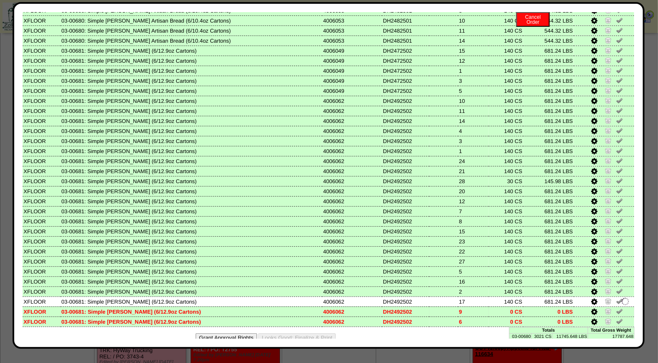
click at [616, 308] on img at bounding box center [619, 311] width 7 height 7
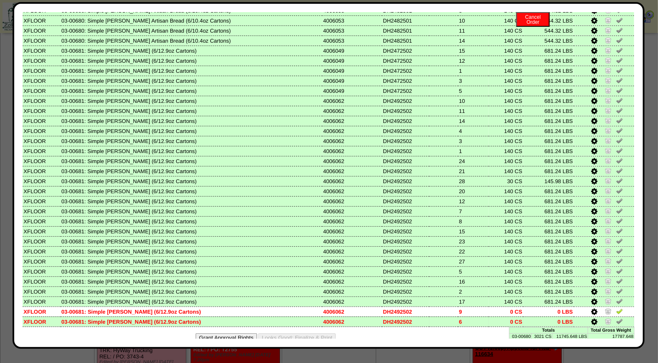
click at [616, 318] on img at bounding box center [619, 321] width 7 height 7
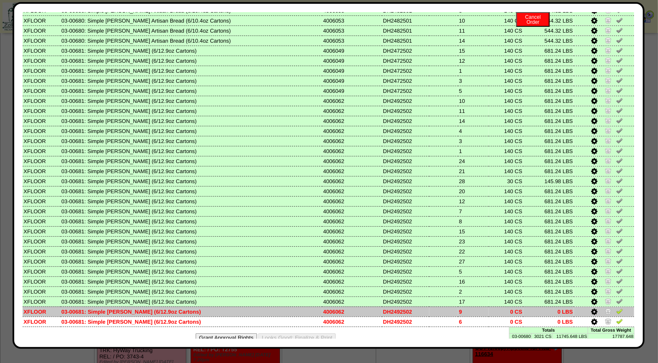
click at [616, 308] on img at bounding box center [619, 311] width 7 height 7
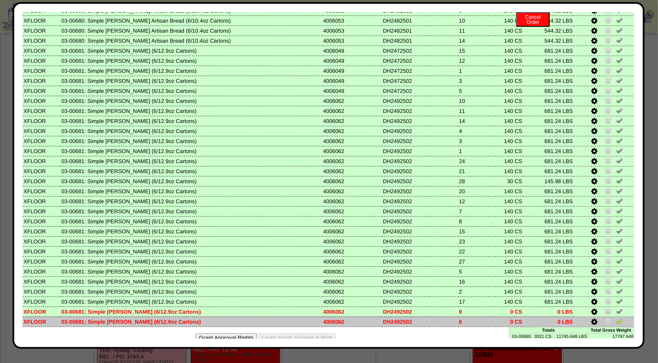
click at [616, 318] on img at bounding box center [619, 321] width 7 height 7
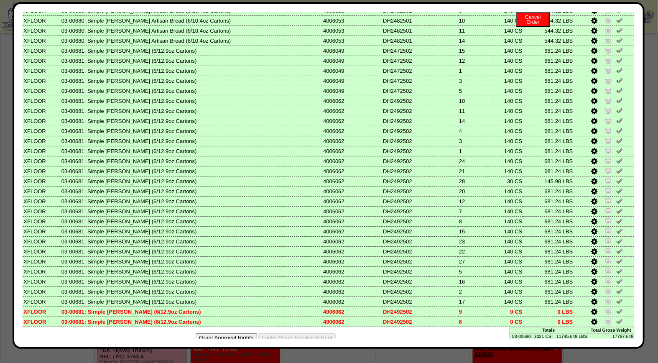
scroll to position [0, 0]
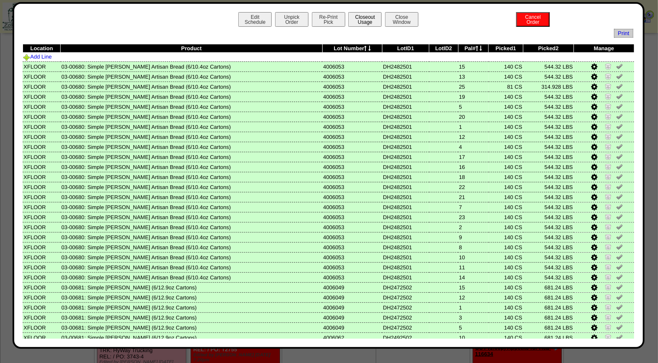
click at [368, 23] on button "Closeout Usage" at bounding box center [364, 19] width 33 height 15
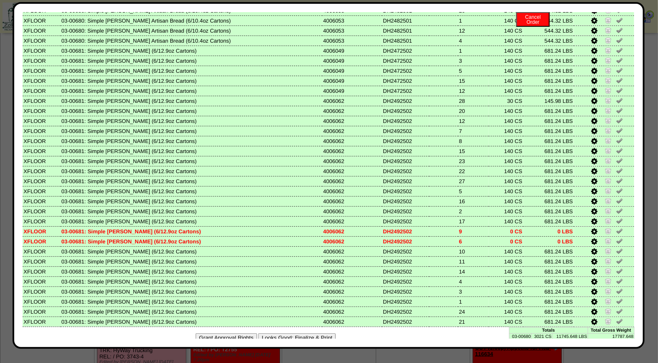
click at [322, 333] on button "Looks Good: Finalize & Print" at bounding box center [296, 337] width 77 height 9
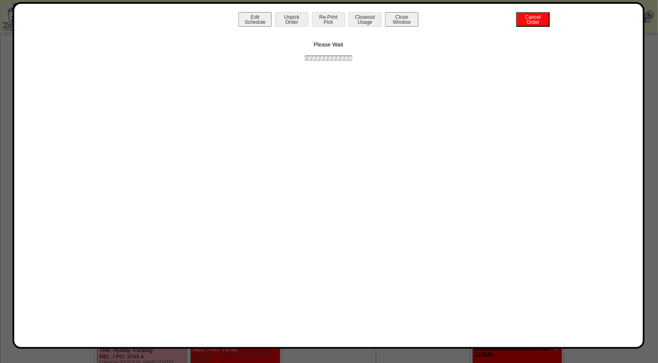
scroll to position [0, 0]
click at [329, 18] on button "Print BOL" at bounding box center [328, 19] width 33 height 15
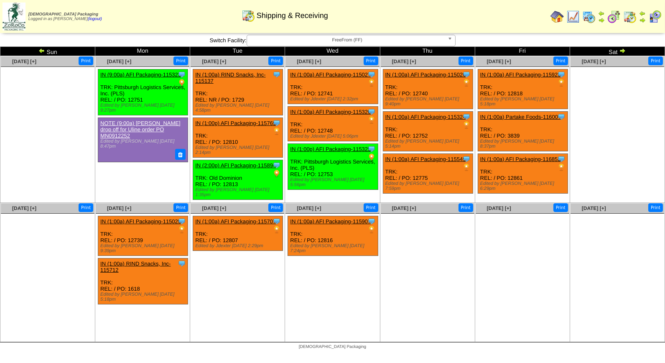
click at [580, 20] on img at bounding box center [572, 16] width 13 height 13
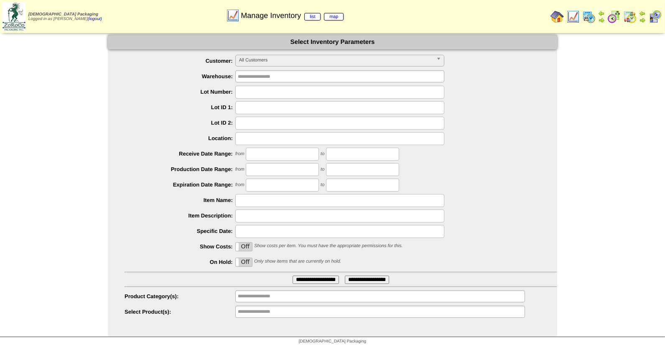
click at [333, 91] on input "text" at bounding box center [339, 92] width 209 height 13
type input "*******"
click at [293, 275] on input "**********" at bounding box center [316, 279] width 46 height 8
drag, startPoint x: 258, startPoint y: 90, endPoint x: 227, endPoint y: 99, distance: 32.8
click at [227, 99] on ul "**********" at bounding box center [332, 187] width 449 height 264
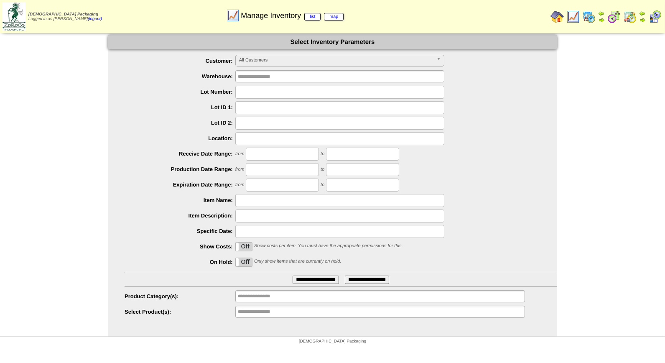
click at [258, 92] on input "text" at bounding box center [339, 92] width 209 height 13
type input "*******"
click at [293, 275] on input "**********" at bounding box center [316, 279] width 46 height 8
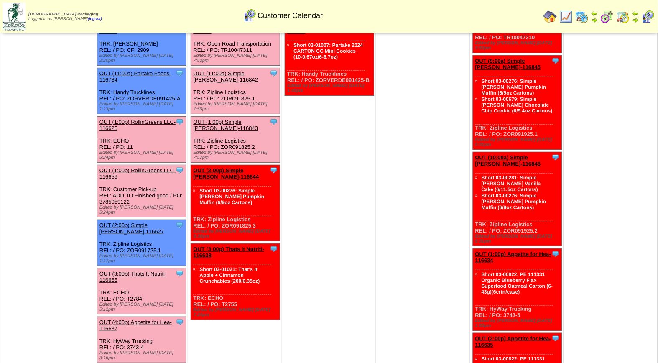
scroll to position [109, 0]
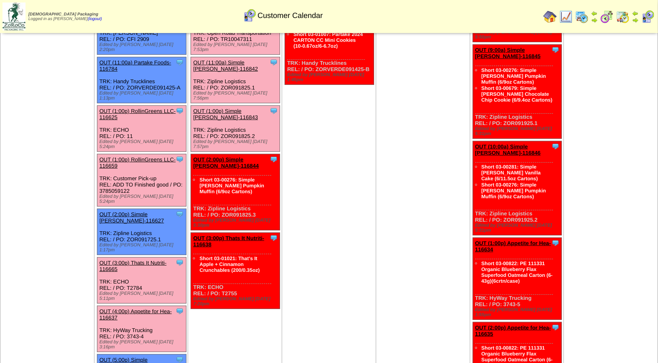
click at [130, 308] on link "OUT (4:00p) Appetite for Hea-116637" at bounding box center [135, 314] width 72 height 13
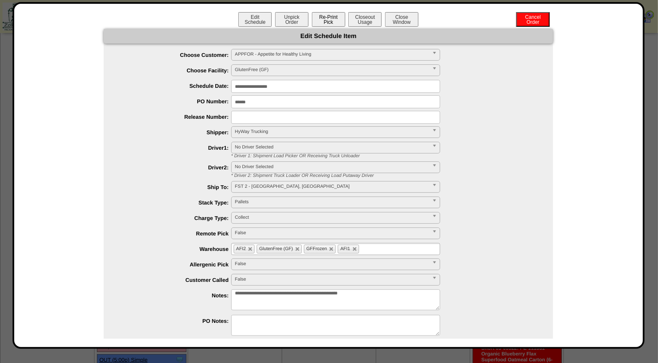
click at [326, 19] on button "Re-Print Pick" at bounding box center [328, 19] width 33 height 15
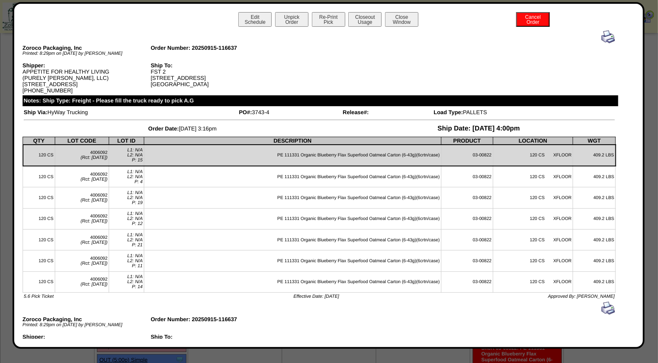
click at [601, 36] on img at bounding box center [607, 36] width 13 height 13
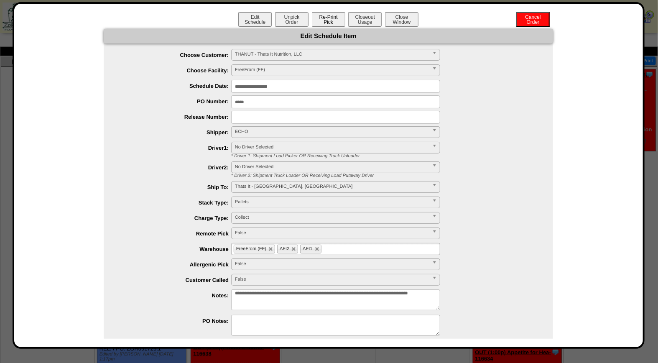
click at [323, 18] on button "Re-Print Pick" at bounding box center [328, 19] width 33 height 15
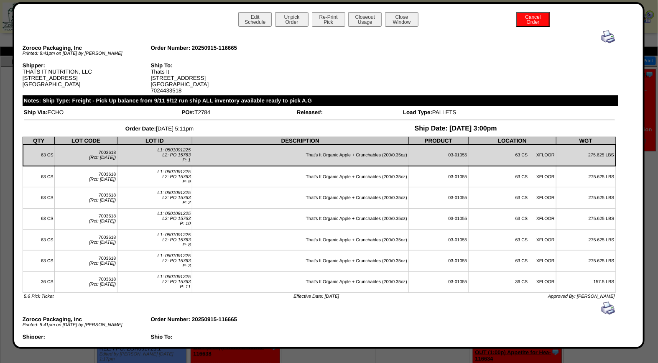
click at [601, 35] on img at bounding box center [607, 36] width 13 height 13
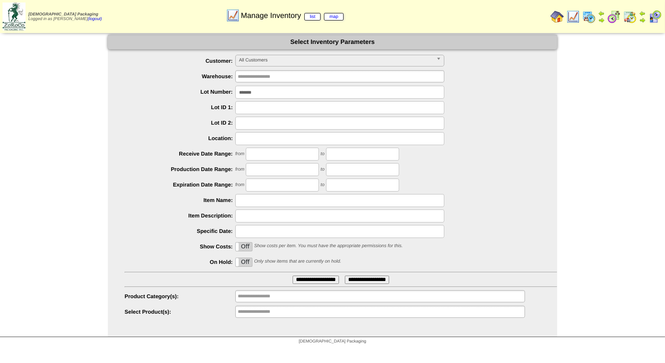
drag, startPoint x: 262, startPoint y: 93, endPoint x: 222, endPoint y: 95, distance: 40.2
click at [222, 95] on div "*******" at bounding box center [341, 92] width 433 height 13
click at [268, 92] on input "text" at bounding box center [339, 92] width 209 height 13
type input "*******"
click at [293, 275] on input "**********" at bounding box center [316, 279] width 46 height 8
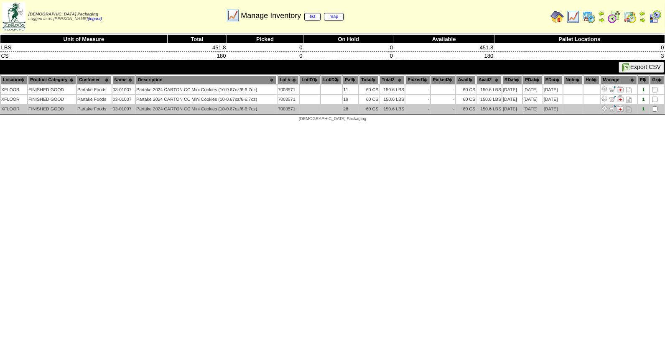
click at [622, 106] on img at bounding box center [620, 108] width 7 height 7
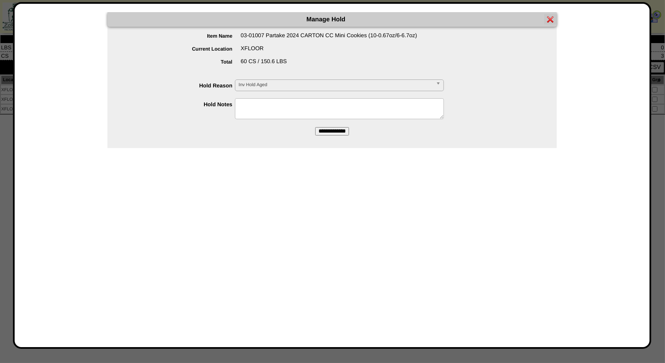
click at [440, 82] on b at bounding box center [440, 85] width 8 height 11
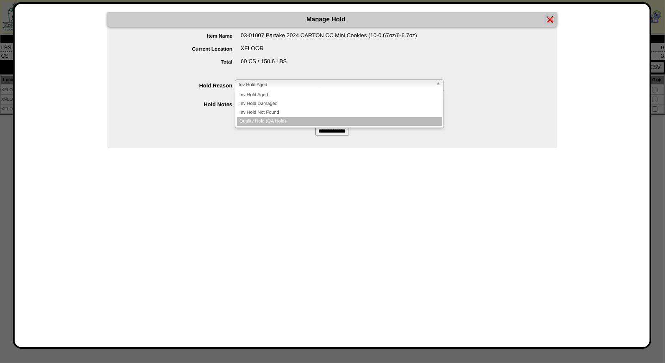
drag, startPoint x: 367, startPoint y: 117, endPoint x: 332, endPoint y: 103, distance: 37.3
click at [366, 117] on li "Quality Hold (QA Hold)" at bounding box center [339, 121] width 205 height 9
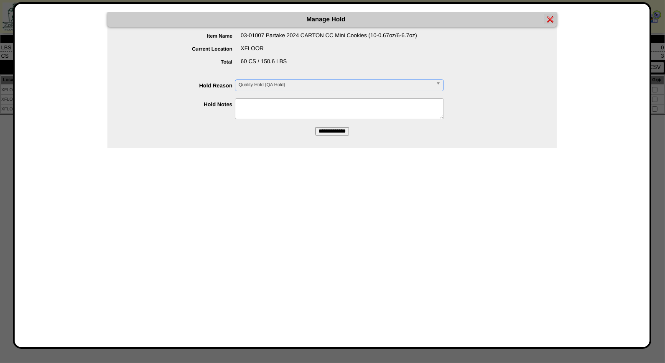
click at [311, 102] on textarea at bounding box center [339, 108] width 209 height 21
type textarea "**********"
click at [336, 130] on input "**********" at bounding box center [332, 131] width 34 height 8
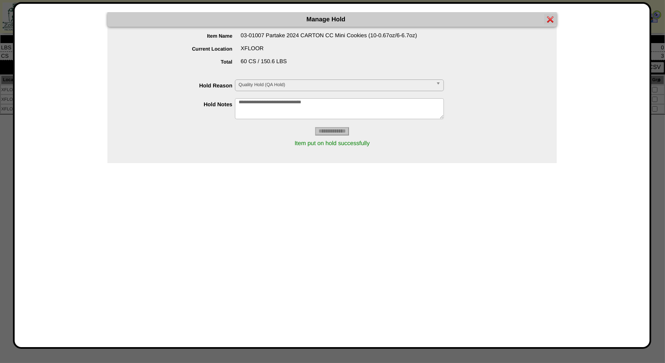
click at [550, 19] on img at bounding box center [550, 19] width 7 height 7
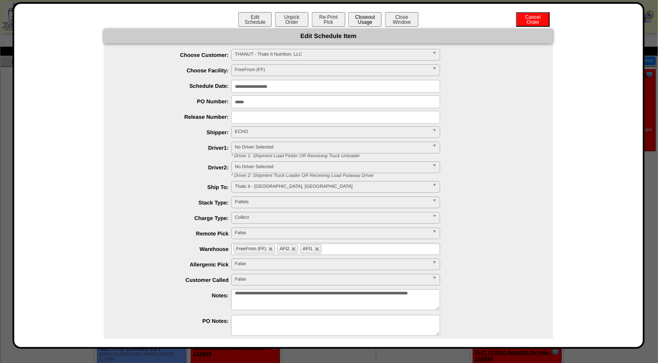
click at [366, 20] on button "Closeout Usage" at bounding box center [364, 19] width 33 height 15
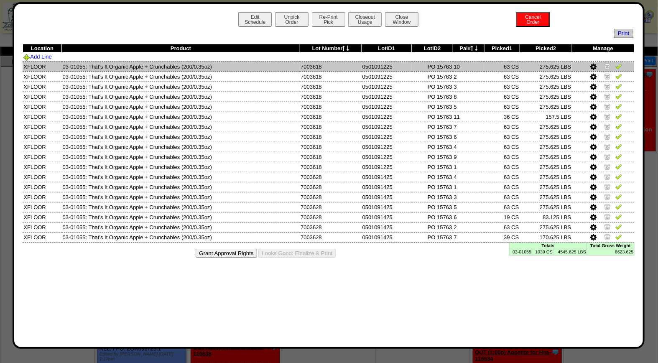
click at [620, 65] on img at bounding box center [618, 66] width 7 height 7
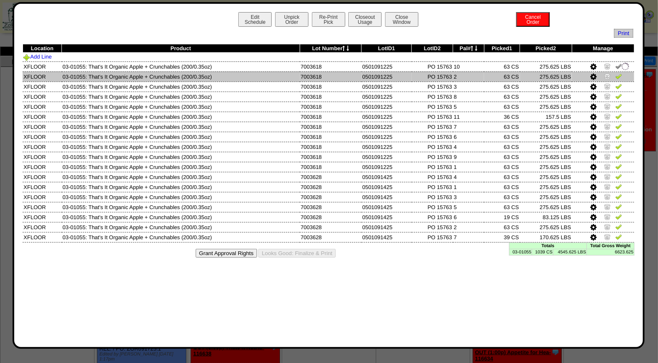
click at [619, 74] on img at bounding box center [618, 76] width 7 height 7
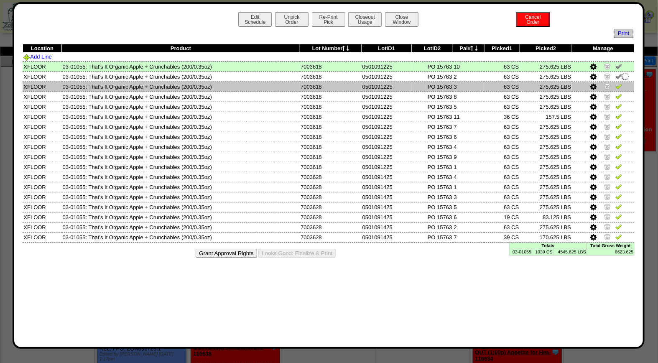
click at [621, 85] on img at bounding box center [618, 86] width 7 height 7
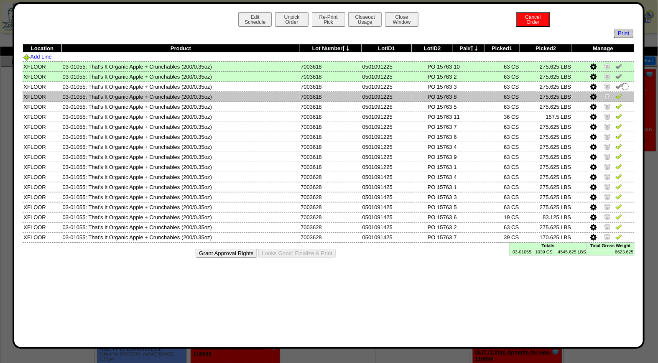
click at [618, 93] on img at bounding box center [618, 96] width 7 height 7
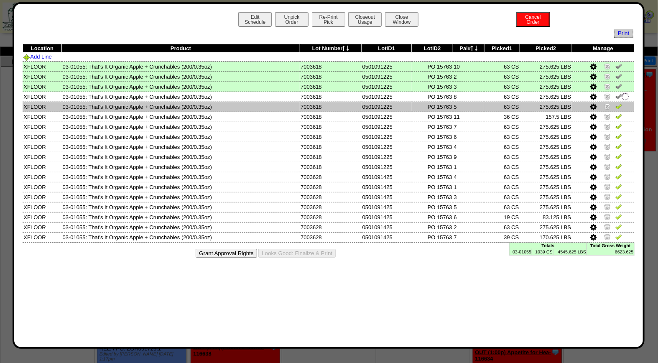
click at [620, 105] on img at bounding box center [618, 106] width 7 height 7
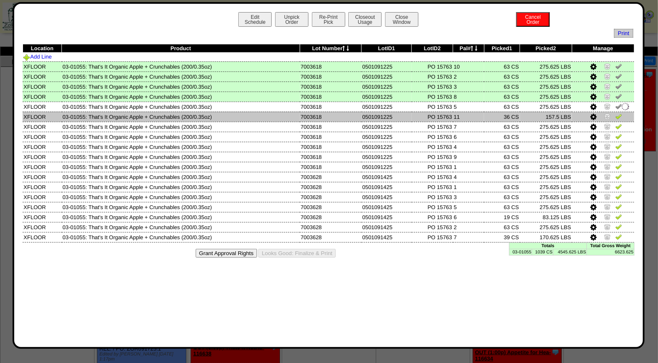
click at [619, 116] on img at bounding box center [618, 116] width 7 height 7
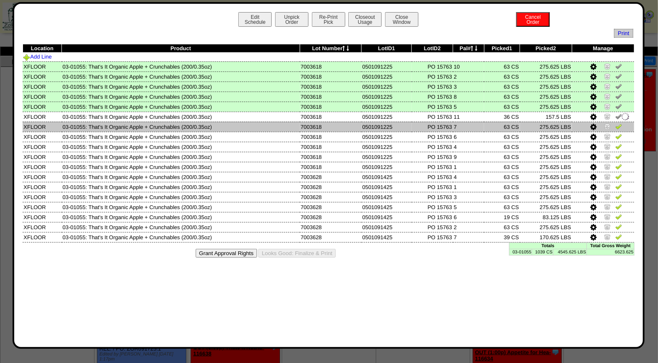
click at [619, 127] on img at bounding box center [618, 126] width 7 height 7
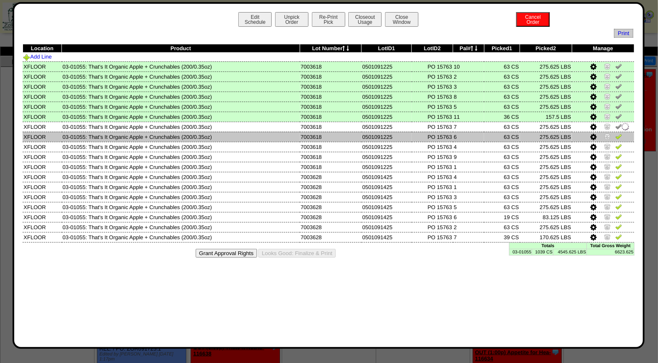
click at [619, 135] on img at bounding box center [618, 136] width 7 height 7
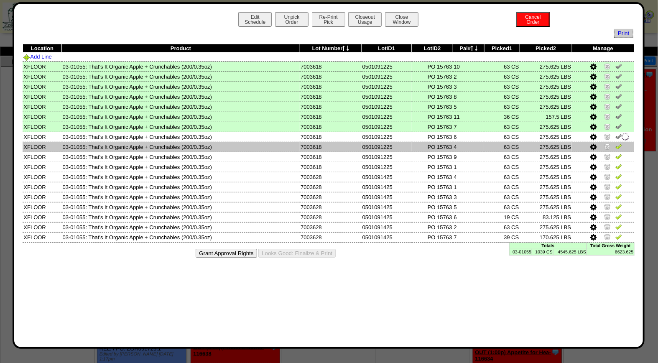
click at [621, 145] on img at bounding box center [618, 146] width 7 height 7
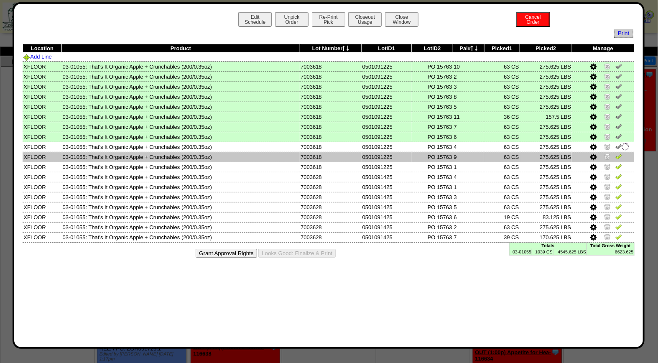
click at [621, 156] on img at bounding box center [618, 156] width 7 height 7
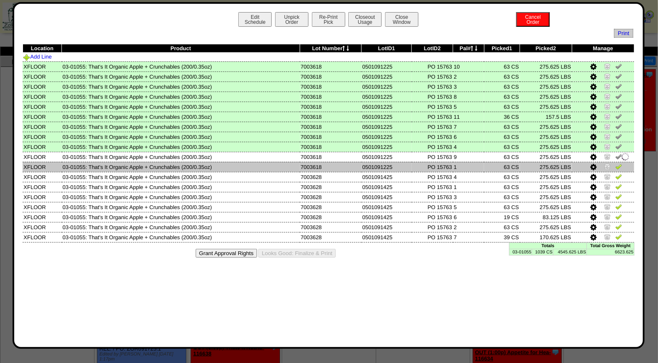
click at [620, 164] on img at bounding box center [618, 166] width 7 height 7
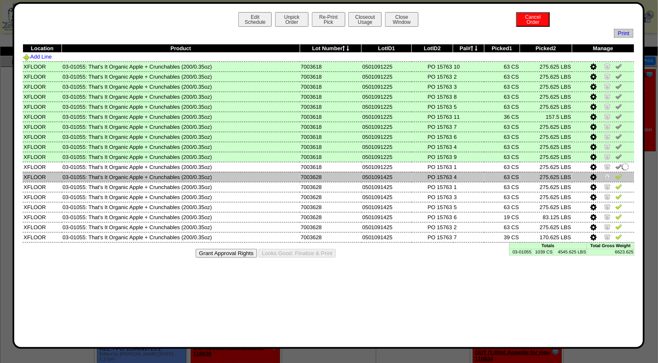
click at [619, 176] on img at bounding box center [618, 176] width 7 height 7
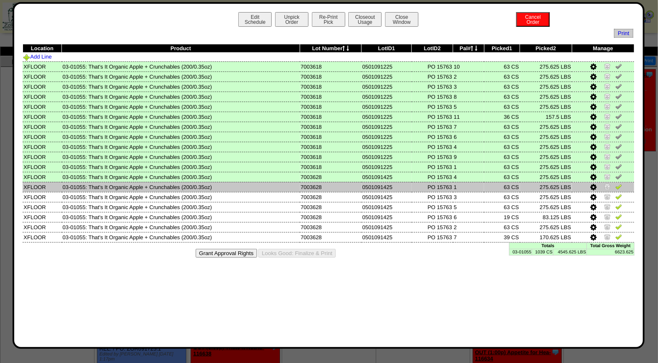
click at [619, 186] on img at bounding box center [618, 186] width 7 height 7
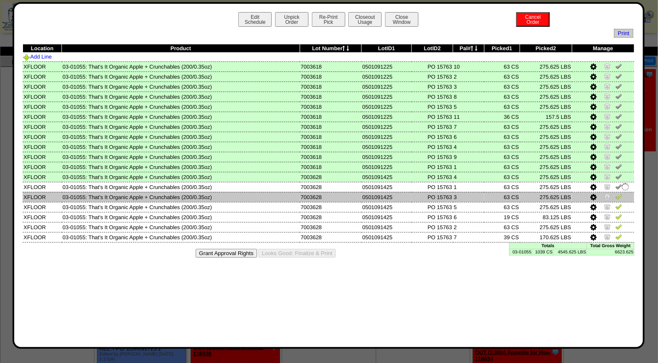
click at [618, 194] on img at bounding box center [618, 196] width 7 height 7
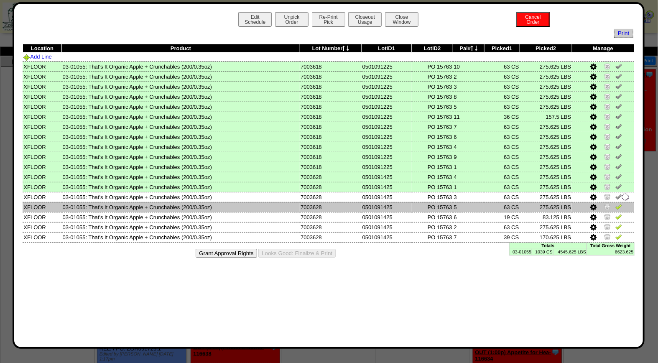
click at [619, 204] on img at bounding box center [618, 206] width 7 height 7
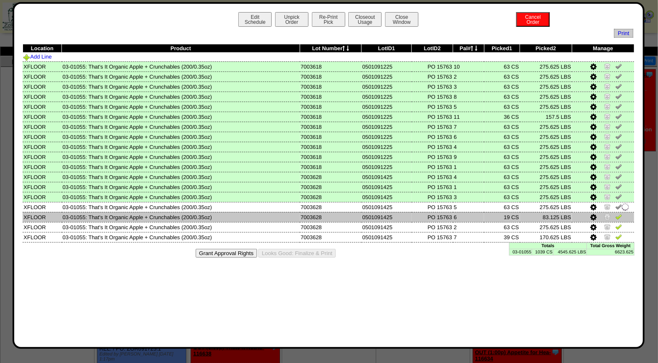
click at [619, 213] on img at bounding box center [618, 216] width 7 height 7
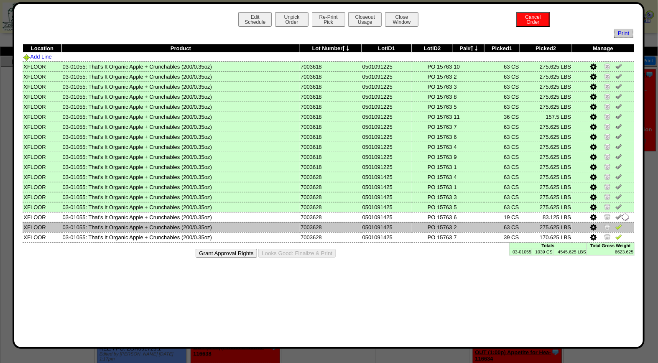
click at [619, 224] on img at bounding box center [618, 226] width 7 height 7
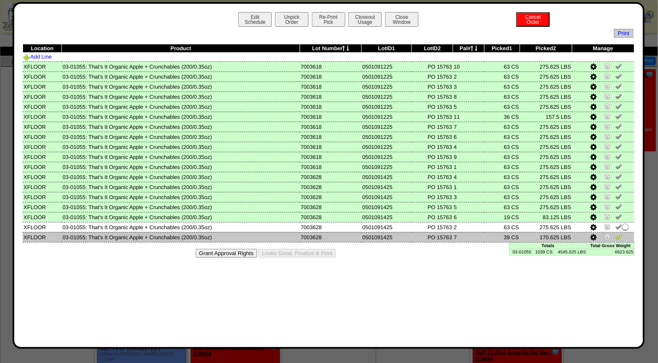
click at [619, 233] on img at bounding box center [618, 236] width 7 height 7
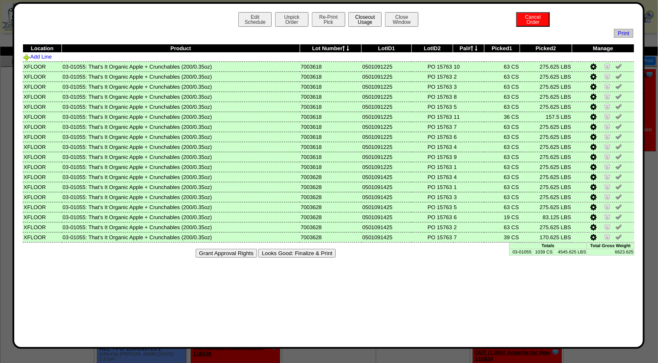
click at [365, 19] on button "Closeout Usage" at bounding box center [364, 19] width 33 height 15
click at [291, 250] on button "Looks Good: Finalize & Print" at bounding box center [296, 253] width 77 height 9
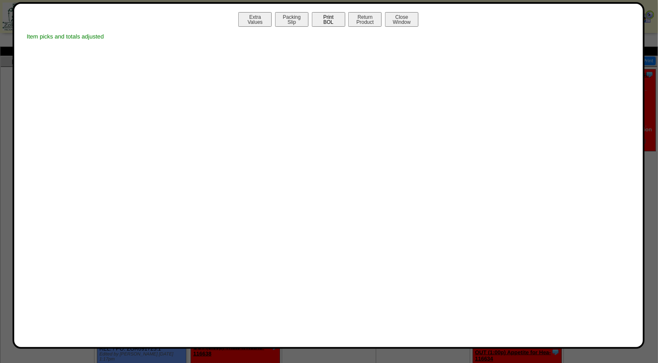
click at [332, 22] on button "Print BOL" at bounding box center [328, 19] width 33 height 15
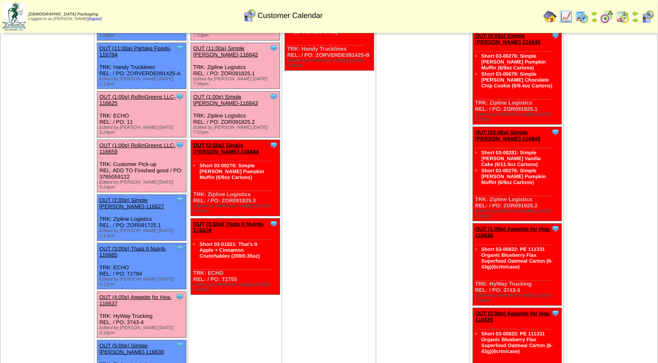
scroll to position [138, 0]
